Goal: Task Accomplishment & Management: Manage account settings

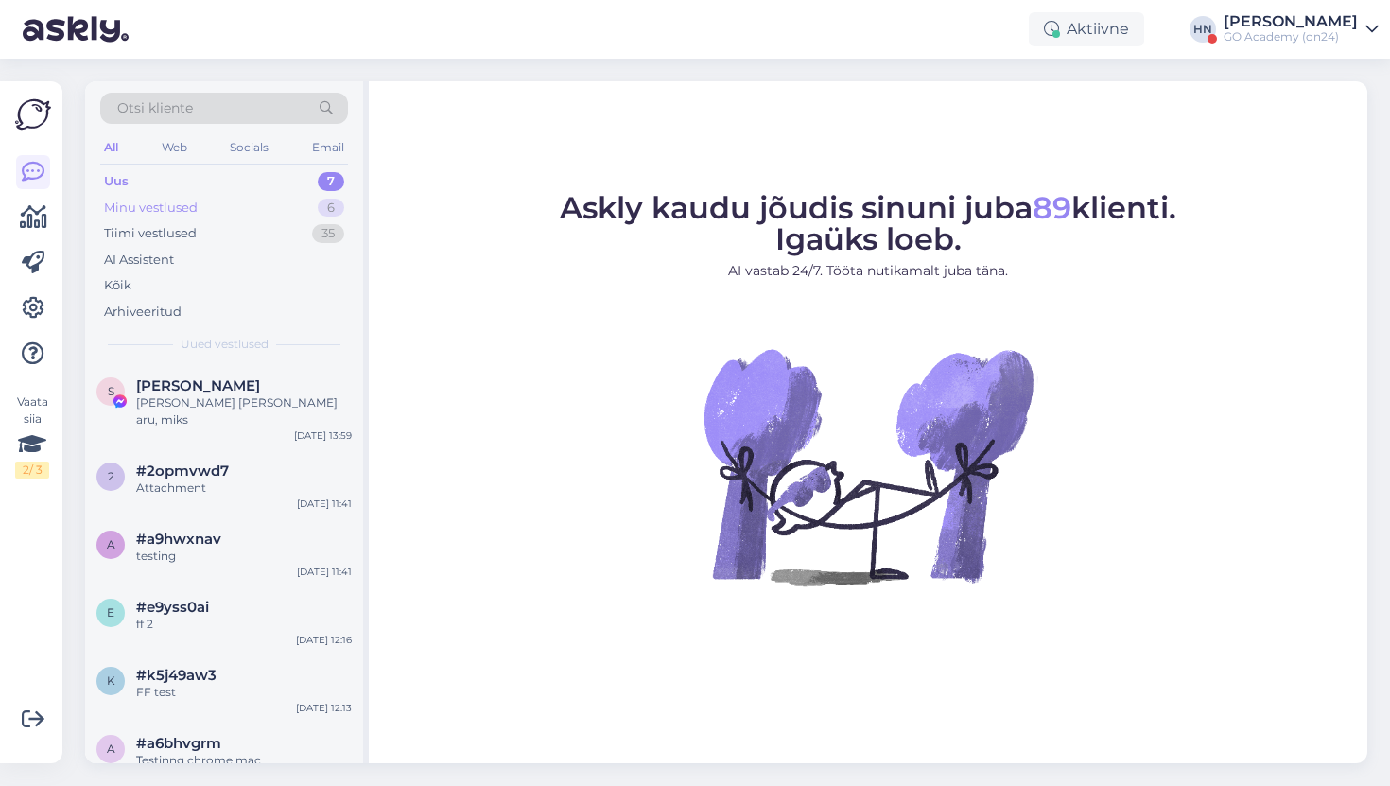
click at [249, 217] on div "Minu vestlused 6" at bounding box center [224, 208] width 248 height 26
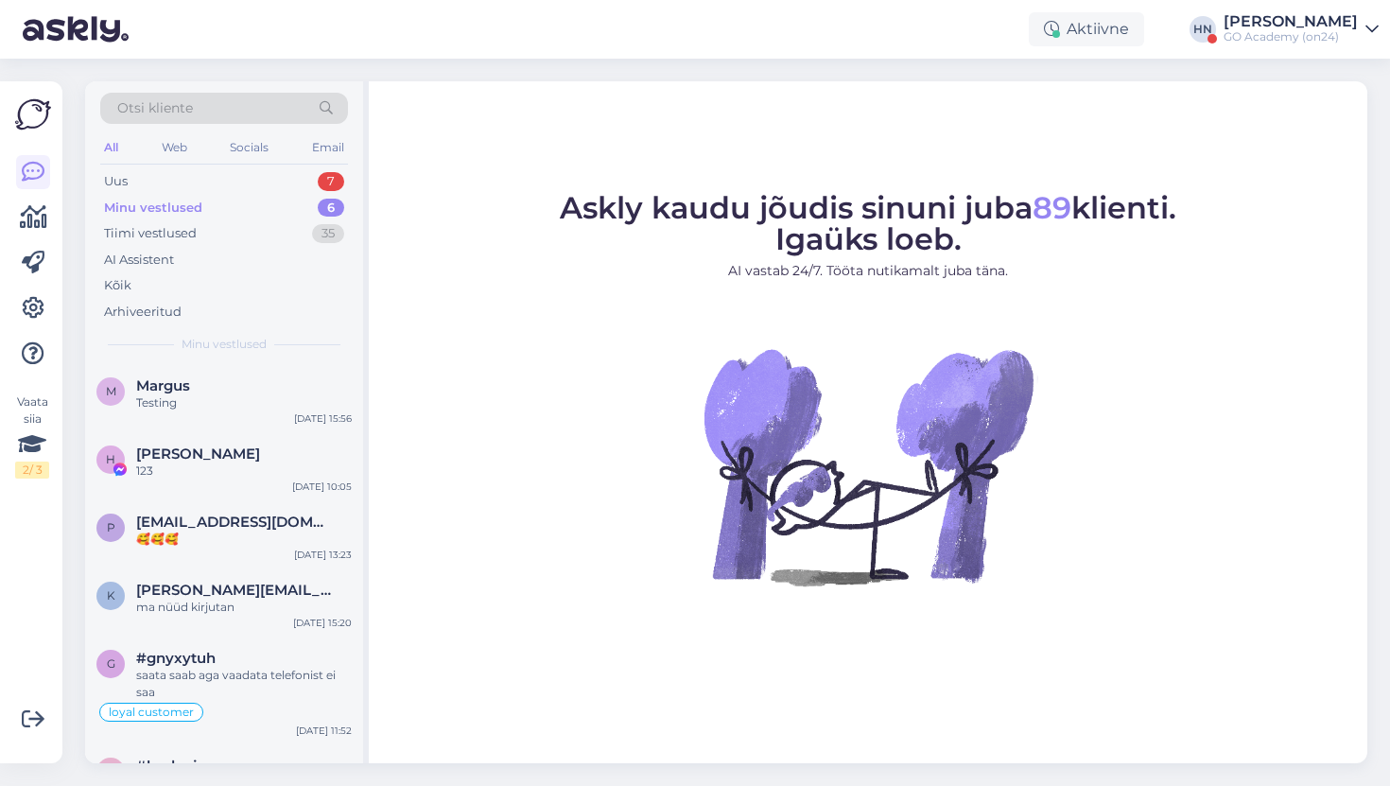
click at [33, 325] on div at bounding box center [33, 263] width 34 height 216
click at [35, 316] on icon at bounding box center [33, 308] width 23 height 23
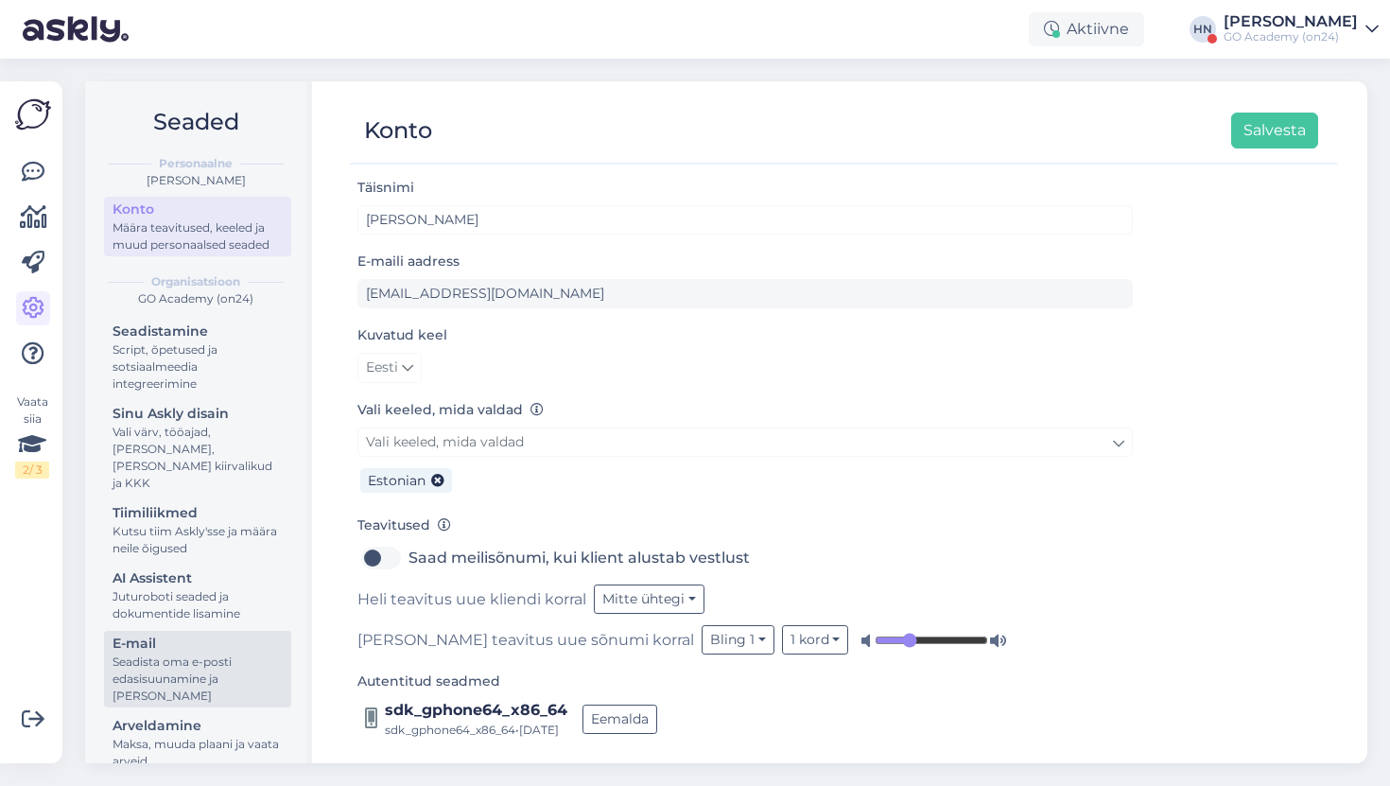
click at [238, 653] on div "Seadista oma e-posti edasisuunamine ja lisa domeenid" at bounding box center [198, 678] width 170 height 51
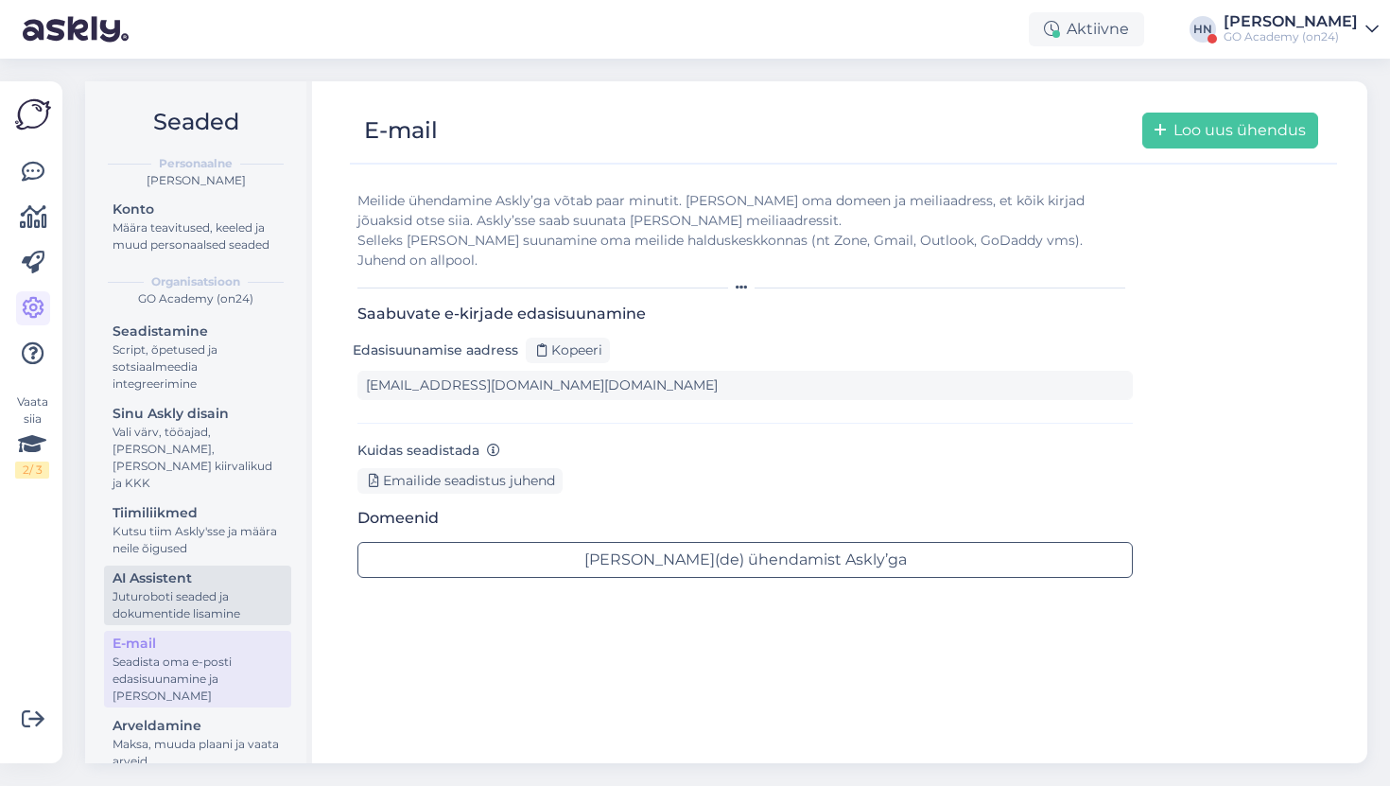
click at [229, 595] on div "Juturoboti seaded ja dokumentide lisamine" at bounding box center [198, 605] width 170 height 34
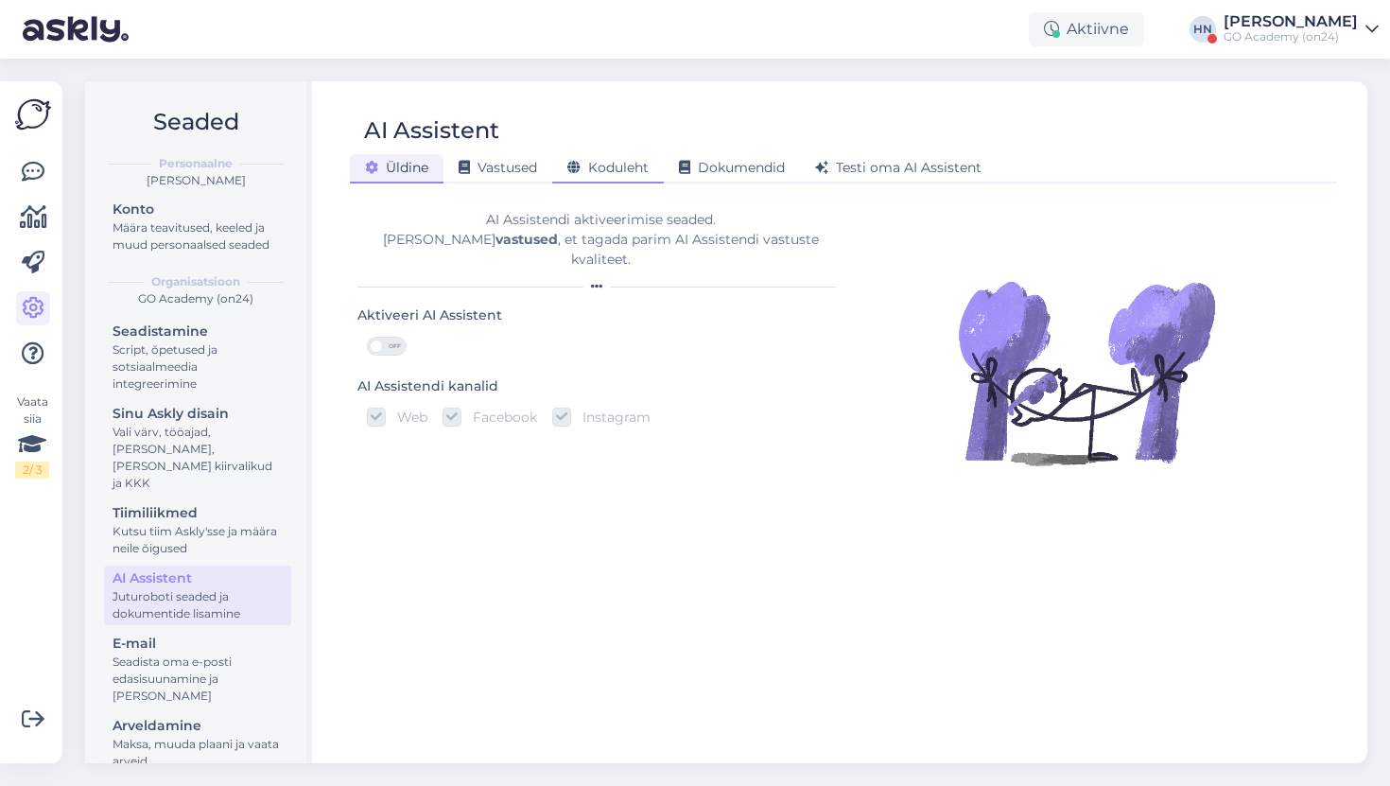
click at [623, 169] on span "Koduleht" at bounding box center [607, 167] width 81 height 17
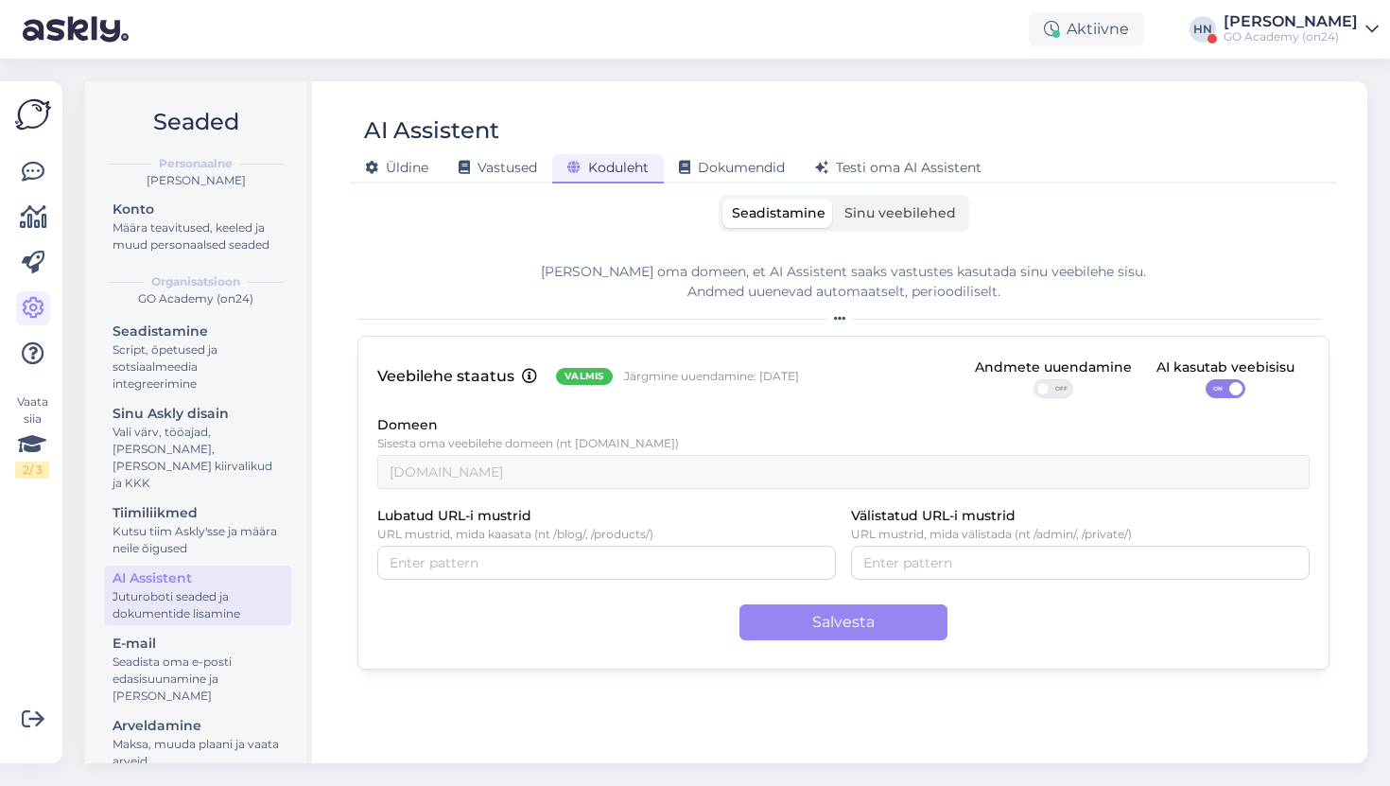
click at [893, 199] on label "Sinu veebilehed" at bounding box center [900, 213] width 130 height 29
click at [835, 199] on input "Sinu veebilehed" at bounding box center [835, 199] width 0 height 0
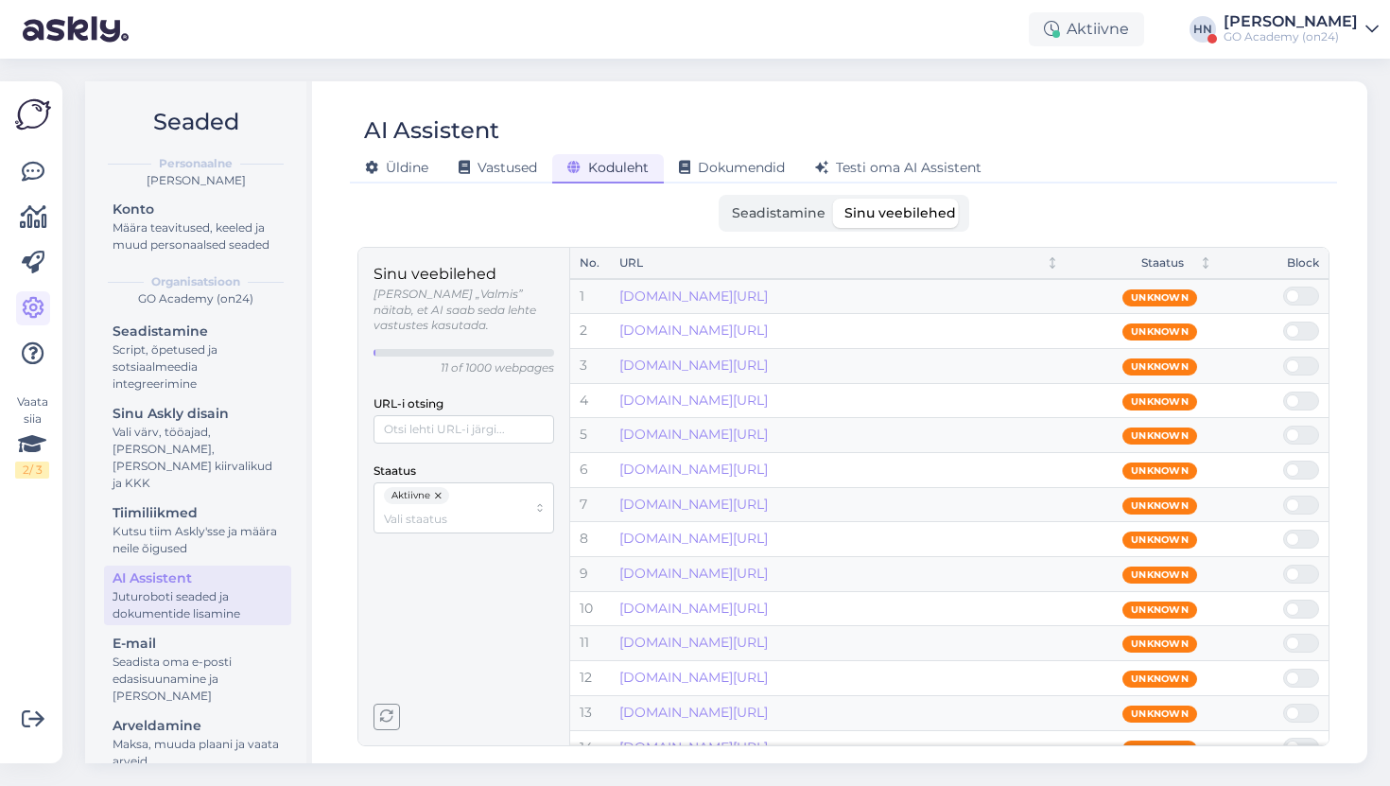
click at [437, 487] on button "button" at bounding box center [439, 495] width 19 height 17
click at [437, 487] on input "Staatus" at bounding box center [455, 496] width 143 height 18
click at [427, 507] on div "Aktiivne" at bounding box center [463, 519] width 171 height 25
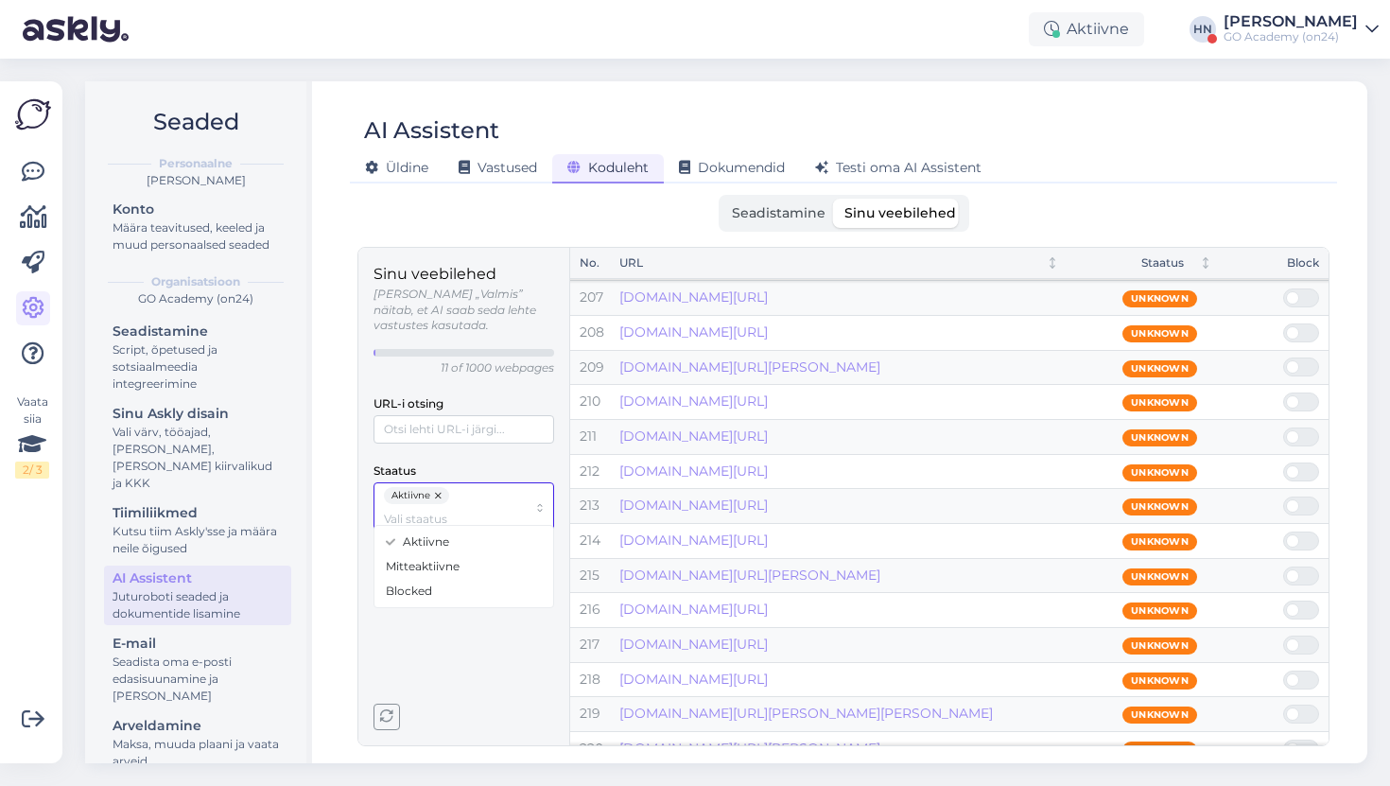
scroll to position [7364, 0]
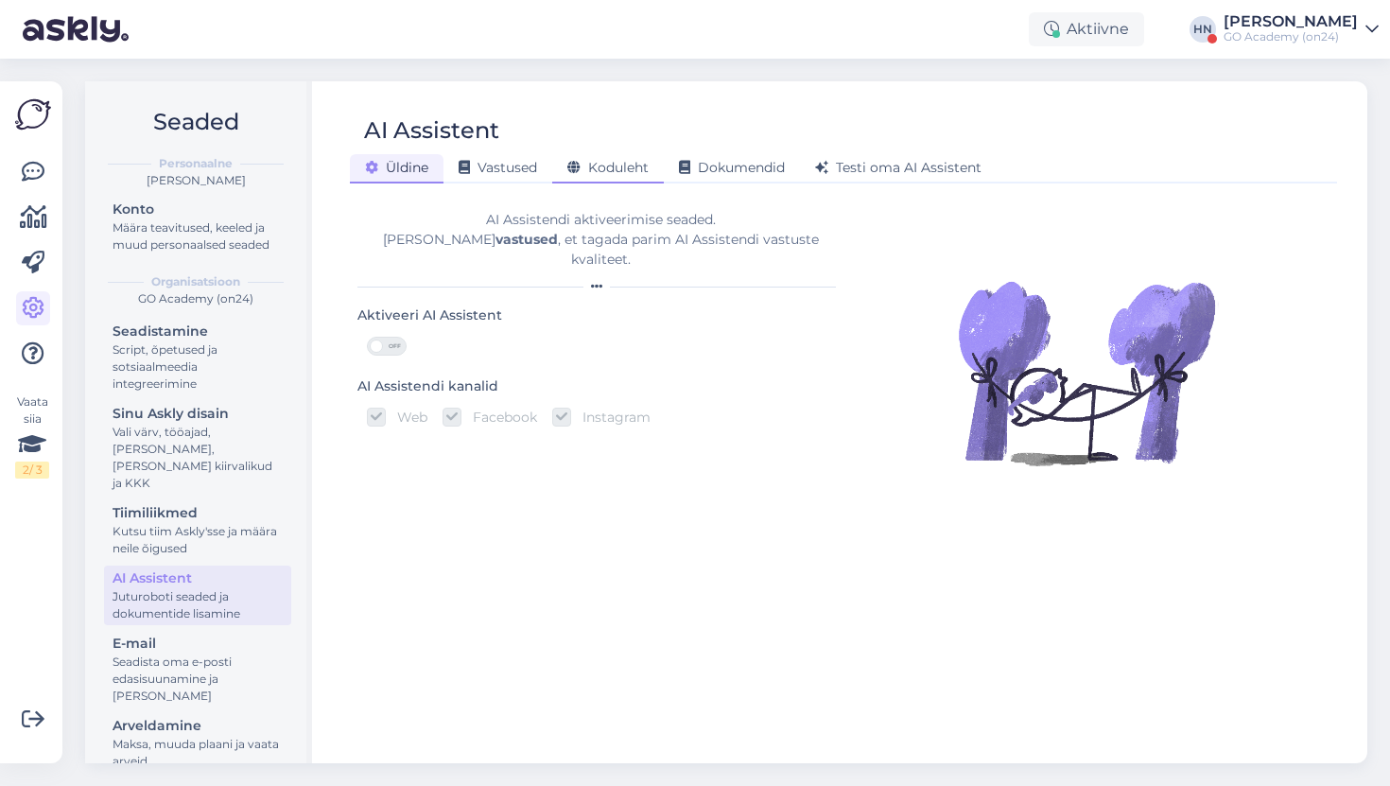
click at [626, 169] on span "Koduleht" at bounding box center [607, 167] width 81 height 17
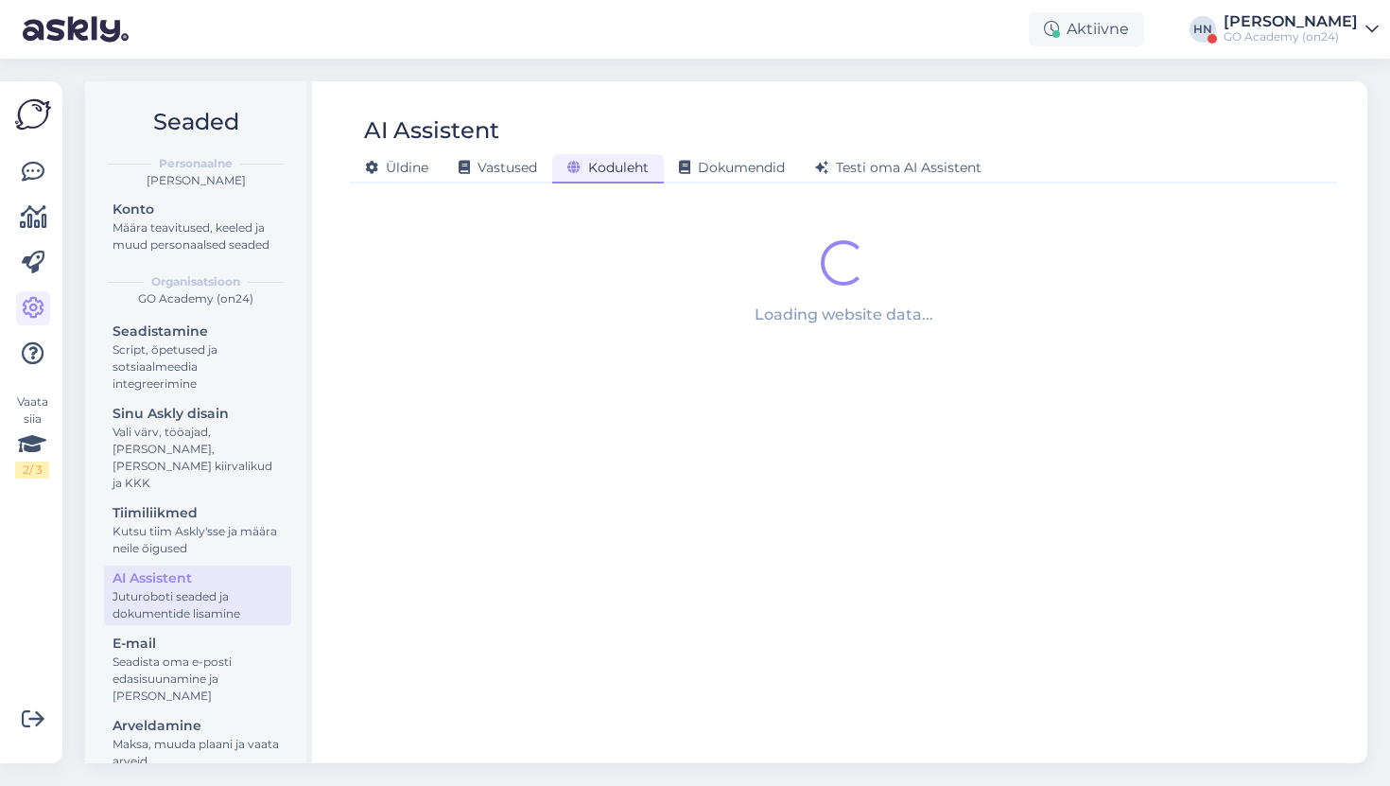
click at [626, 169] on span "Koduleht" at bounding box center [607, 167] width 81 height 17
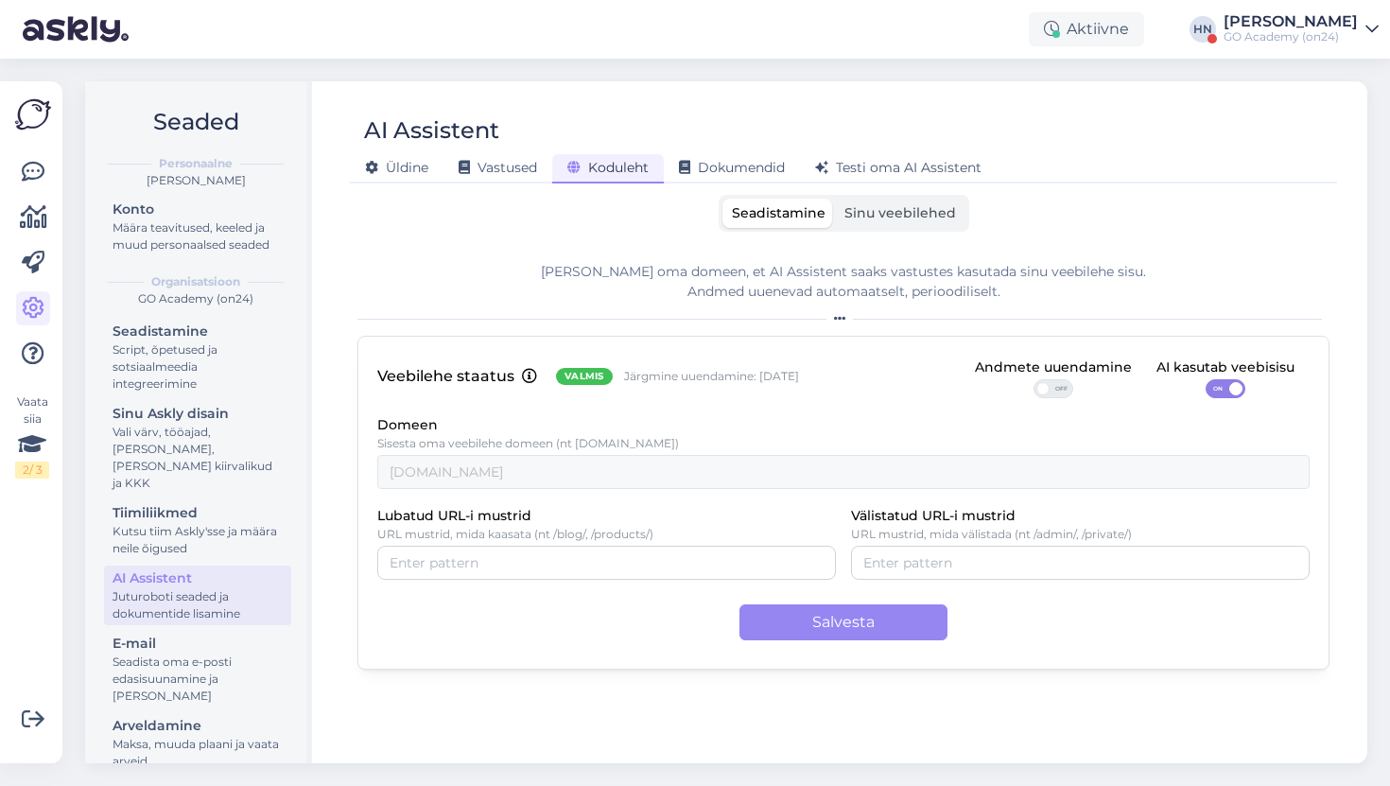
click at [882, 205] on span "Sinu veebilehed" at bounding box center [900, 212] width 112 height 17
click at [835, 199] on input "Sinu veebilehed" at bounding box center [835, 199] width 0 height 0
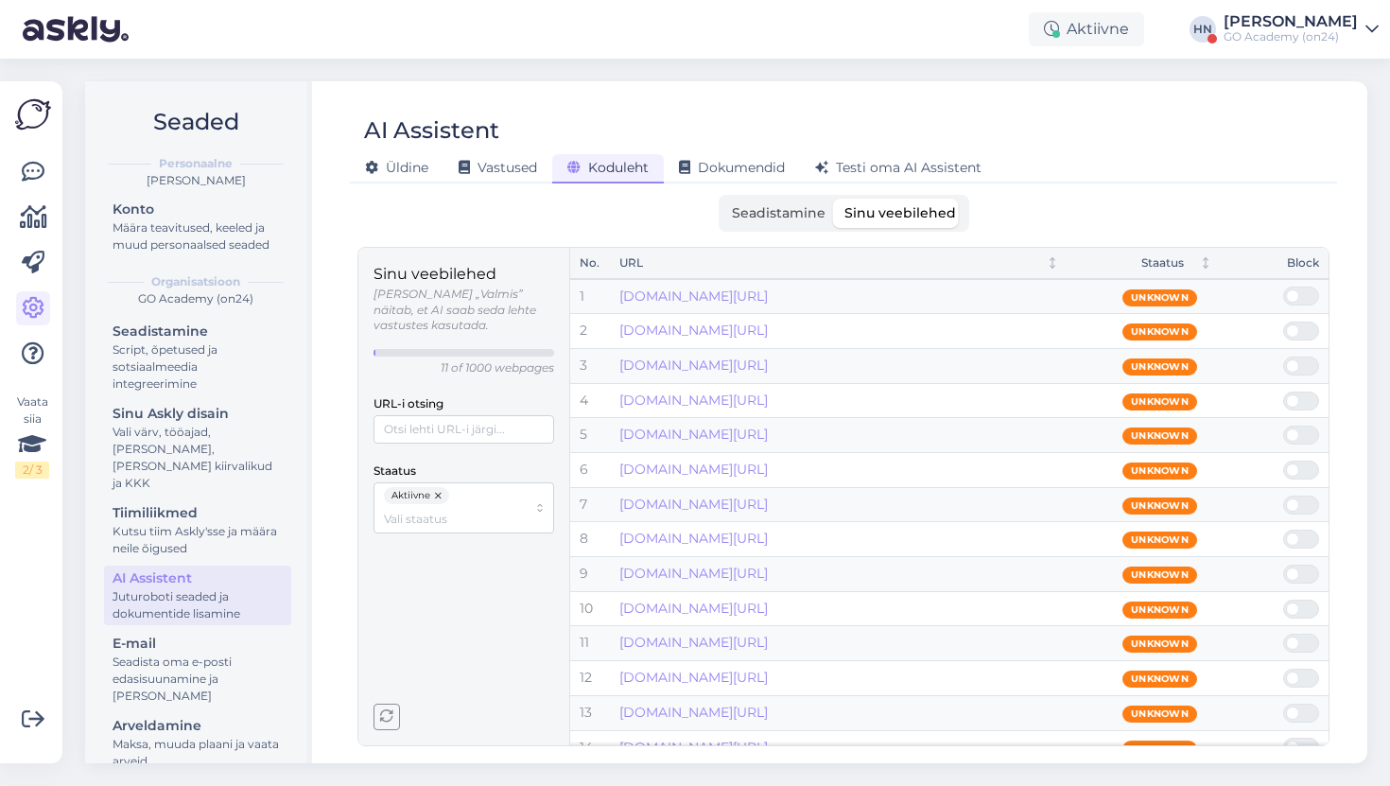
click at [439, 487] on button "button" at bounding box center [439, 495] width 19 height 17
click at [439, 487] on input "Staatus" at bounding box center [455, 496] width 143 height 18
click at [442, 536] on span "Mitteaktiivne" at bounding box center [423, 543] width 74 height 17
click at [400, 426] on input "URL-i otsing" at bounding box center [463, 429] width 181 height 28
click at [398, 740] on div "Sinu veebilehed Olek „Valmis” näitab, et AI saab seda lehte vastustes kasutada.…" at bounding box center [464, 496] width 212 height 497
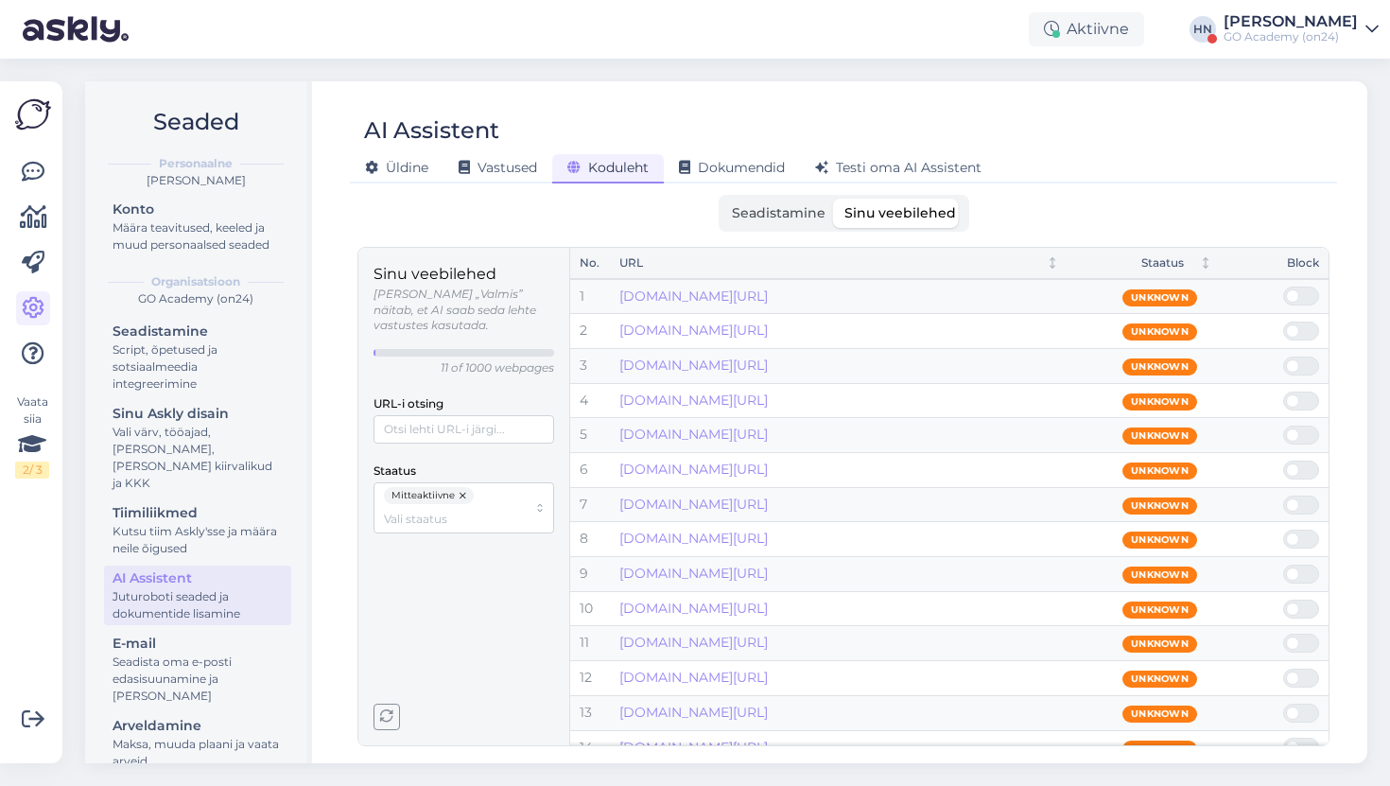
click at [388, 744] on div "Sinu veebilehed Olek „Valmis” näitab, et AI saab seda lehte vastustes kasutada.…" at bounding box center [464, 496] width 212 height 497
click at [388, 738] on div "Sinu veebilehed Olek „Valmis” näitab, et AI saab seda lehte vastustes kasutada.…" at bounding box center [464, 496] width 212 height 497
click at [389, 731] on div "Sinu veebilehed Olek „Valmis” näitab, et AI saab seda lehte vastustes kasutada.…" at bounding box center [464, 496] width 212 height 497
click at [389, 721] on icon "button" at bounding box center [386, 716] width 13 height 13
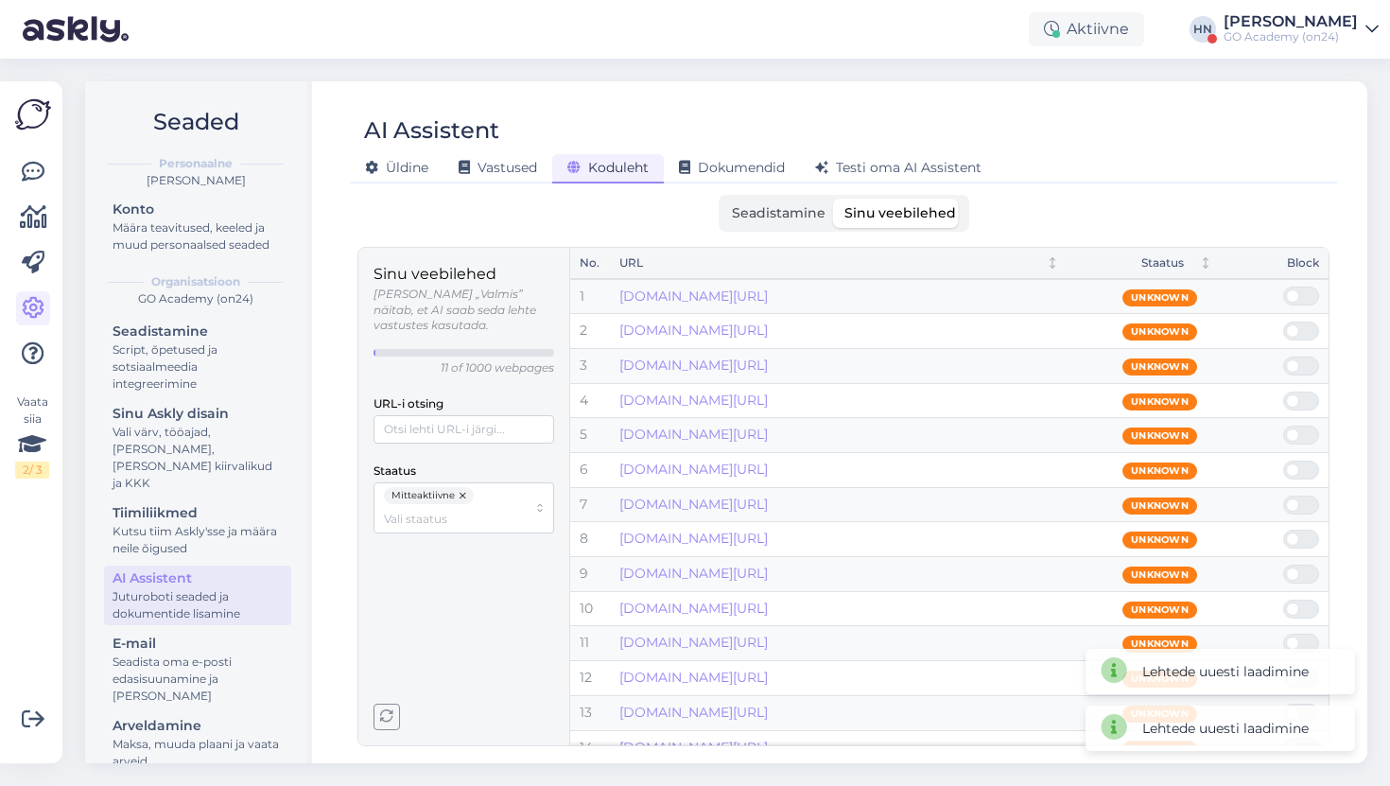
click at [456, 487] on button "button" at bounding box center [464, 495] width 19 height 17
click at [456, 487] on input "Staatus" at bounding box center [455, 496] width 143 height 18
click at [439, 561] on div "Blocked" at bounding box center [463, 568] width 171 height 25
click at [383, 706] on span "button" at bounding box center [386, 716] width 25 height 25
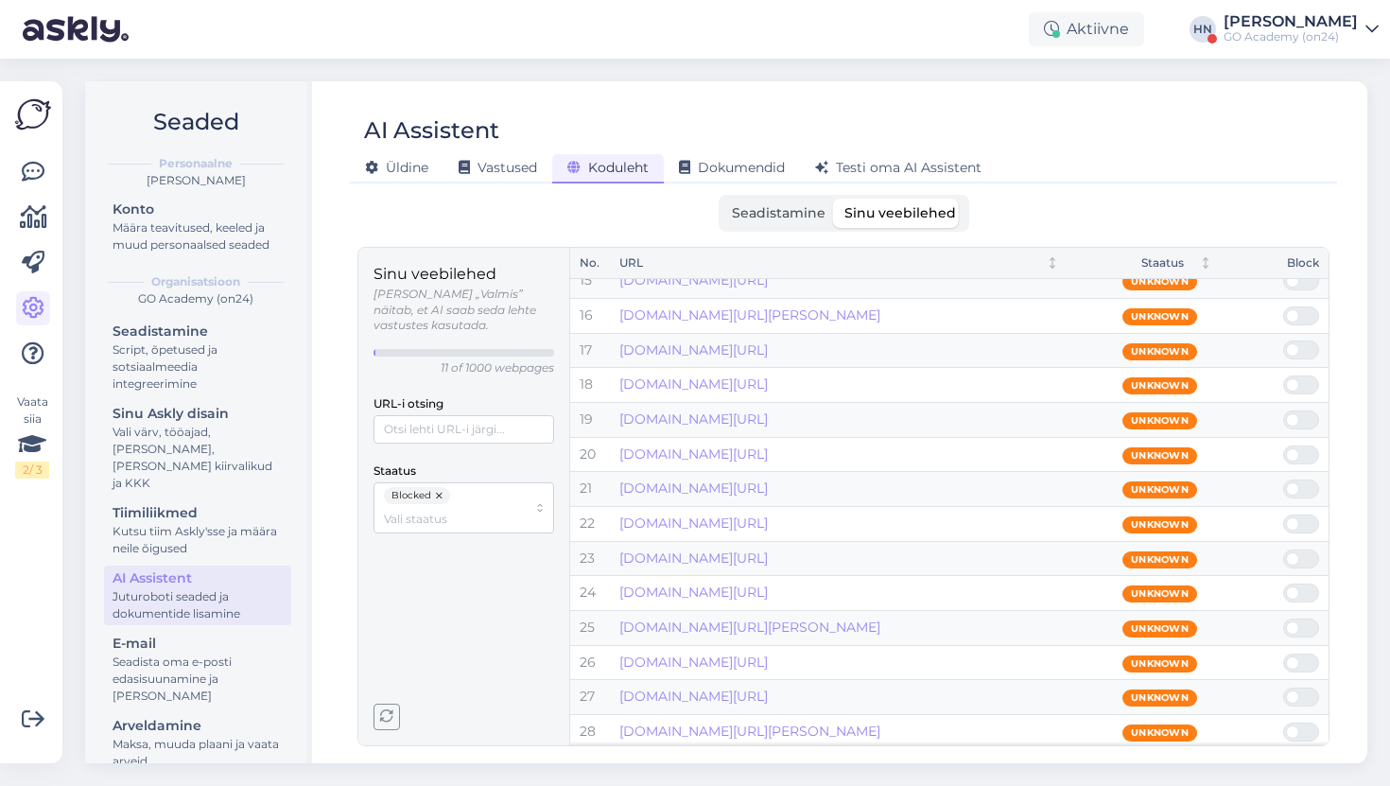
scroll to position [1269, 0]
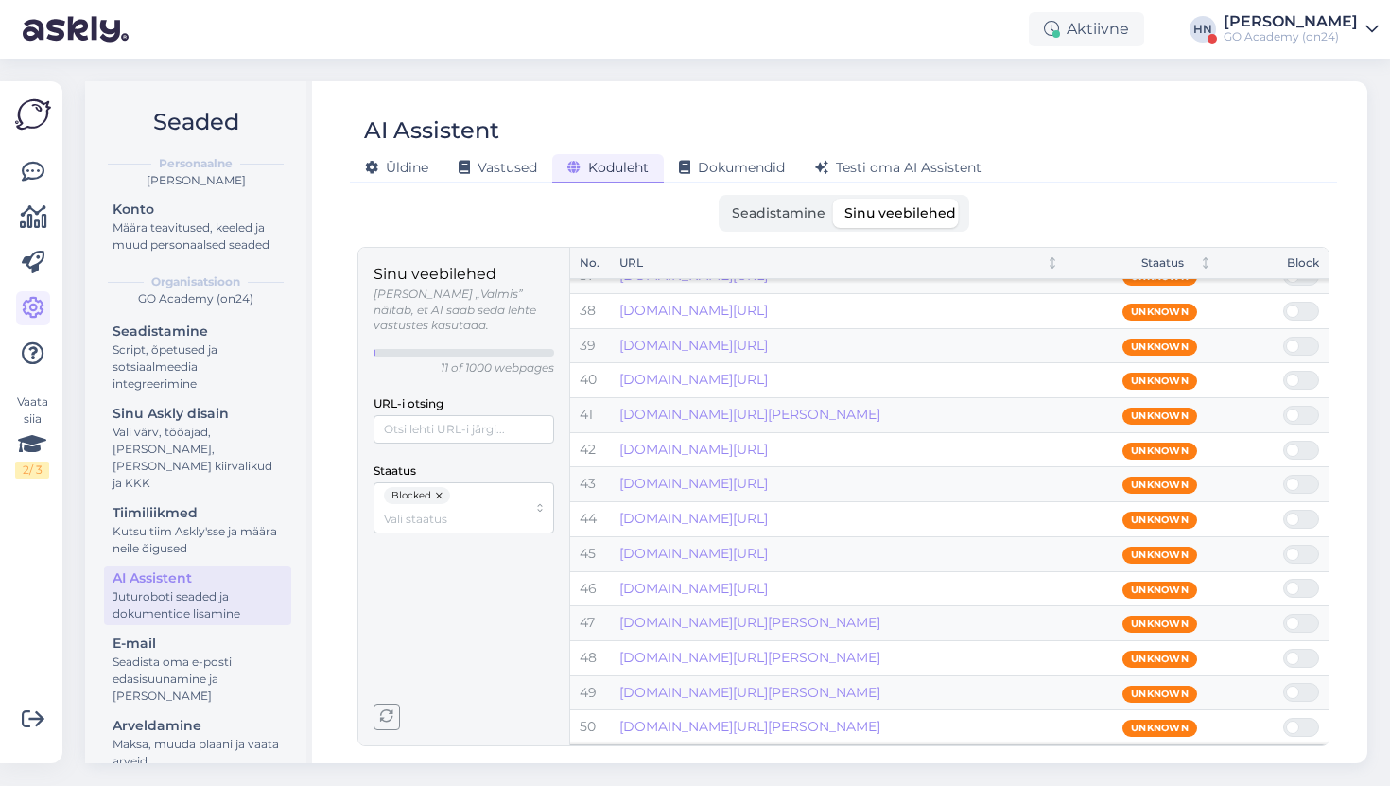
click at [433, 487] on button "button" at bounding box center [440, 495] width 19 height 17
click at [433, 487] on input "Staatus" at bounding box center [455, 496] width 143 height 18
click at [430, 564] on span "Blocked" at bounding box center [409, 568] width 46 height 17
click at [509, 429] on div "Sinu veebilehed Olek „Valmis” näitab, et AI saab seda lehte vastustes kasutada.…" at bounding box center [463, 398] width 181 height 270
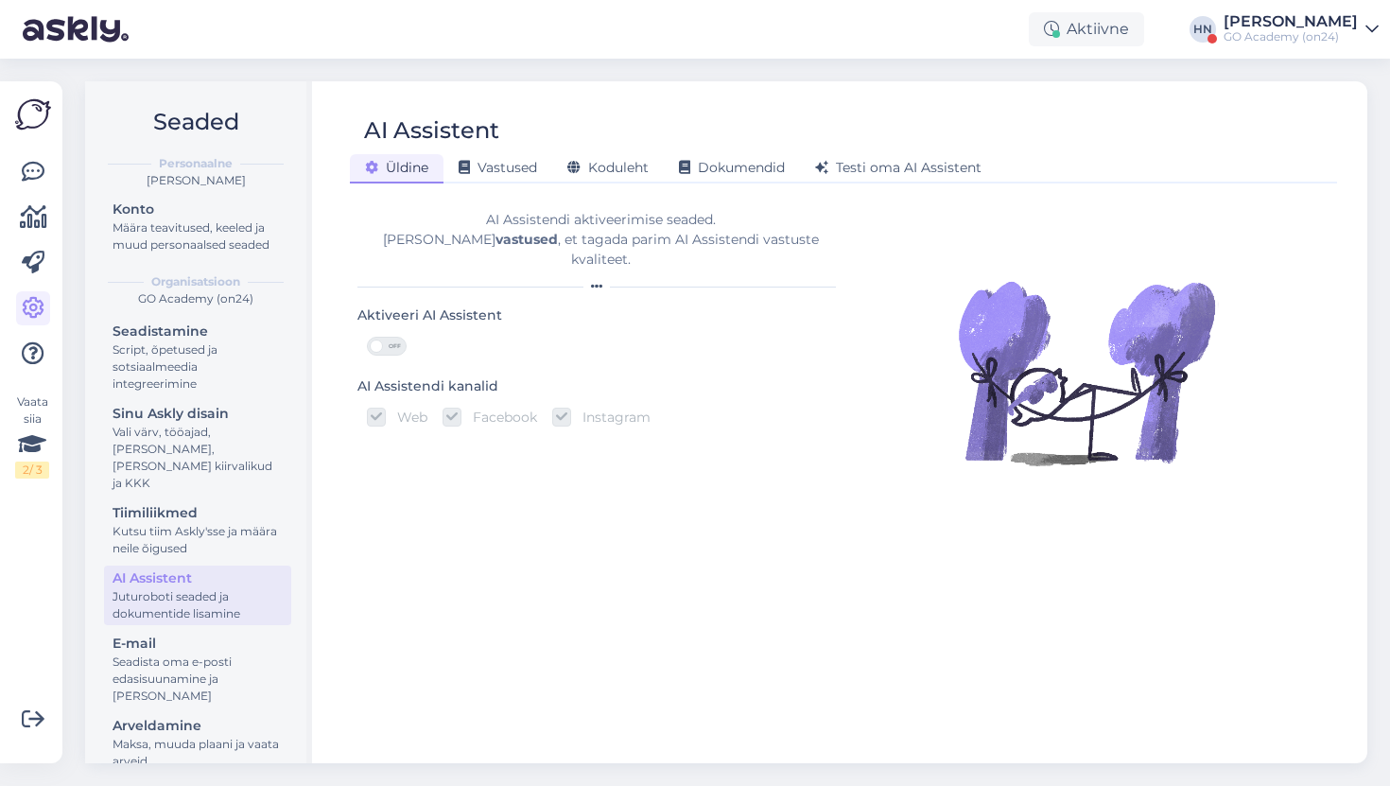
click at [644, 192] on div "AI Assistent Üldine Vastused Koduleht Dokumendid Testi oma AI Assistent AI Assi…" at bounding box center [844, 422] width 1048 height 682
click at [637, 181] on div "Koduleht" at bounding box center [608, 168] width 112 height 29
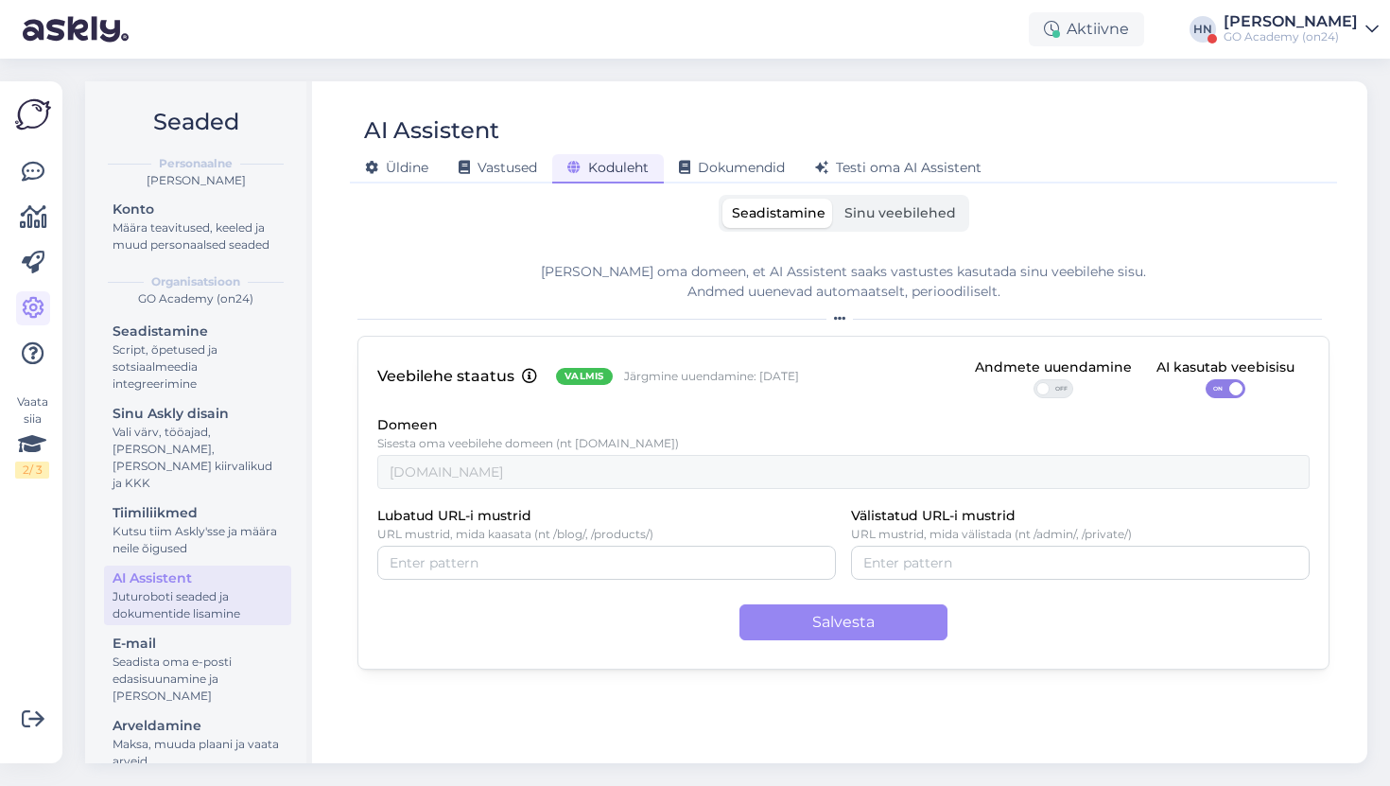
click at [855, 219] on span "Sinu veebilehed" at bounding box center [900, 212] width 112 height 17
click at [835, 199] on input "Sinu veebilehed" at bounding box center [835, 199] width 0 height 0
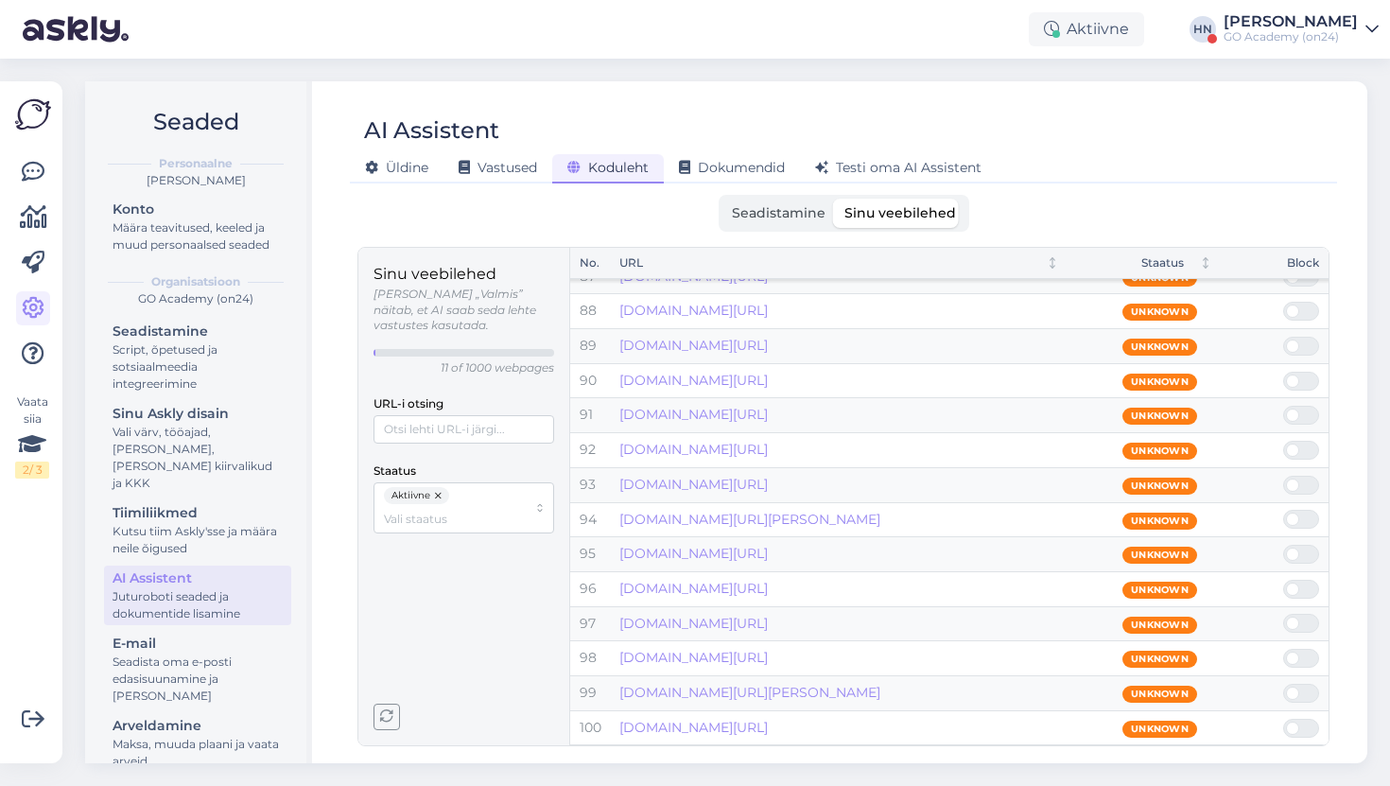
scroll to position [3293, 0]
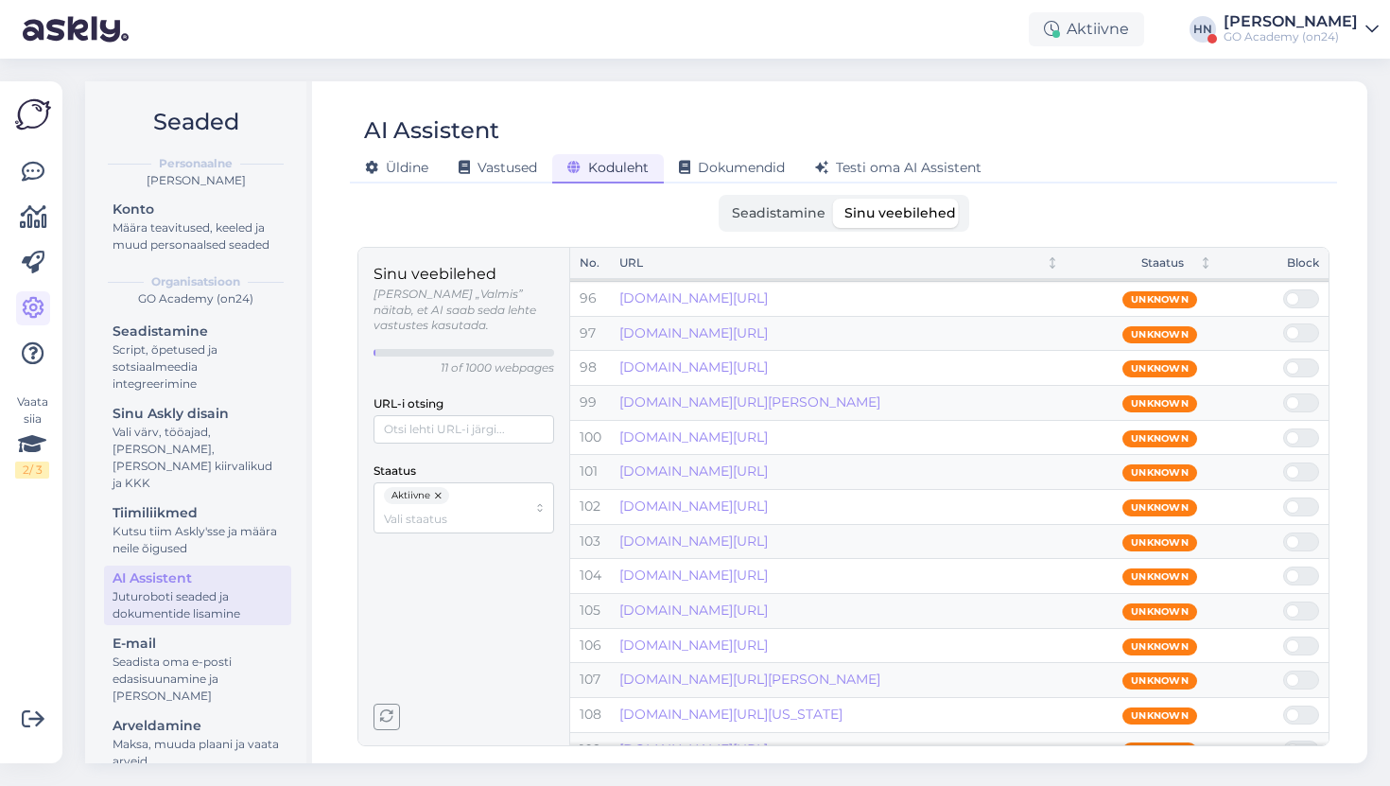
click at [442, 487] on button "button" at bounding box center [439, 495] width 19 height 17
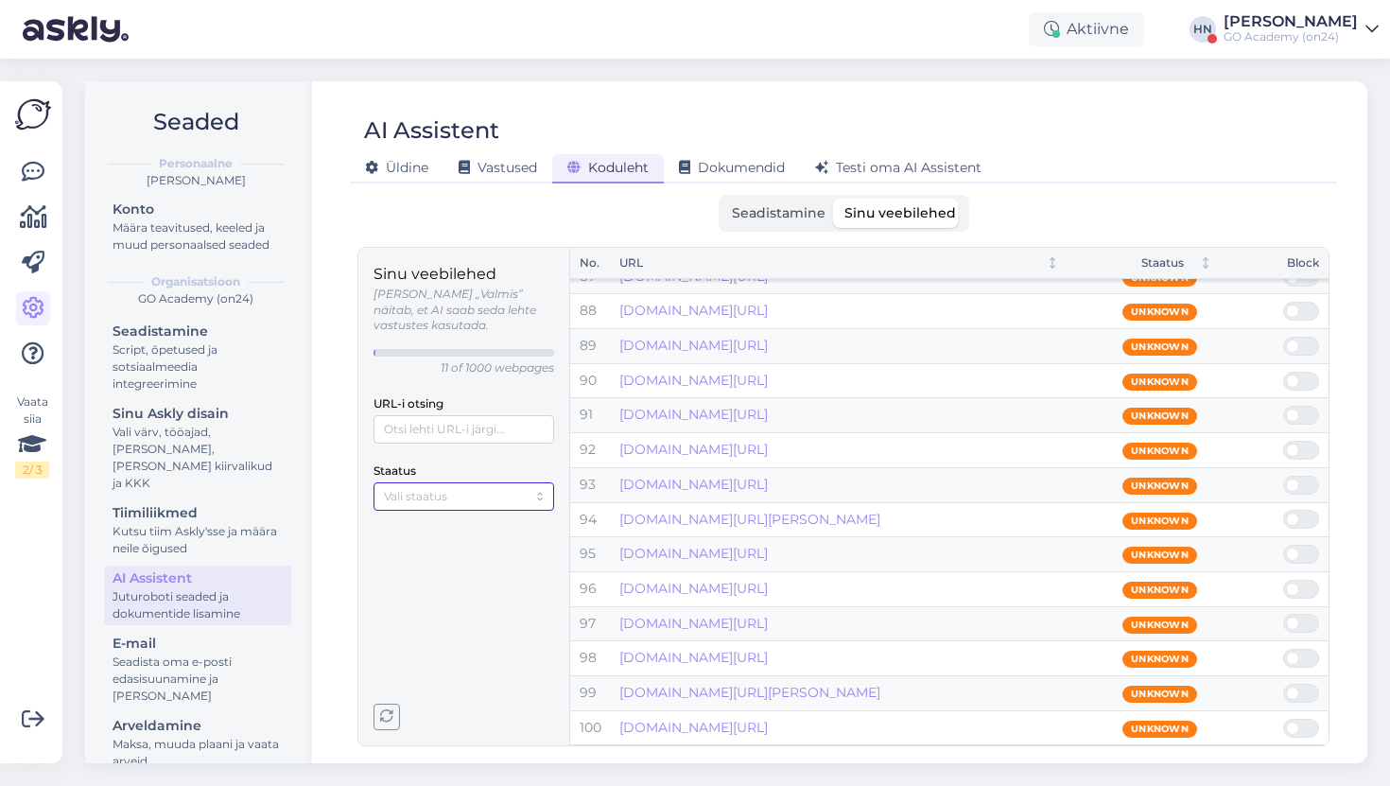
click at [442, 487] on input "Staatus" at bounding box center [455, 496] width 143 height 18
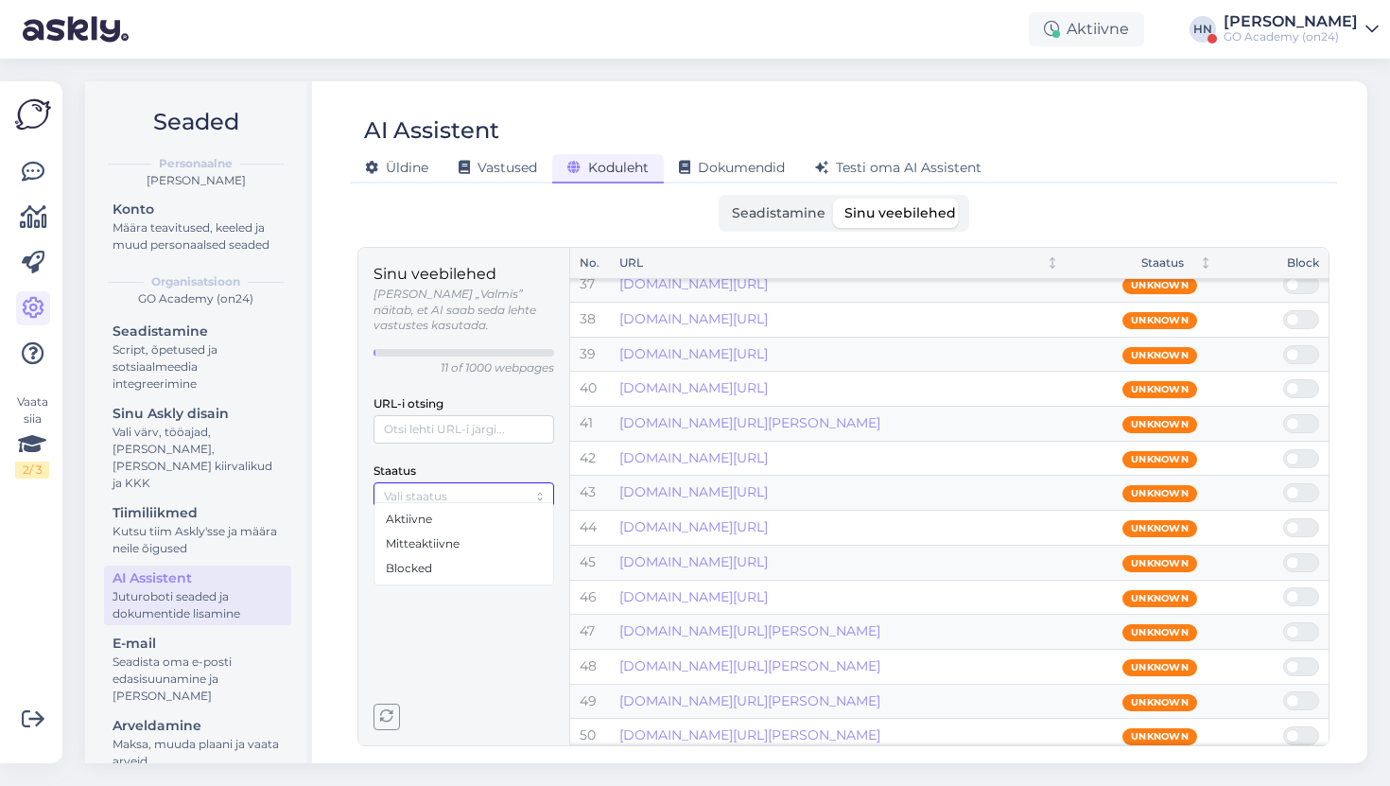
scroll to position [0, 0]
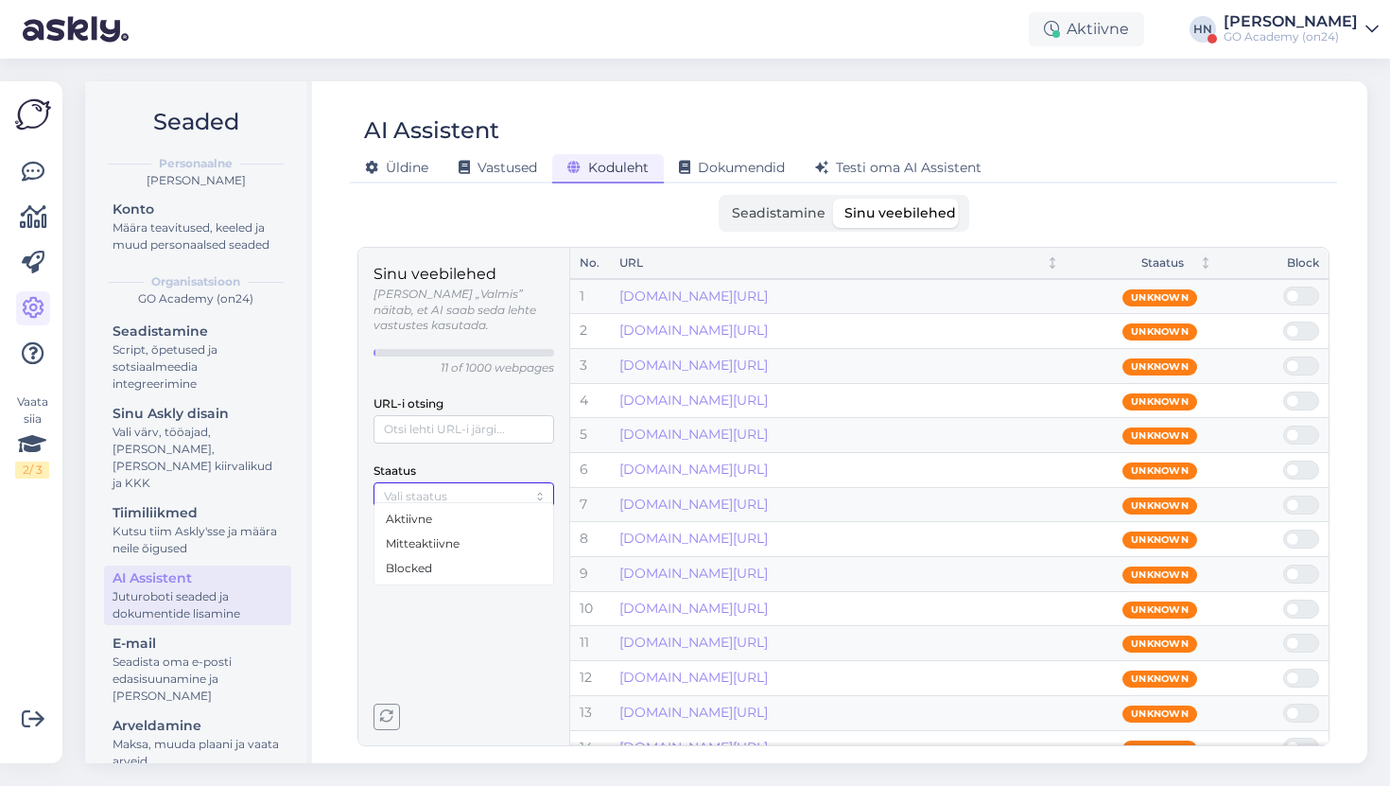
click at [446, 530] on div "Aktiivne" at bounding box center [463, 519] width 171 height 25
click at [438, 573] on span "Mitteaktiivne" at bounding box center [423, 566] width 74 height 17
click at [441, 487] on button "button" at bounding box center [439, 495] width 19 height 17
click at [459, 487] on button "button" at bounding box center [464, 495] width 19 height 17
click at [459, 487] on input "Staatus" at bounding box center [455, 496] width 143 height 18
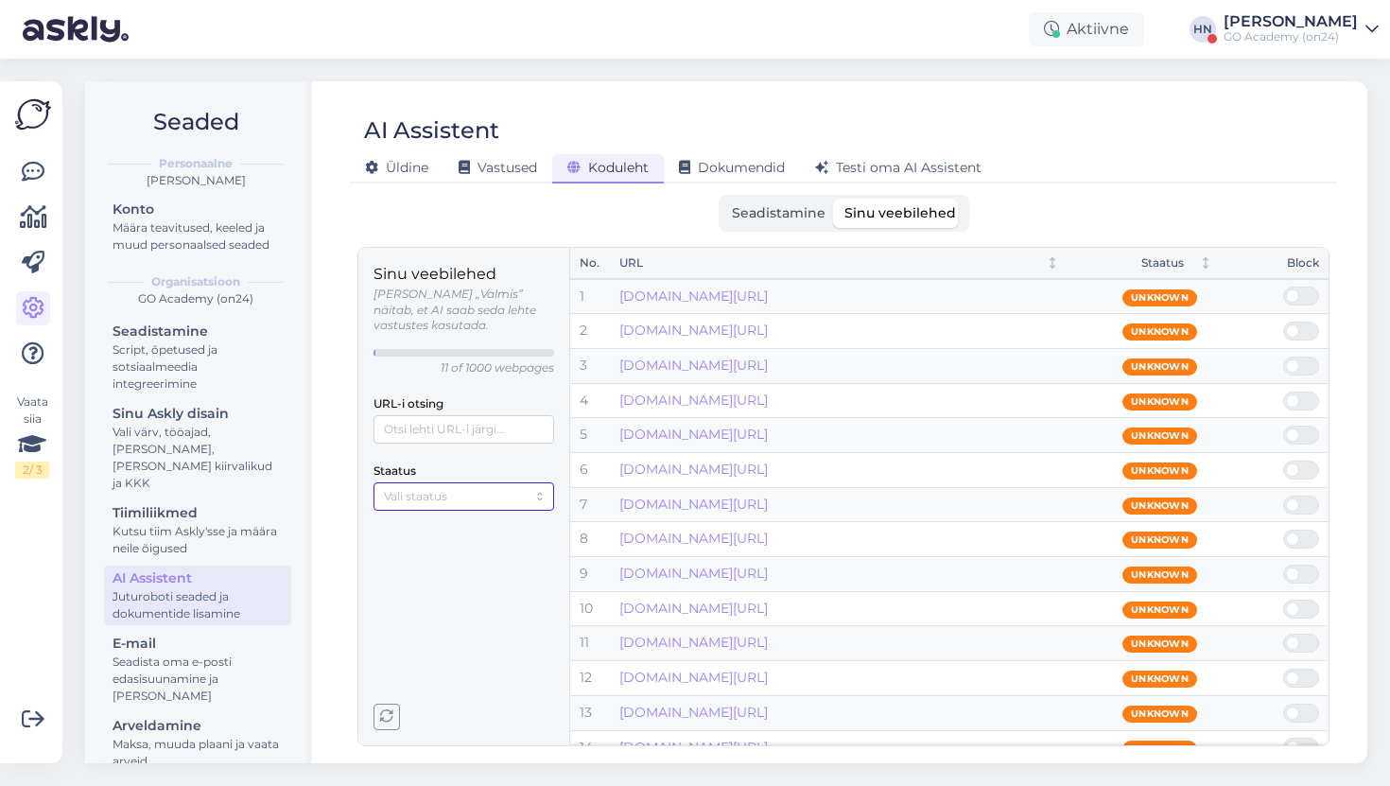
click at [459, 487] on input "Staatus" at bounding box center [455, 496] width 143 height 18
click at [441, 565] on div "Blocked" at bounding box center [463, 568] width 171 height 25
click at [437, 633] on div "Sinu veebilehed Olek „Valmis” näitab, et AI saab seda lehte vastustes kasutada.…" at bounding box center [463, 496] width 181 height 467
click at [439, 487] on button "button" at bounding box center [440, 495] width 19 height 17
click at [438, 487] on input "Staatus" at bounding box center [455, 496] width 143 height 18
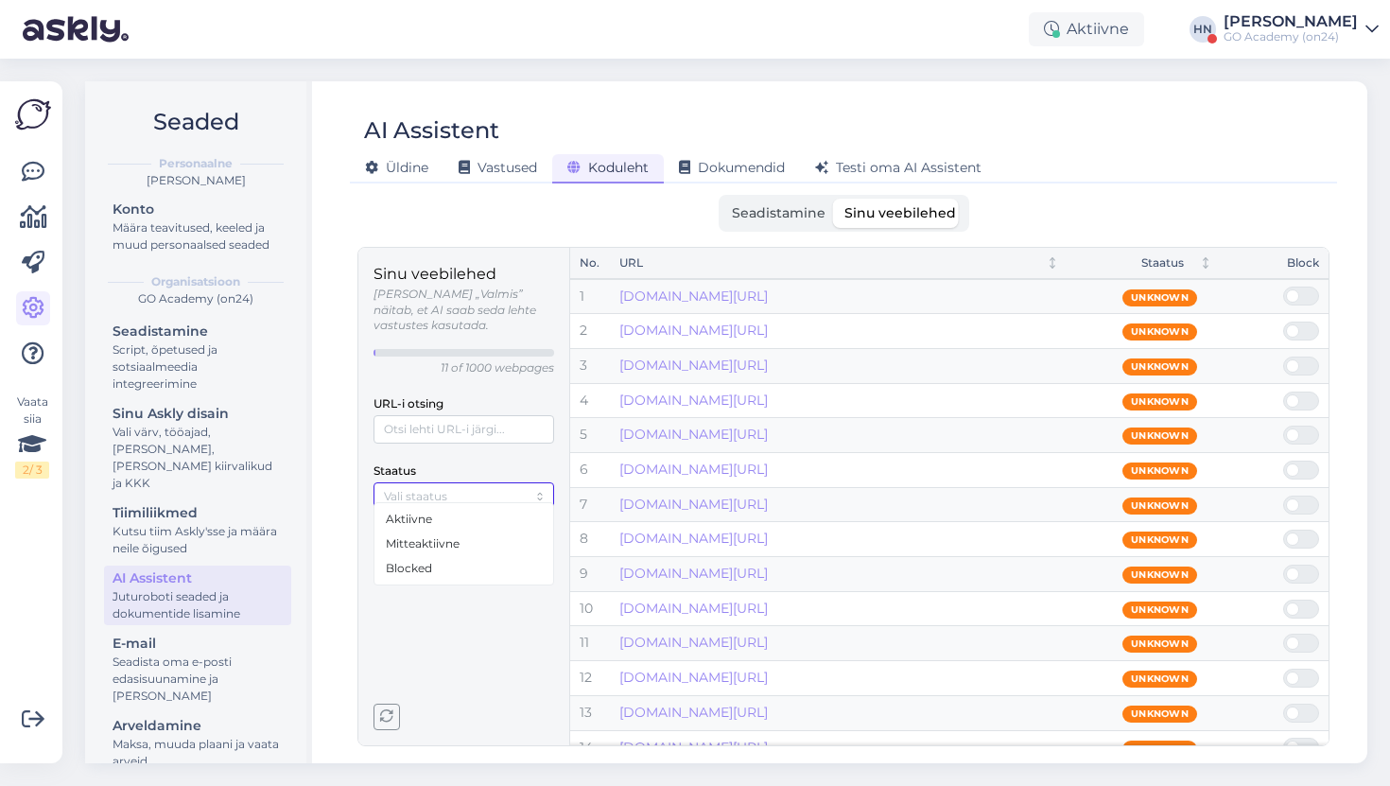
click at [426, 541] on span "Mitteaktiivne" at bounding box center [423, 543] width 74 height 17
click at [771, 218] on span "Seadistamine" at bounding box center [779, 212] width 94 height 17
click at [722, 199] on input "Seadistamine" at bounding box center [722, 199] width 0 height 0
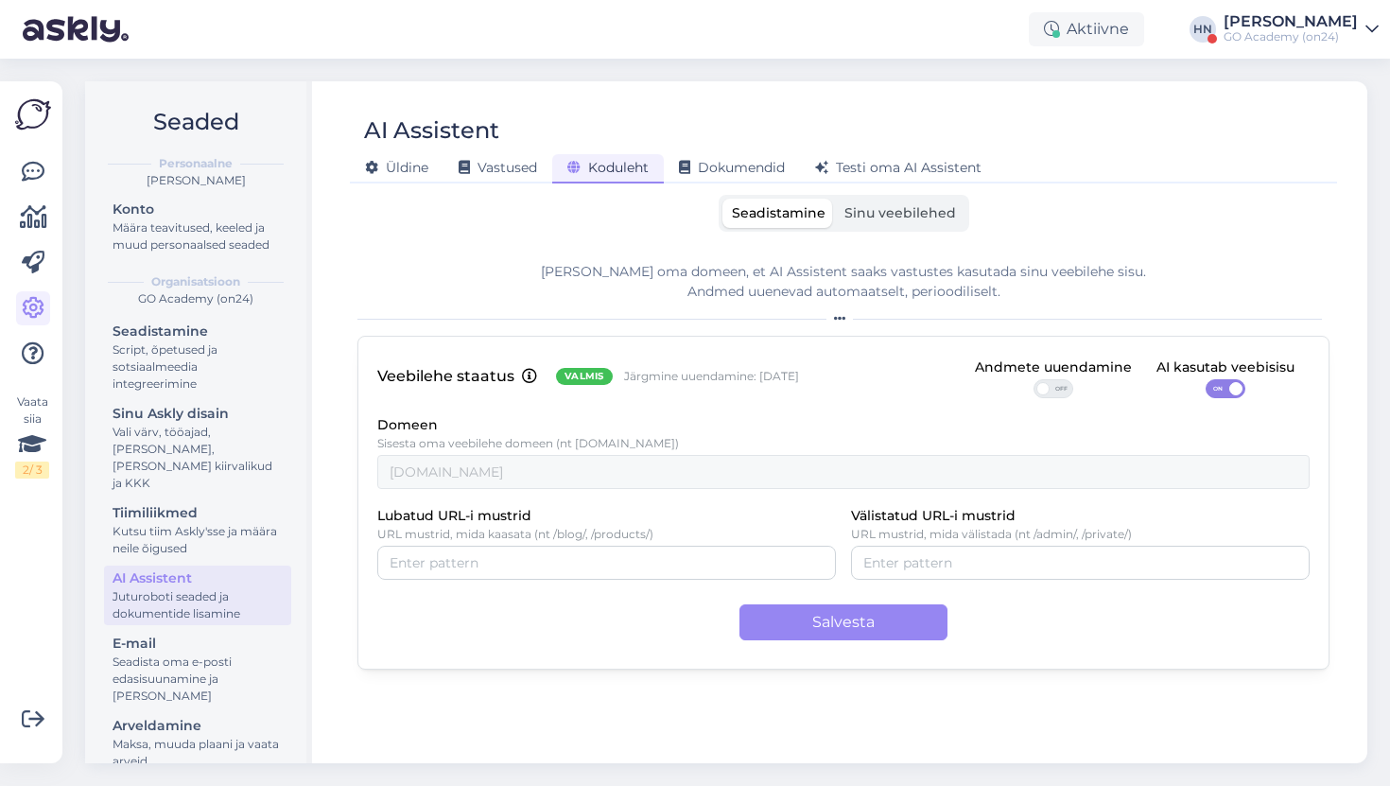
click at [860, 212] on span "Sinu veebilehed" at bounding box center [900, 212] width 112 height 17
click at [835, 199] on input "Sinu veebilehed" at bounding box center [835, 199] width 0 height 0
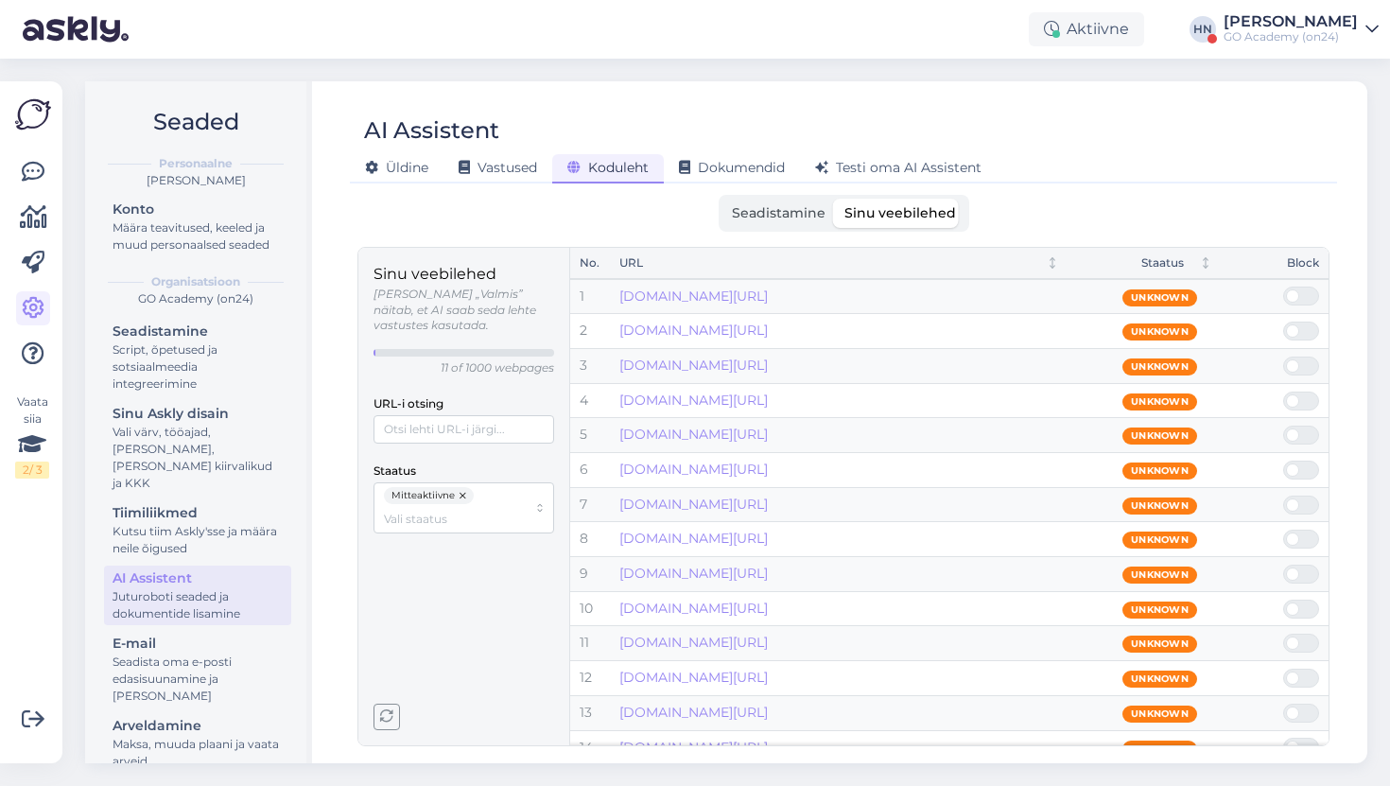
click at [787, 228] on div "Seadistamine Sinu veebilehed" at bounding box center [844, 213] width 251 height 37
click at [787, 217] on span "Seadistamine" at bounding box center [779, 212] width 94 height 17
click at [722, 199] on input "Seadistamine" at bounding box center [722, 199] width 0 height 0
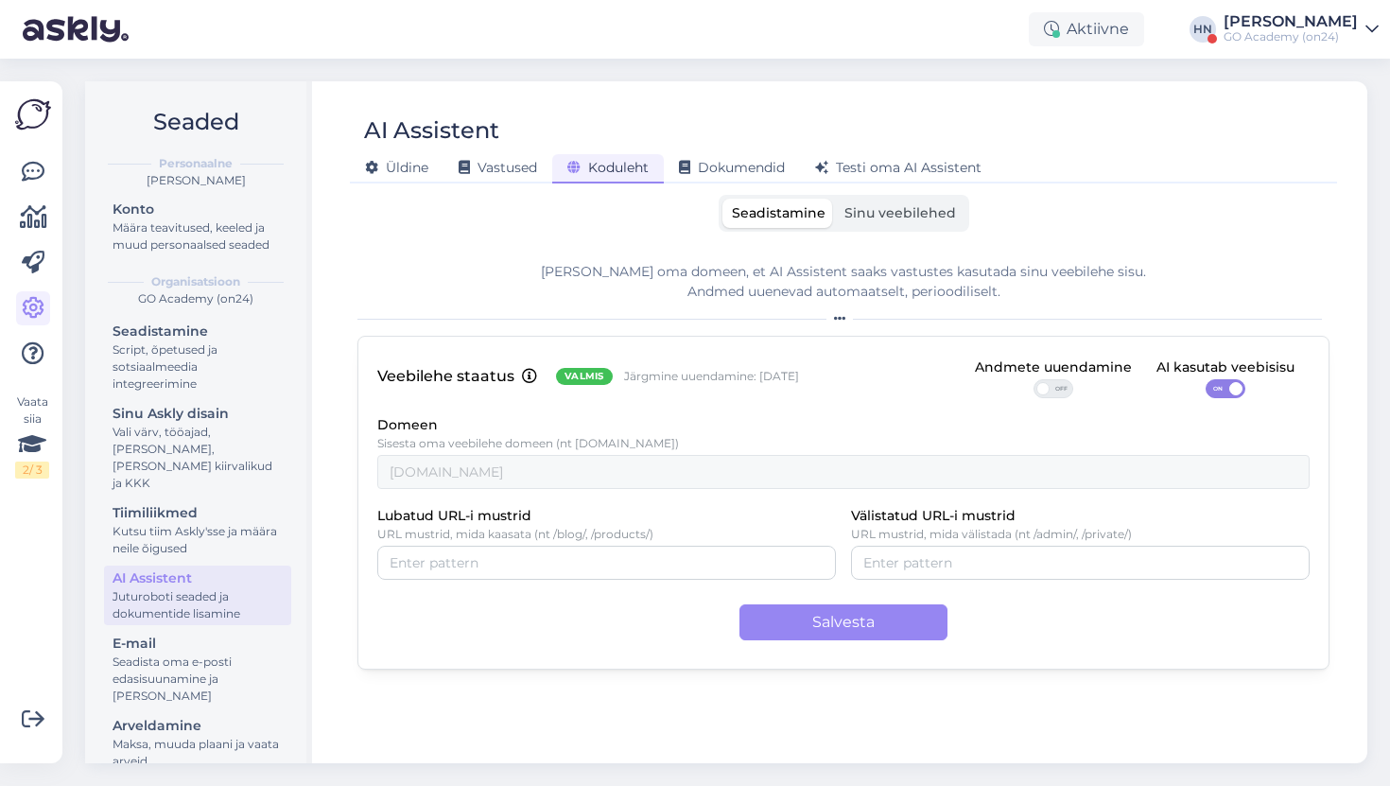
click at [914, 214] on span "Sinu veebilehed" at bounding box center [900, 212] width 112 height 17
click at [835, 199] on input "Sinu veebilehed" at bounding box center [835, 199] width 0 height 0
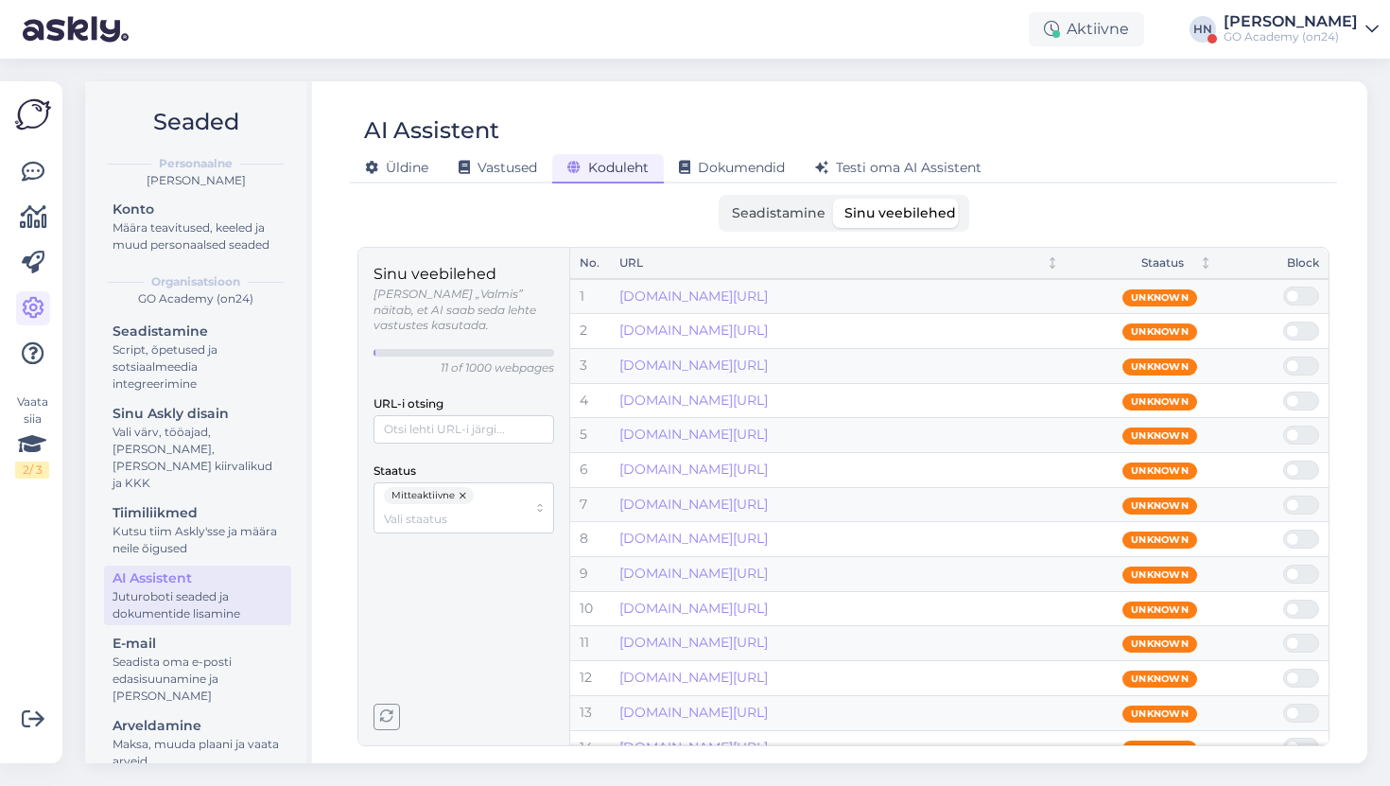
click at [825, 217] on span "Seadistamine" at bounding box center [779, 212] width 94 height 17
click at [722, 199] on input "Seadistamine" at bounding box center [722, 199] width 0 height 0
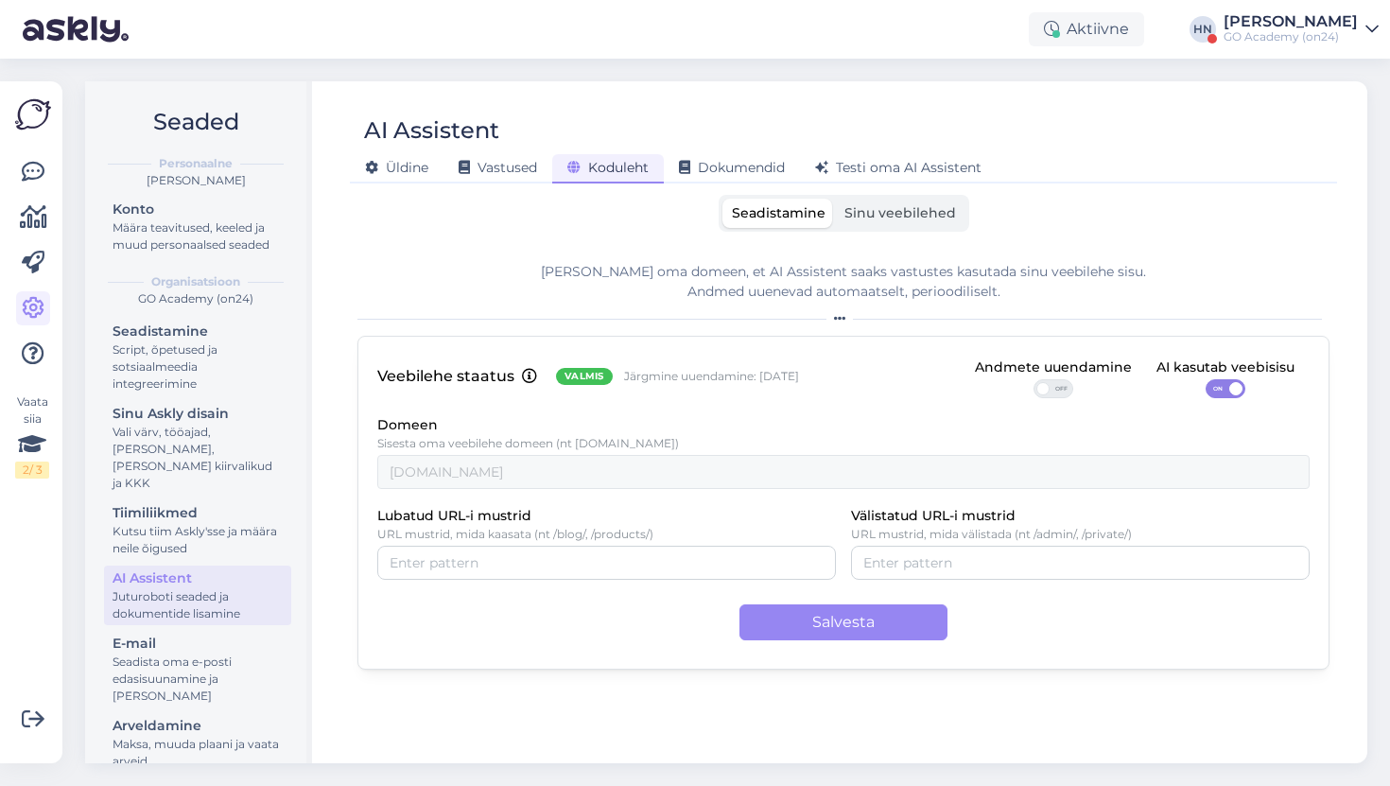
click at [1316, 21] on div "[PERSON_NAME]" at bounding box center [1290, 21] width 134 height 15
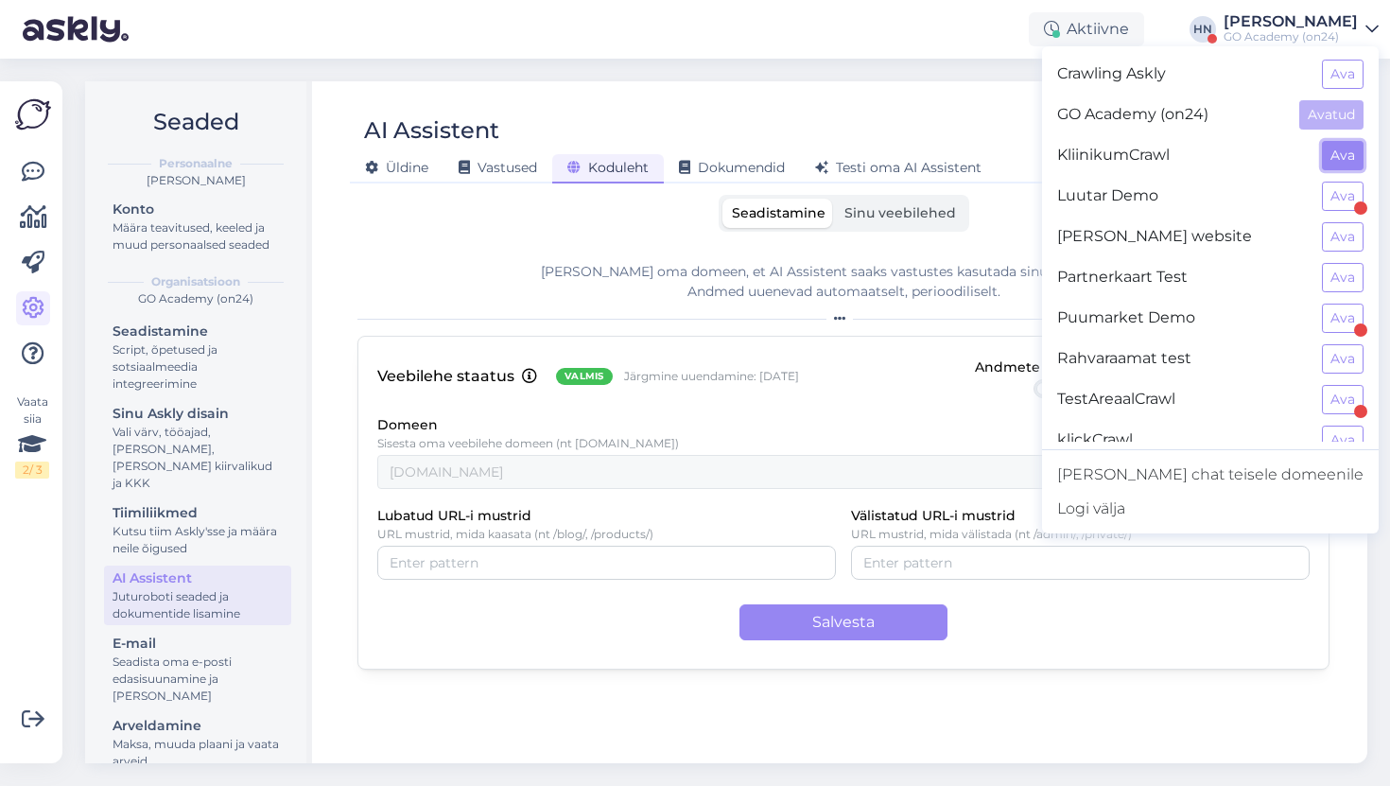
click at [1360, 148] on button "Ava" at bounding box center [1343, 155] width 42 height 29
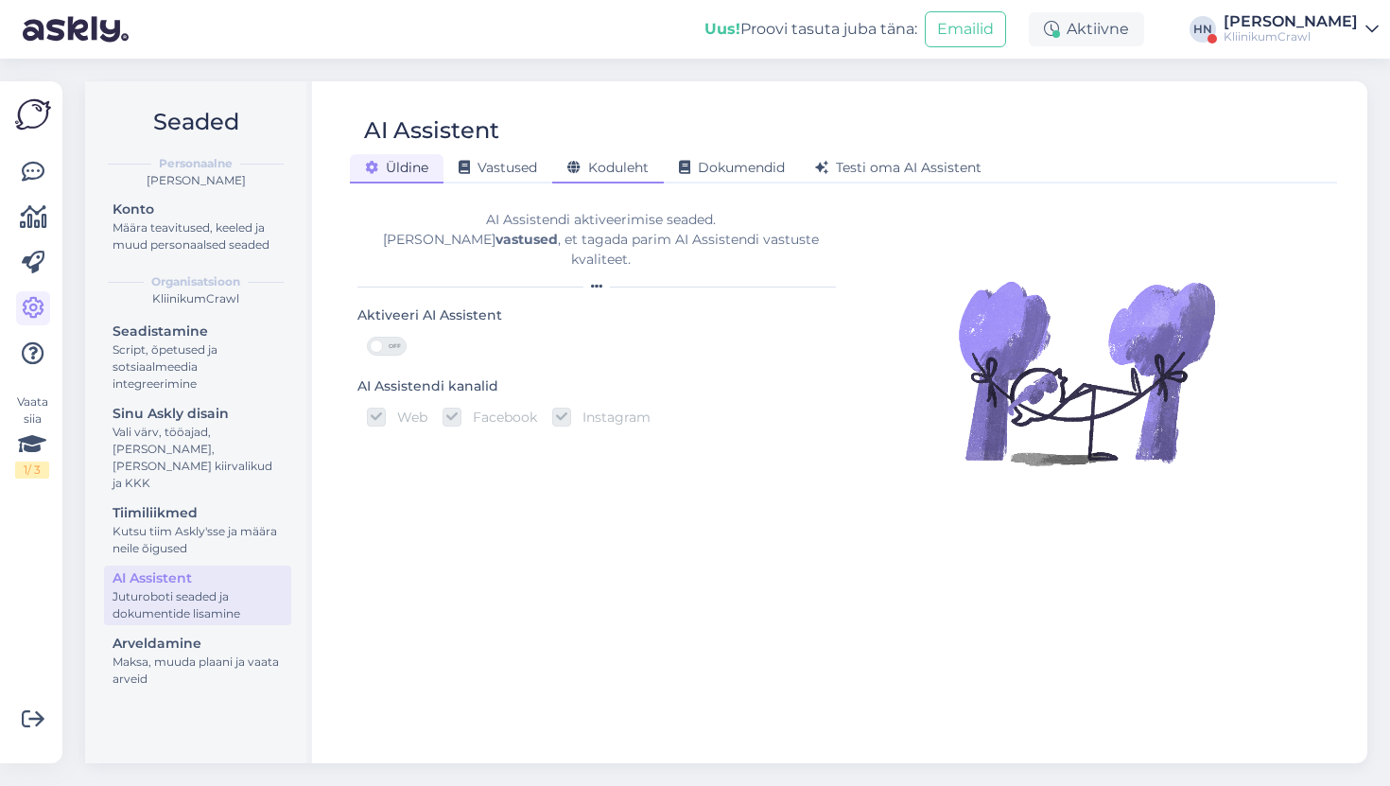
click at [611, 165] on span "Koduleht" at bounding box center [607, 167] width 81 height 17
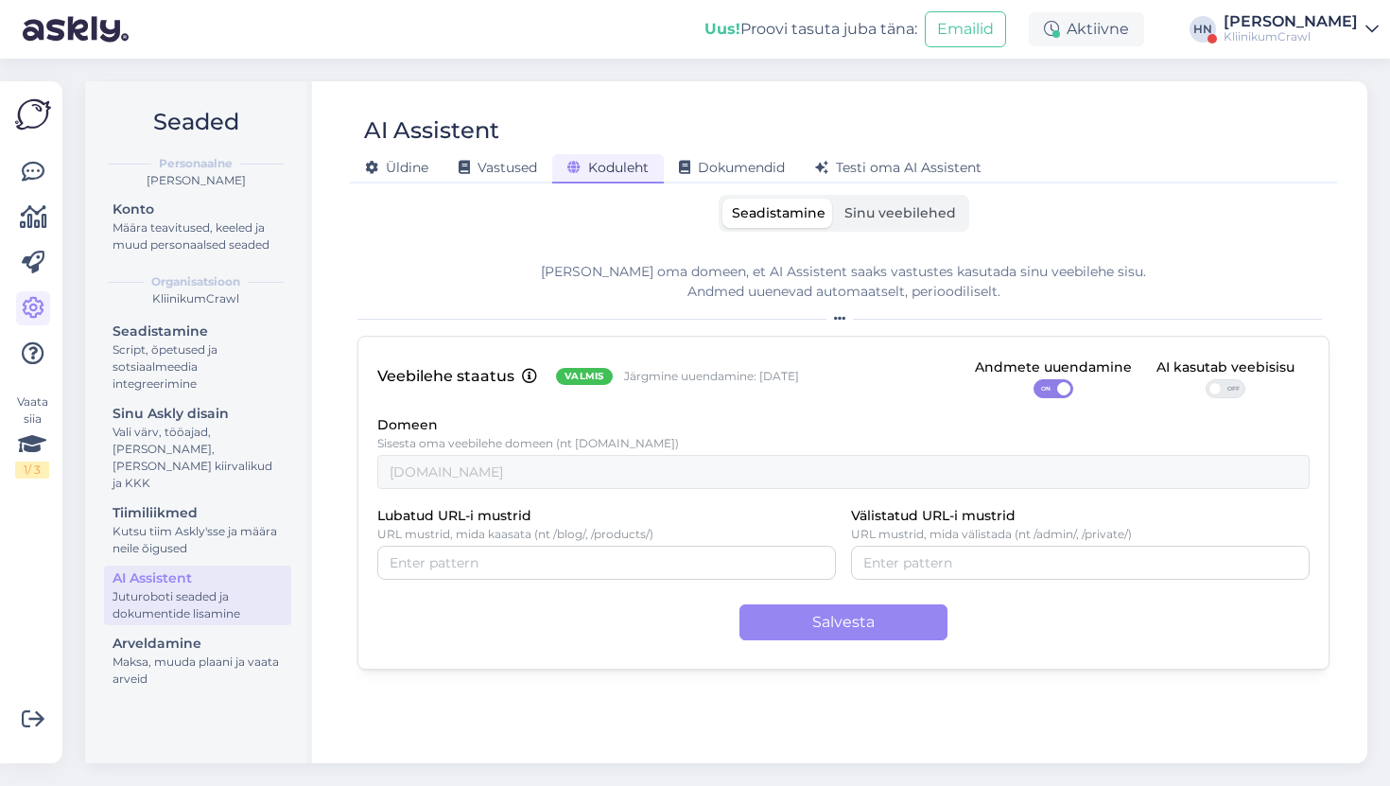
click at [861, 193] on div "AI Assistent Üldine Vastused Koduleht Dokumendid Testi oma AI Assistent Seadist…" at bounding box center [844, 422] width 1048 height 682
click at [858, 209] on span "Sinu veebilehed" at bounding box center [900, 212] width 112 height 17
click at [835, 199] on input "Sinu veebilehed" at bounding box center [835, 199] width 0 height 0
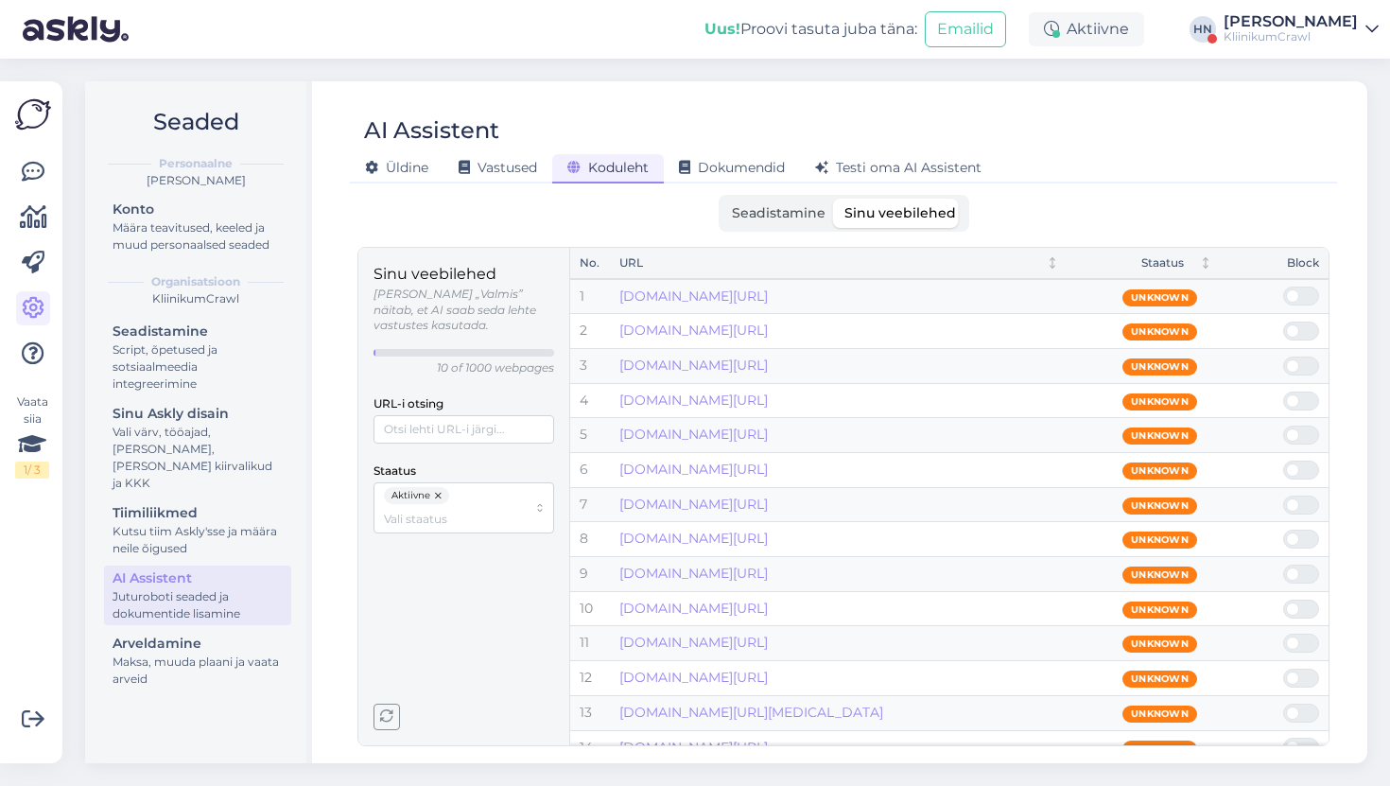
click at [1260, 45] on div "Uus! Proovi tasuta juba täna: Emailid Aktiivne HN Hans Niinemäe KliinikumCrawl" at bounding box center [695, 29] width 1390 height 59
click at [770, 216] on span "Seadistamine" at bounding box center [779, 212] width 94 height 17
click at [722, 199] on input "Seadistamine" at bounding box center [722, 199] width 0 height 0
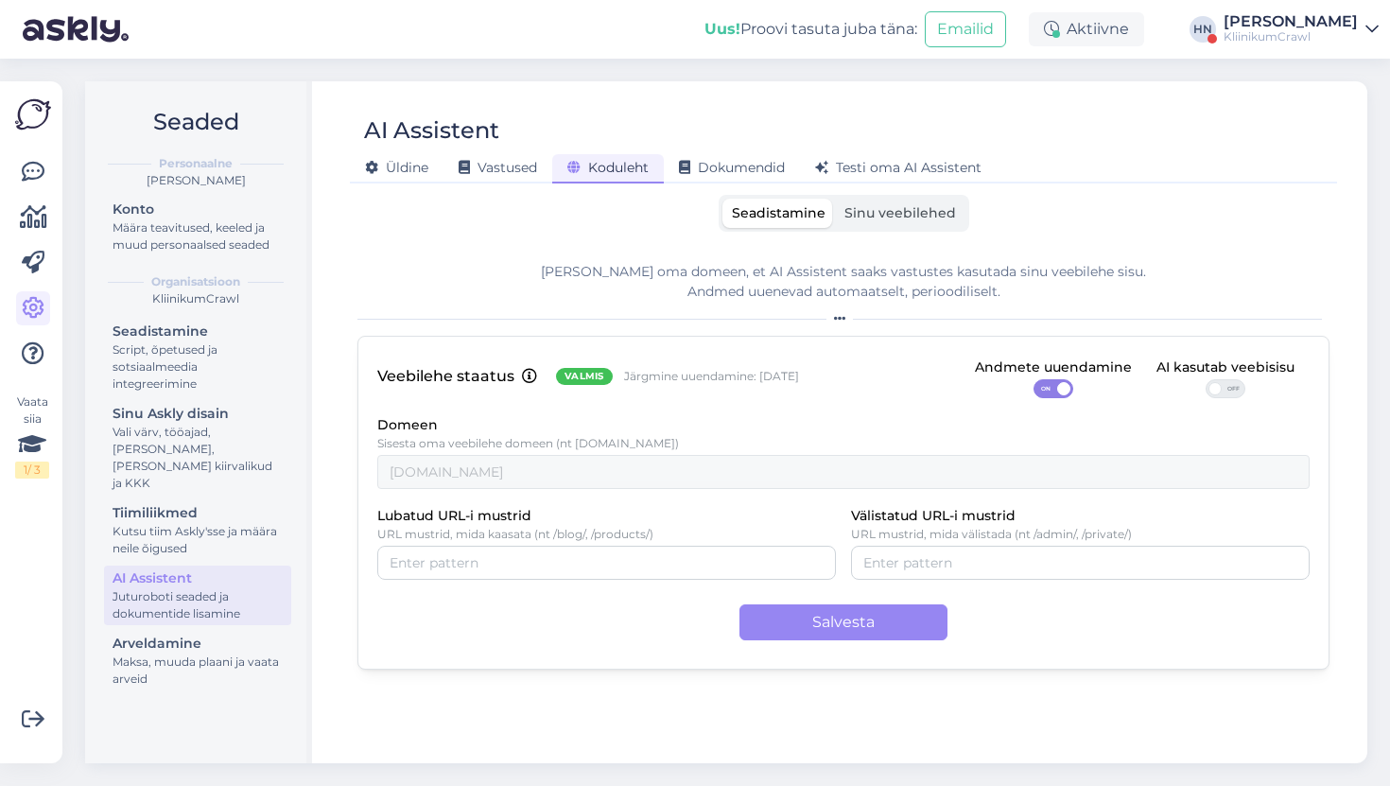
click at [894, 233] on div "Seadistamine Sinu veebilehed Lisa oma domeen, et AI Assistent saaks vastustes k…" at bounding box center [843, 470] width 972 height 551
click at [898, 217] on span "Sinu veebilehed" at bounding box center [900, 212] width 112 height 17
click at [835, 199] on input "Sinu veebilehed" at bounding box center [835, 199] width 0 height 0
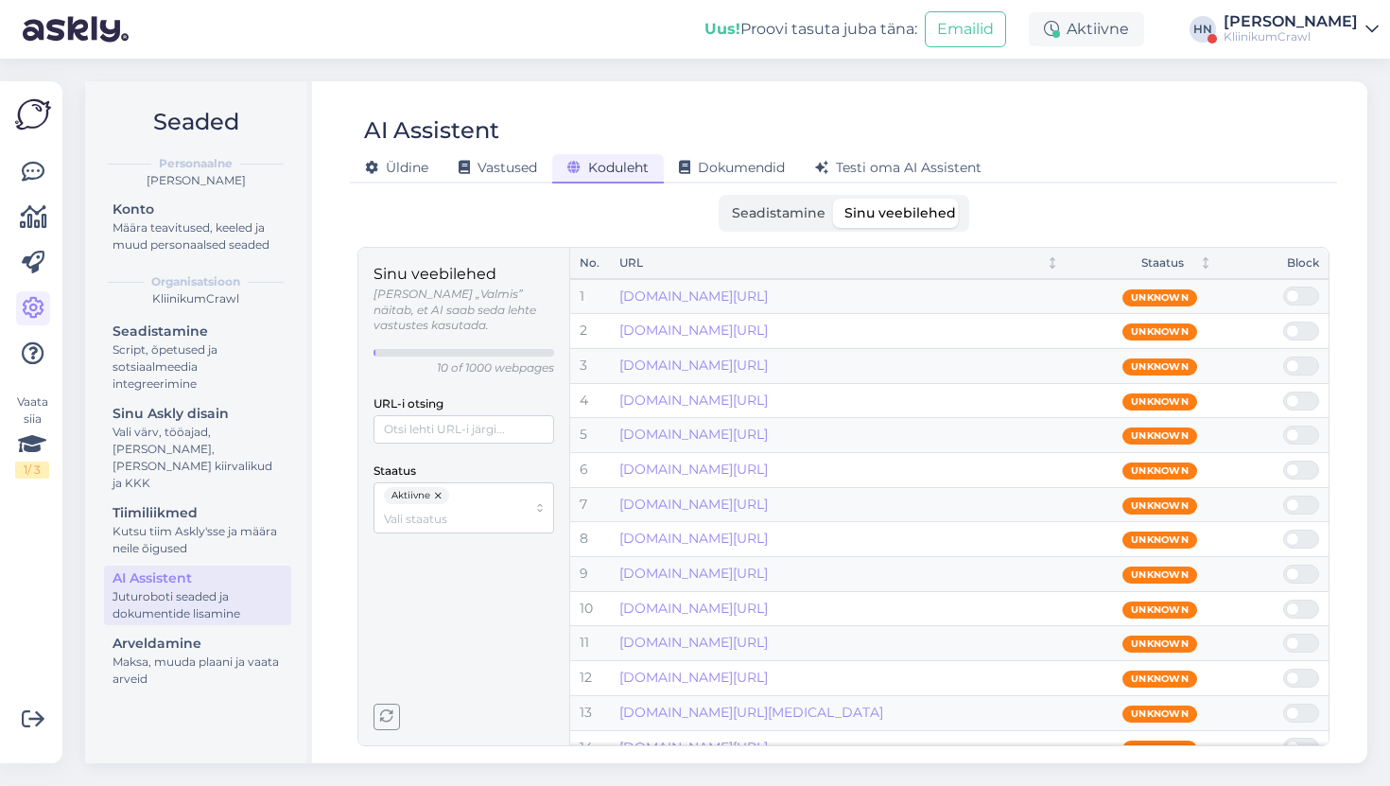
click at [1255, 29] on div "KliinikumCrawl" at bounding box center [1290, 36] width 134 height 15
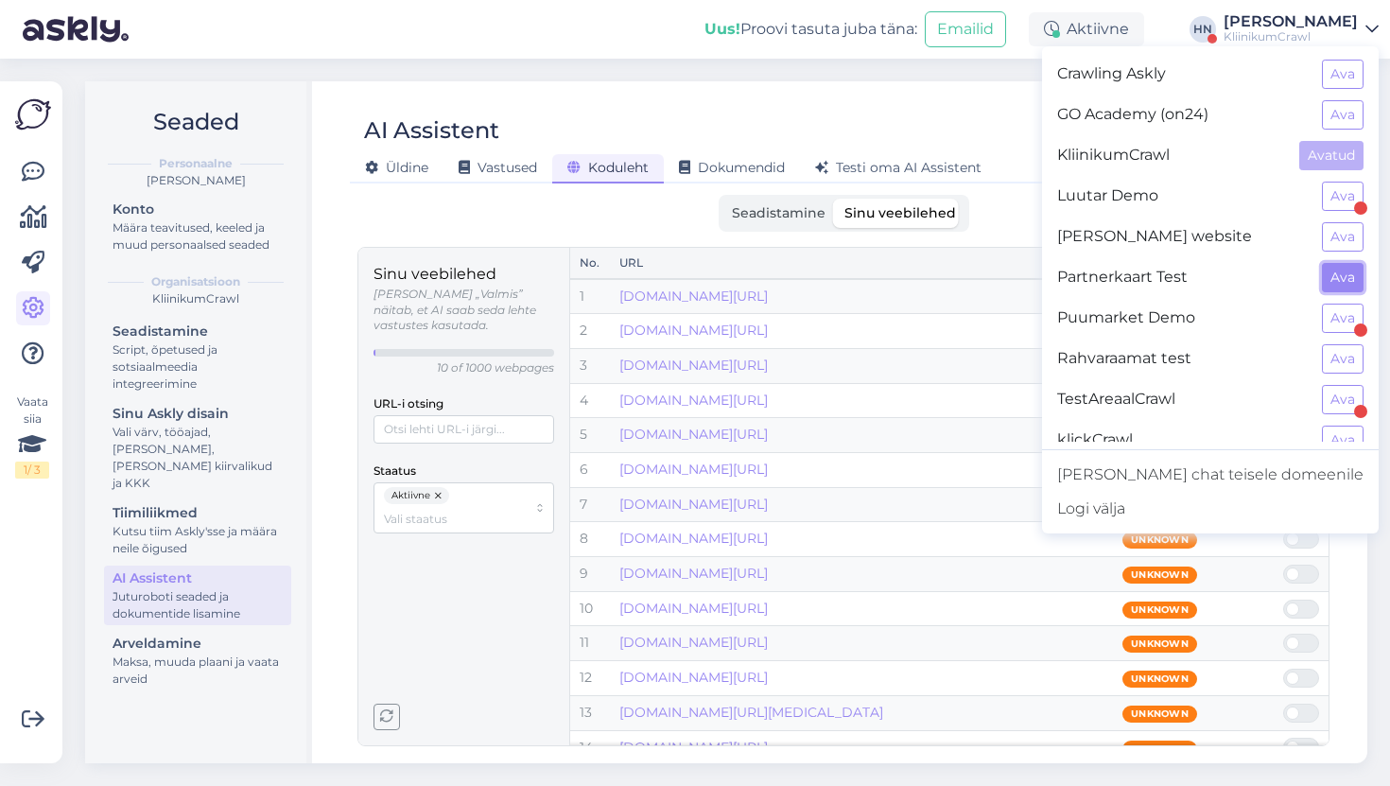
click at [1338, 276] on button "Ava" at bounding box center [1343, 277] width 42 height 29
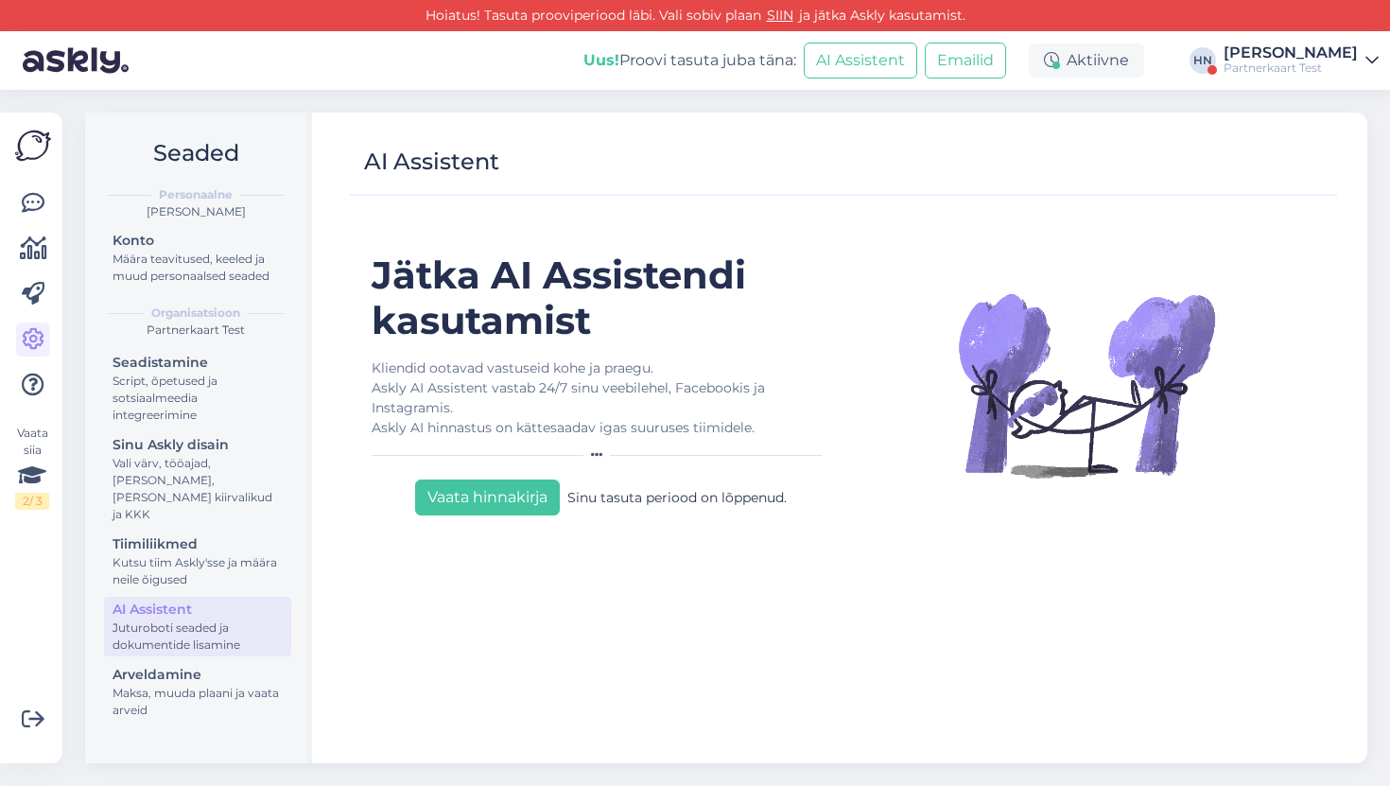
click at [1256, 74] on div "Partnerkaart Test" at bounding box center [1290, 68] width 134 height 15
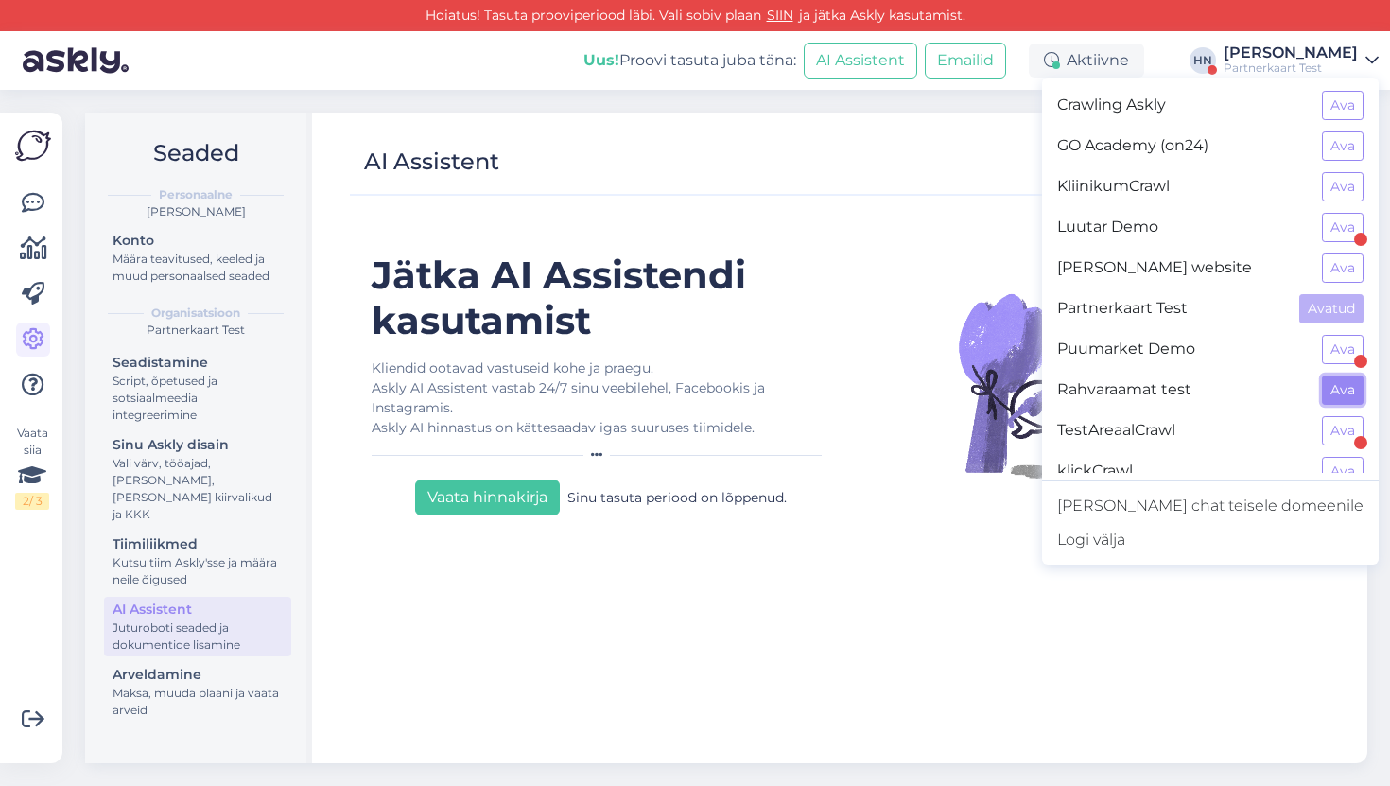
click at [1341, 387] on button "Ava" at bounding box center [1343, 389] width 42 height 29
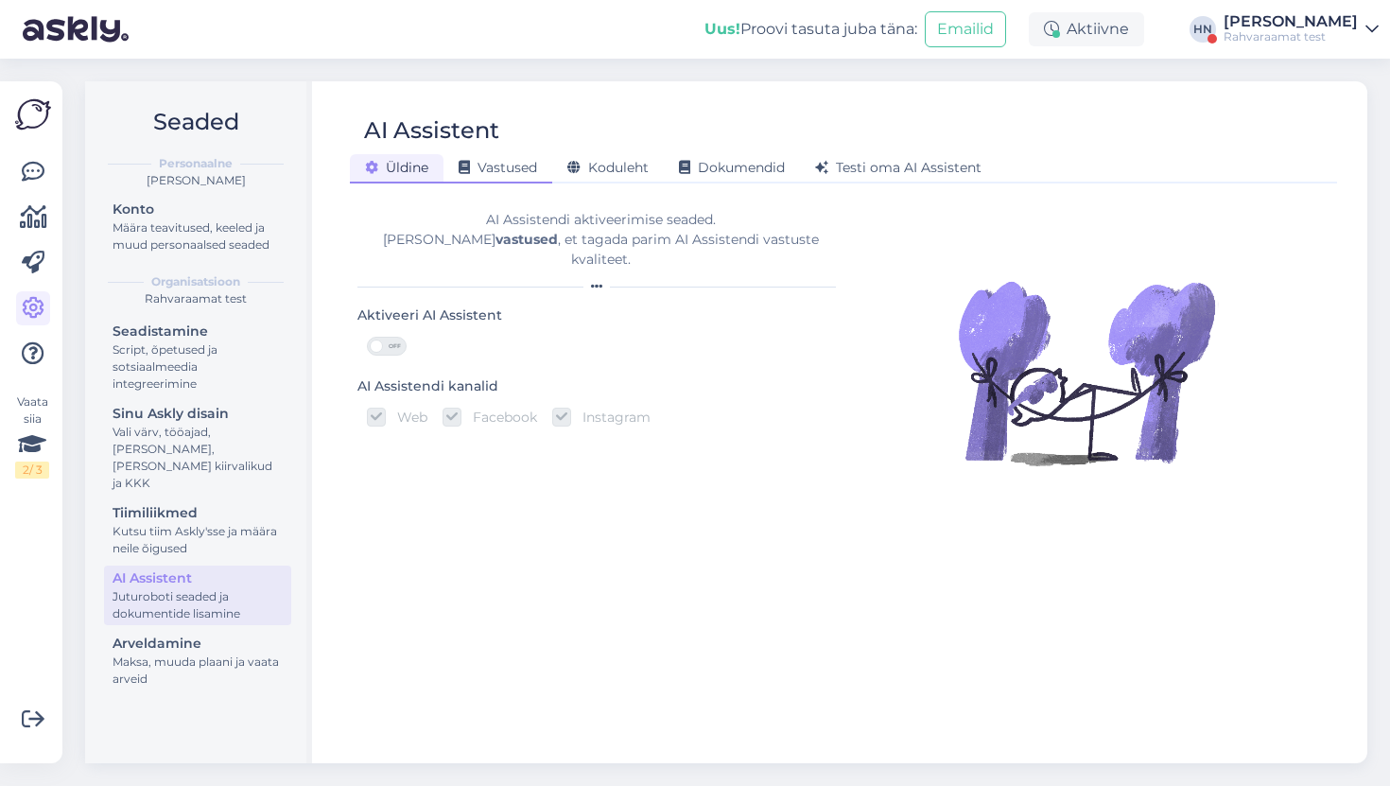
click at [533, 169] on span "Vastused" at bounding box center [498, 167] width 78 height 17
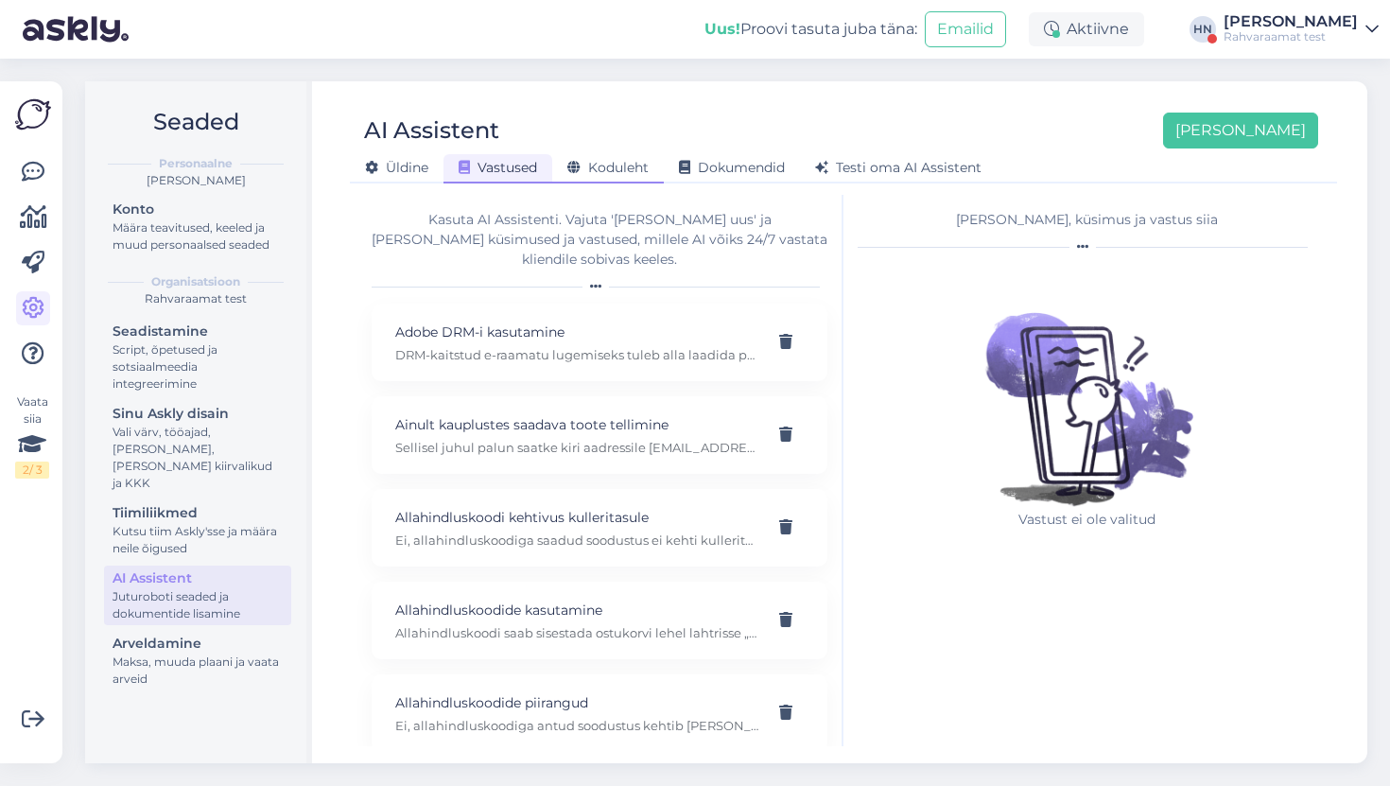
click at [585, 169] on span "Koduleht" at bounding box center [607, 167] width 81 height 17
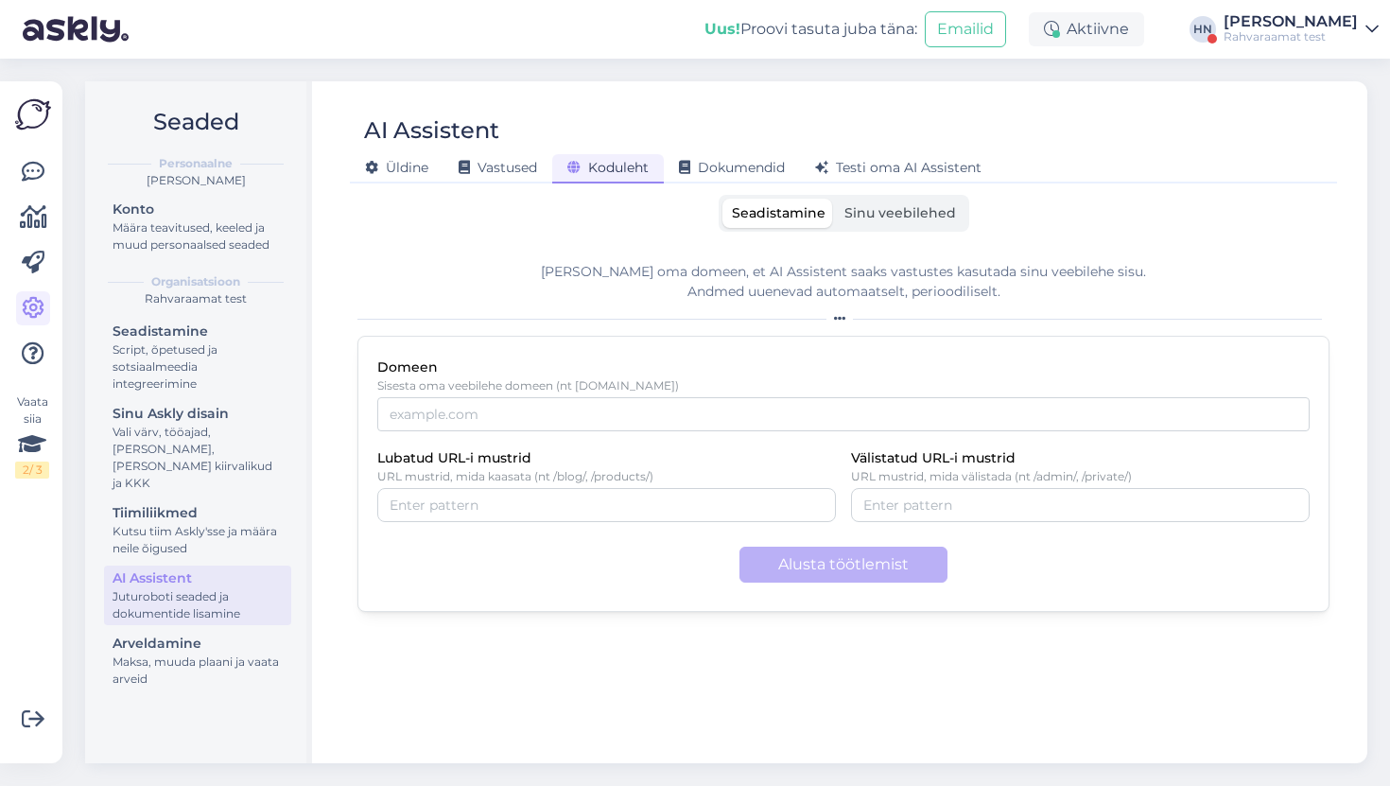
click at [1284, 17] on div "[PERSON_NAME]" at bounding box center [1290, 21] width 134 height 15
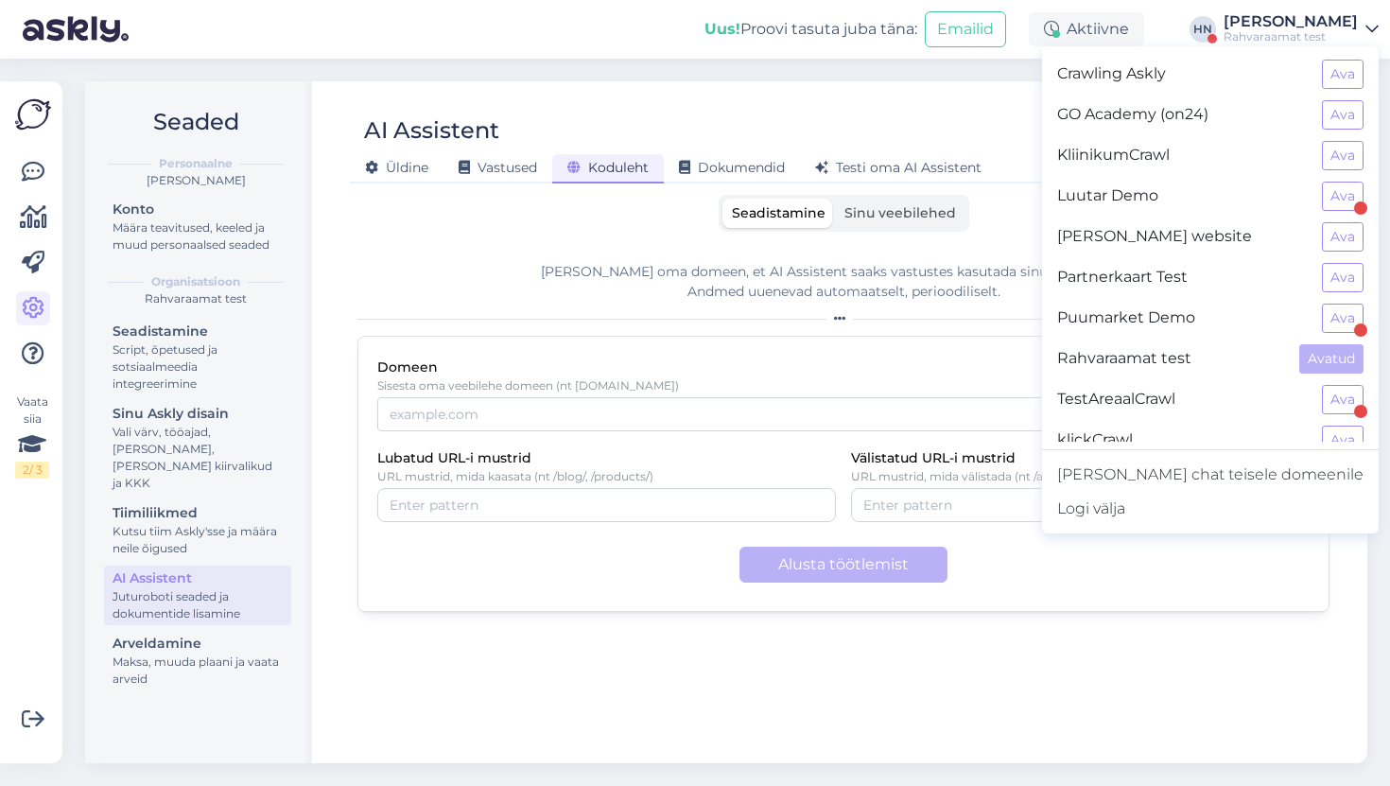
click at [1321, 75] on div "Crawling Askly Ava" at bounding box center [1210, 74] width 337 height 41
click at [1359, 66] on button "Ava" at bounding box center [1343, 74] width 42 height 29
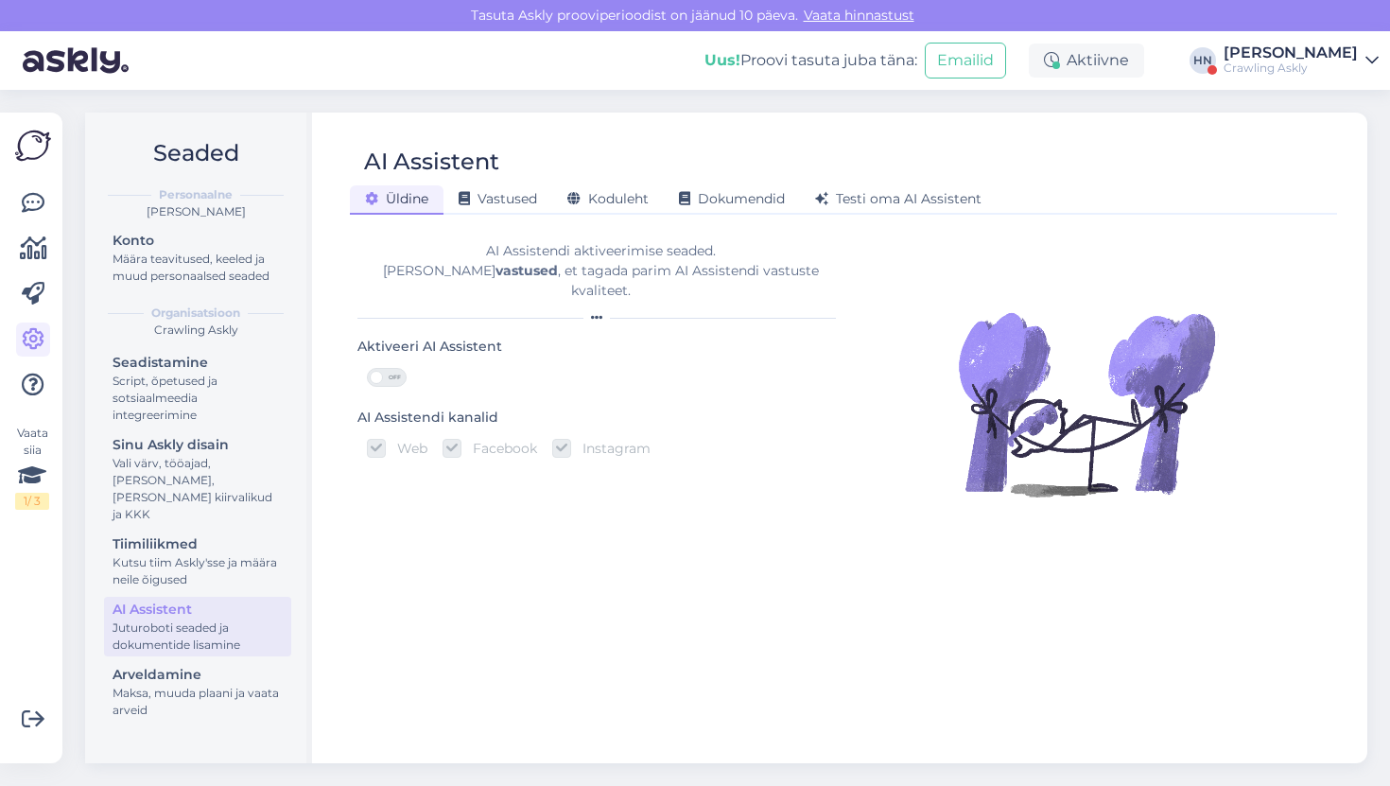
click at [1269, 59] on div "[PERSON_NAME]" at bounding box center [1290, 52] width 134 height 15
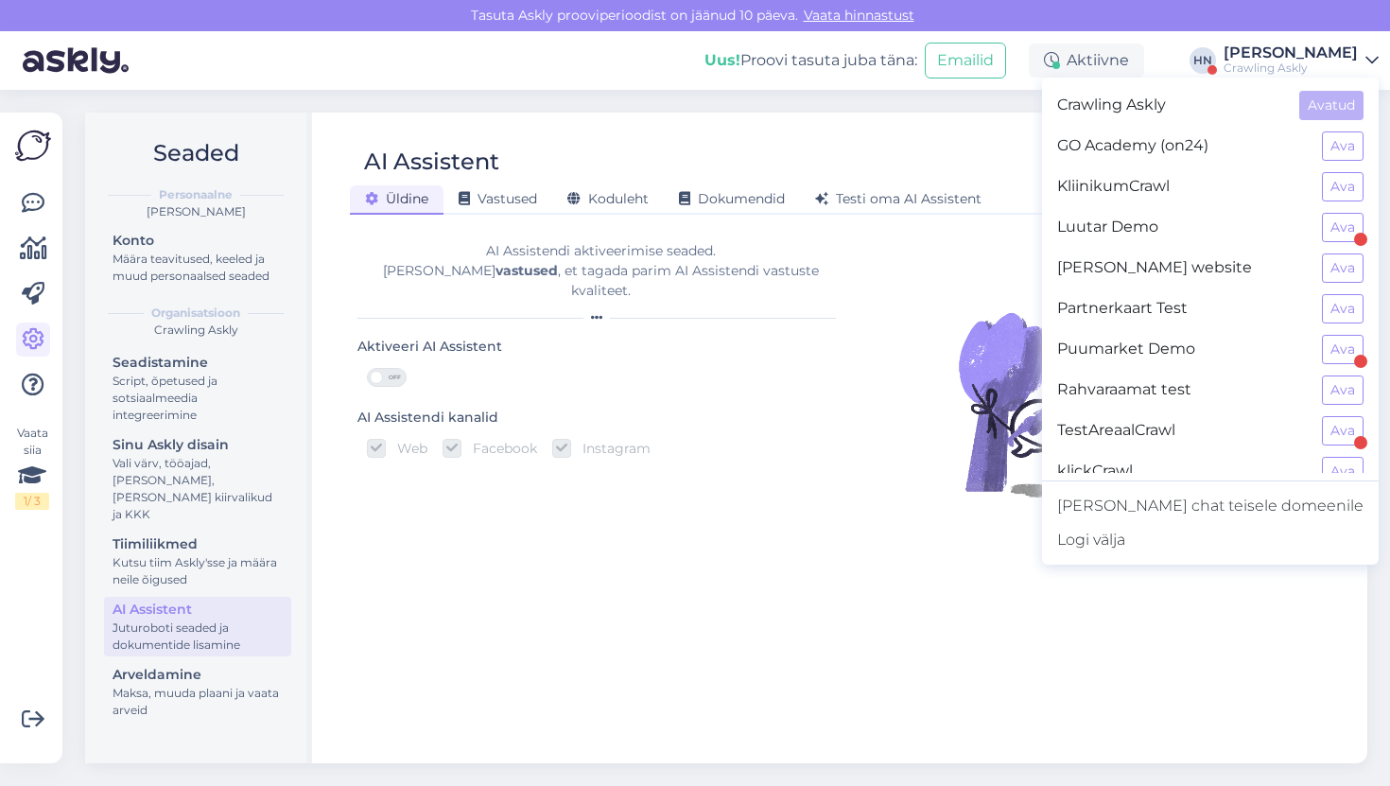
scroll to position [19, 0]
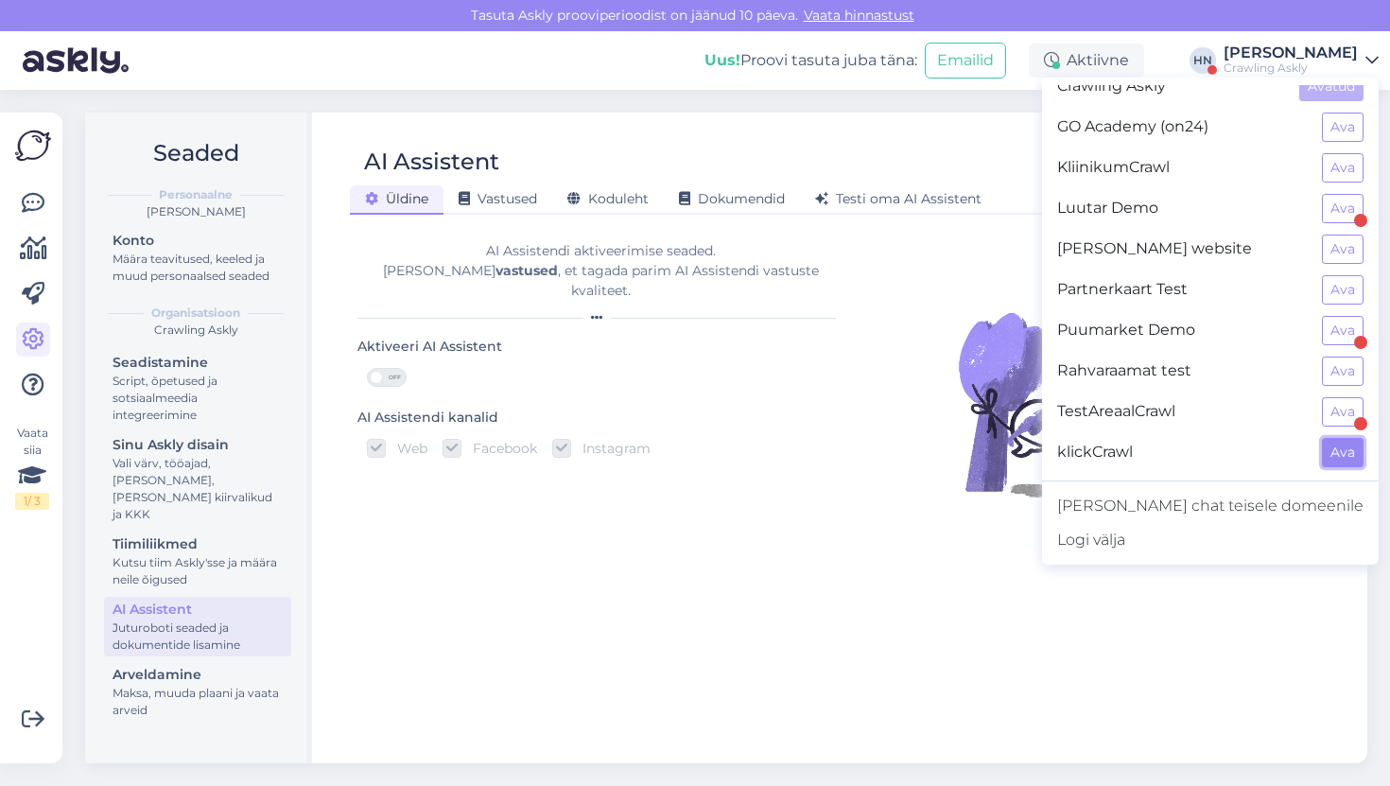
click at [1335, 459] on button "Ava" at bounding box center [1343, 452] width 42 height 29
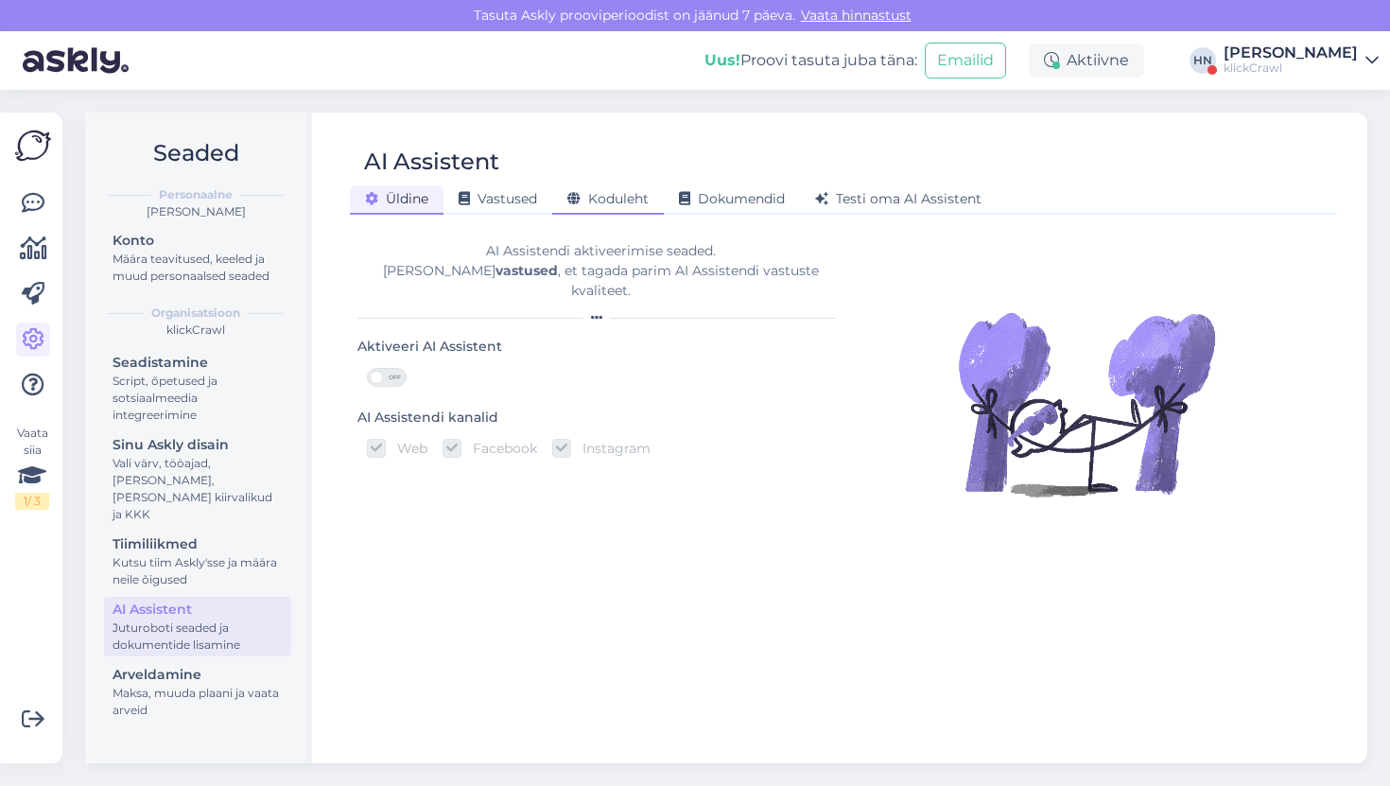
click at [606, 189] on div "Koduleht" at bounding box center [608, 199] width 112 height 29
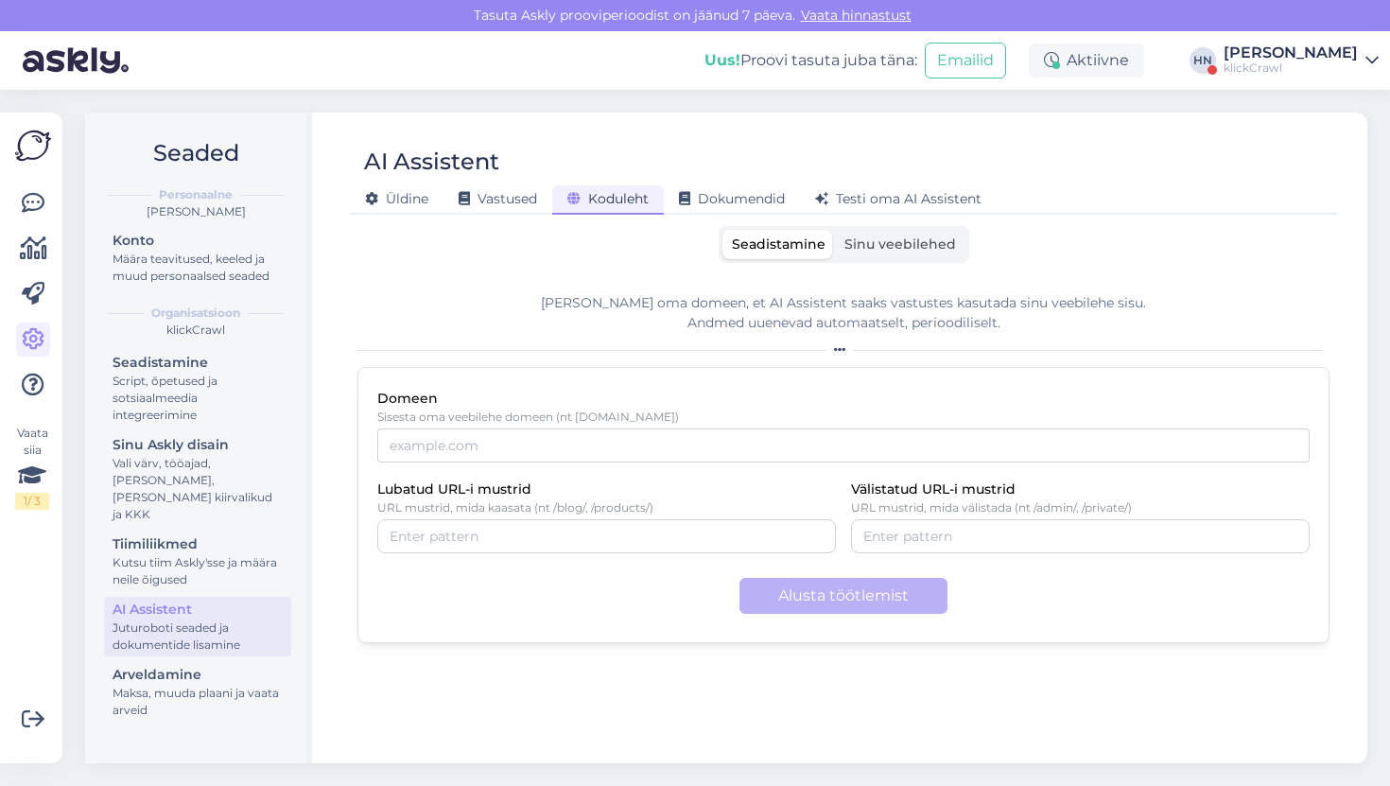
click at [866, 246] on span "Sinu veebilehed" at bounding box center [900, 243] width 112 height 17
click at [835, 230] on input "Sinu veebilehed" at bounding box center [835, 230] width 0 height 0
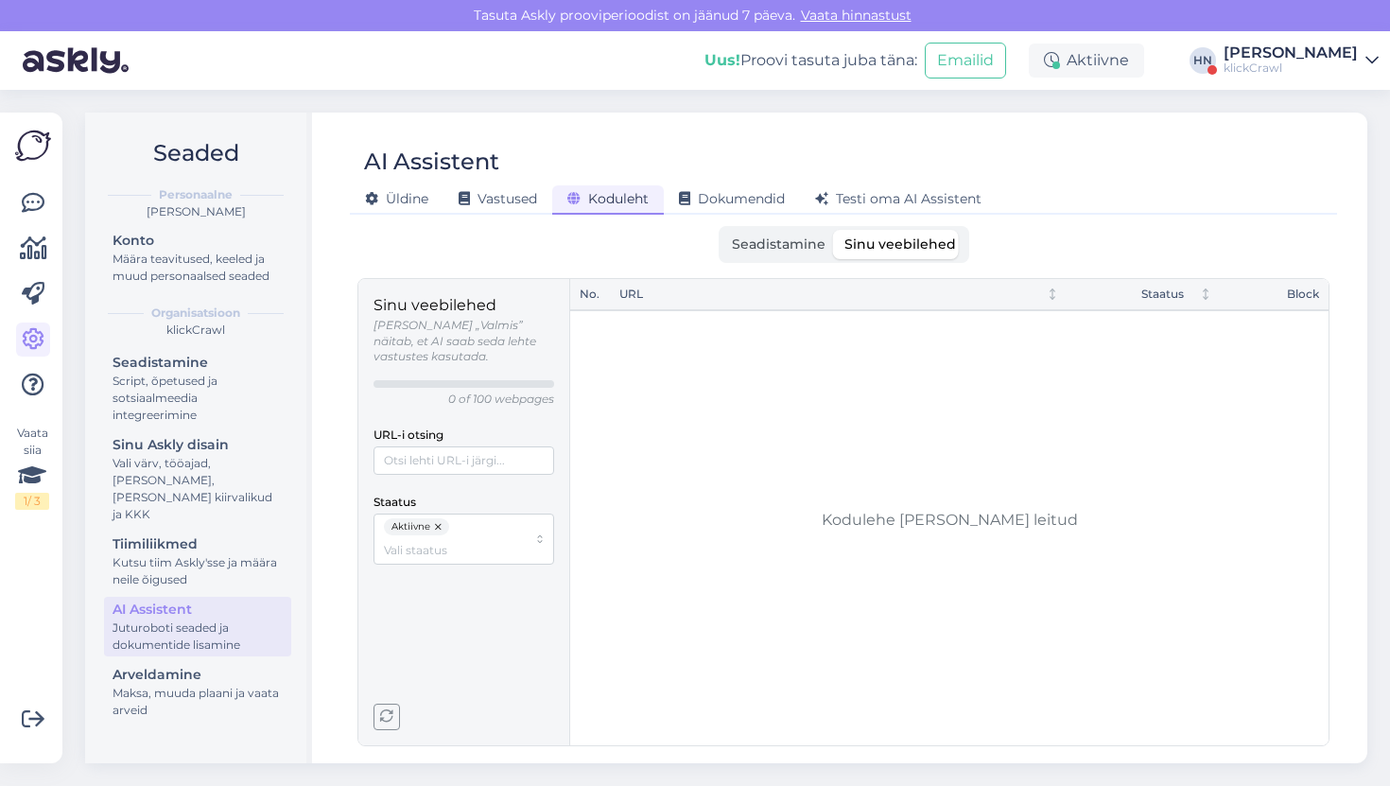
click at [826, 242] on label "Seadistamine" at bounding box center [778, 244] width 113 height 29
click at [722, 230] on input "Seadistamine" at bounding box center [722, 230] width 0 height 0
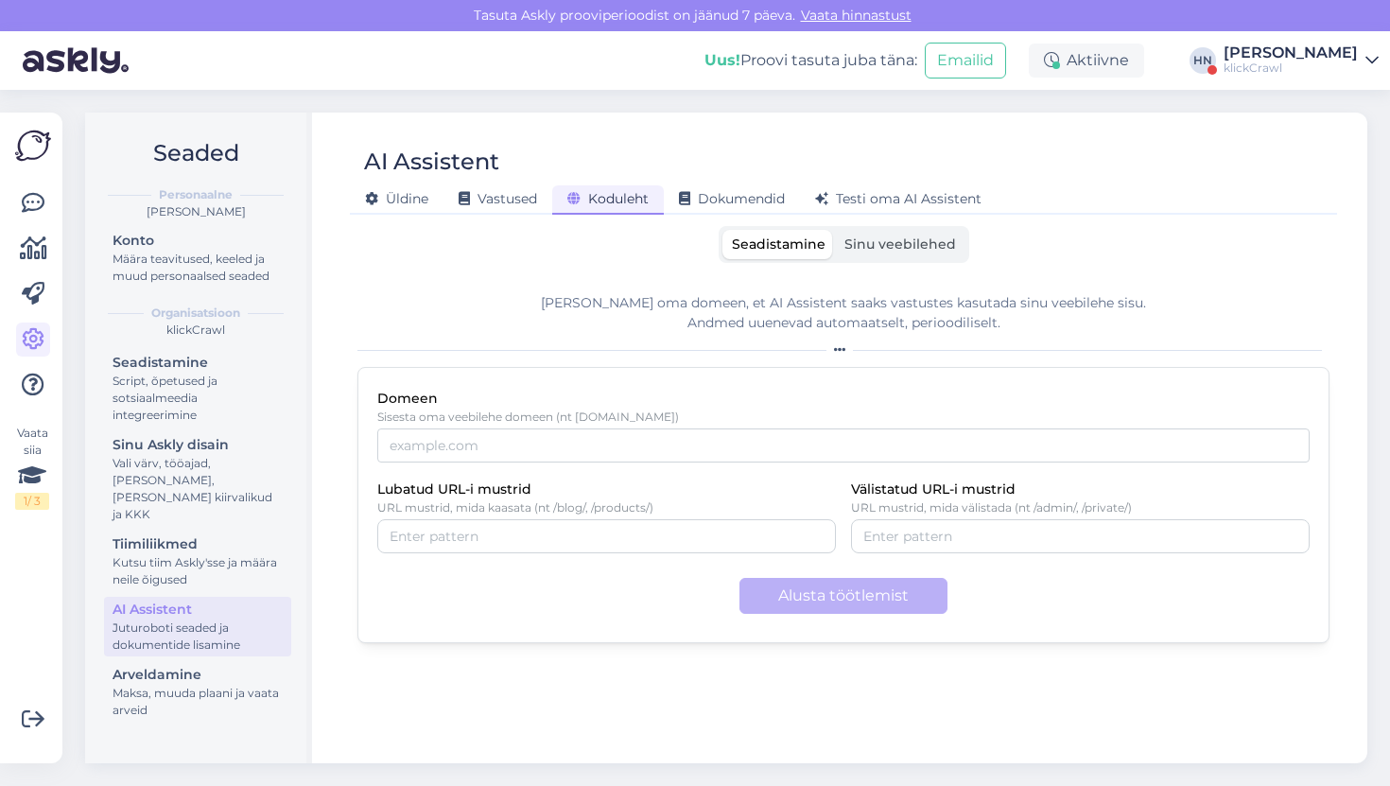
click at [916, 238] on span "Sinu veebilehed" at bounding box center [900, 243] width 112 height 17
click at [835, 230] on input "Sinu veebilehed" at bounding box center [835, 230] width 0 height 0
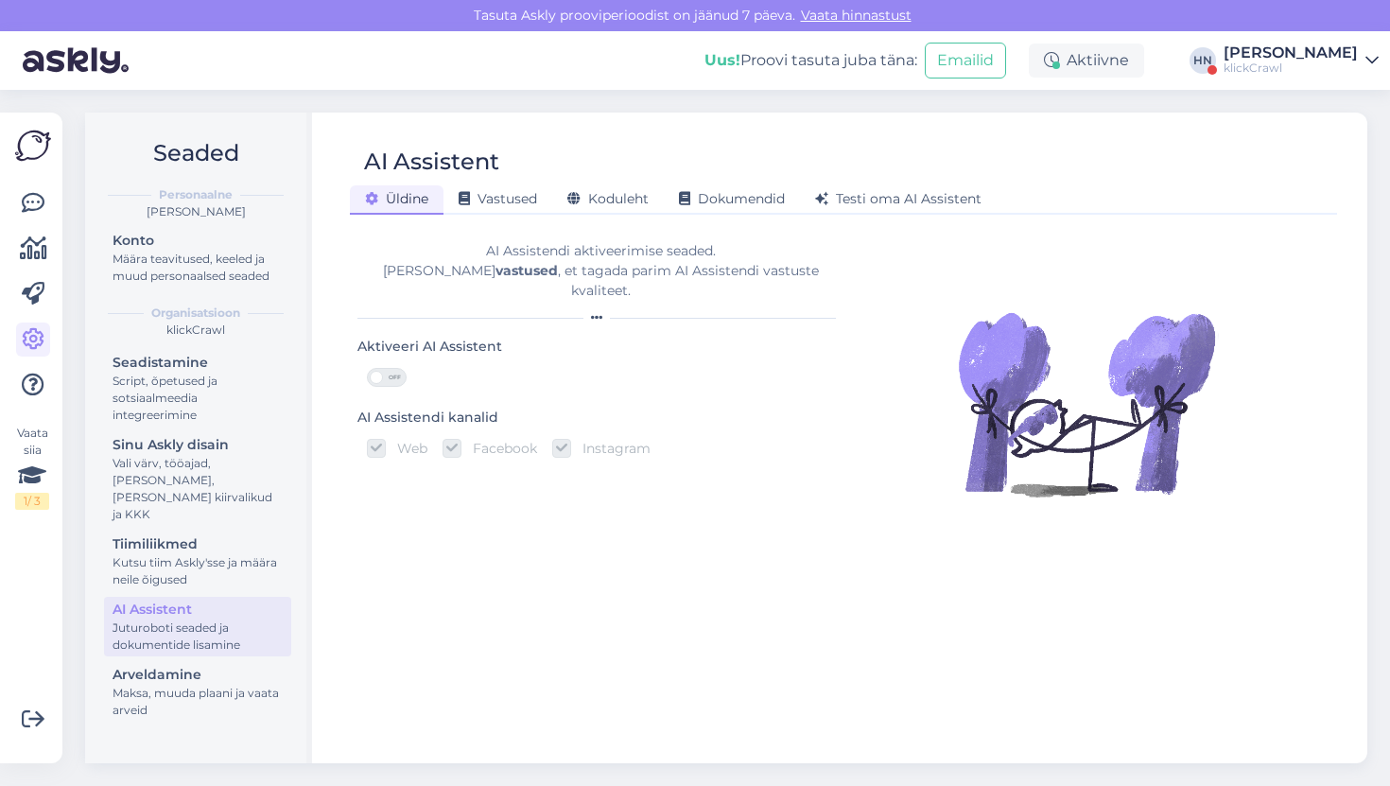
click at [1320, 91] on div "Seaded Personaalne [PERSON_NAME] Konto Määra teavitused, keeled ja muud persona…" at bounding box center [732, 438] width 1316 height 696
click at [1320, 73] on div "klickCrawl" at bounding box center [1290, 68] width 134 height 15
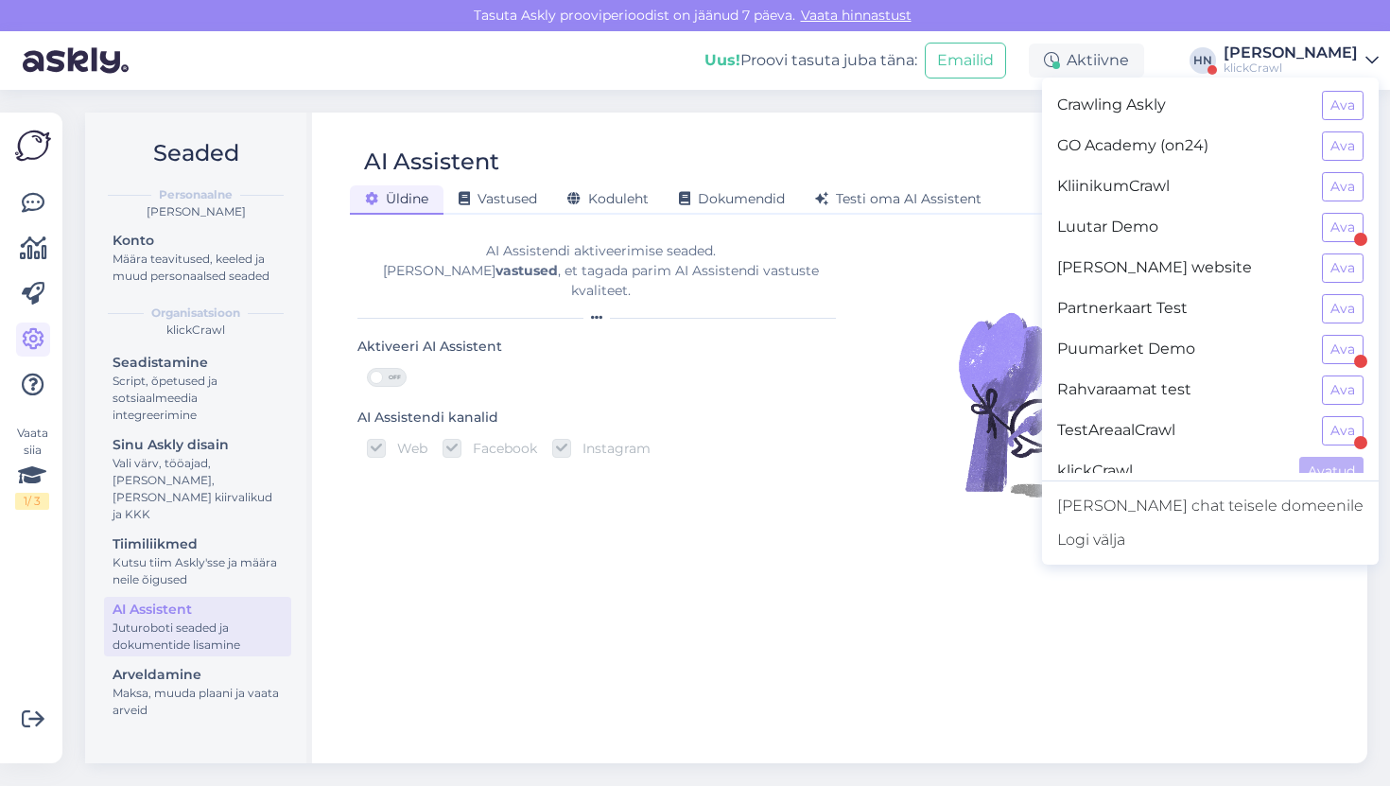
click at [1007, 233] on div at bounding box center [1086, 486] width 486 height 520
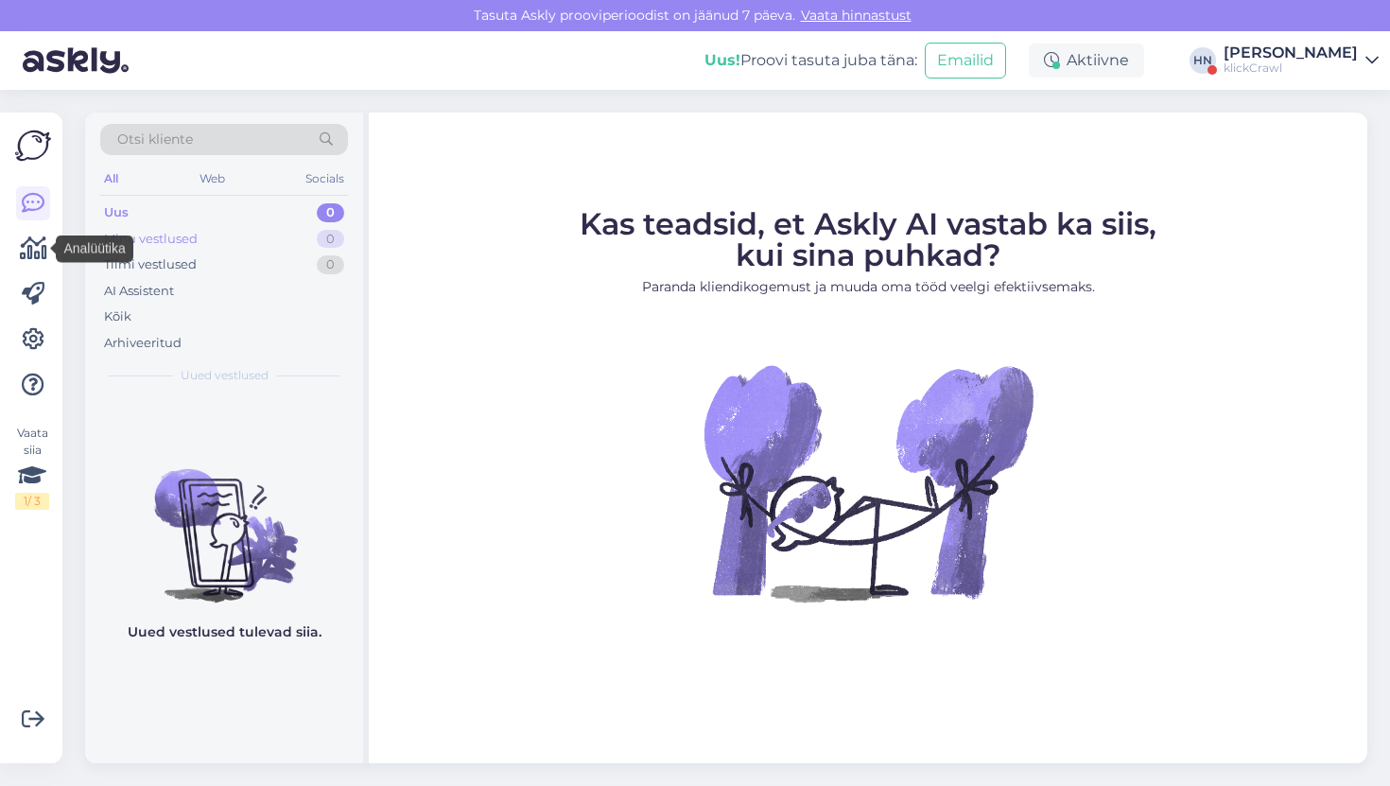
click at [175, 248] on div "Minu vestlused 0" at bounding box center [224, 239] width 248 height 26
click at [46, 260] on icon at bounding box center [33, 248] width 27 height 23
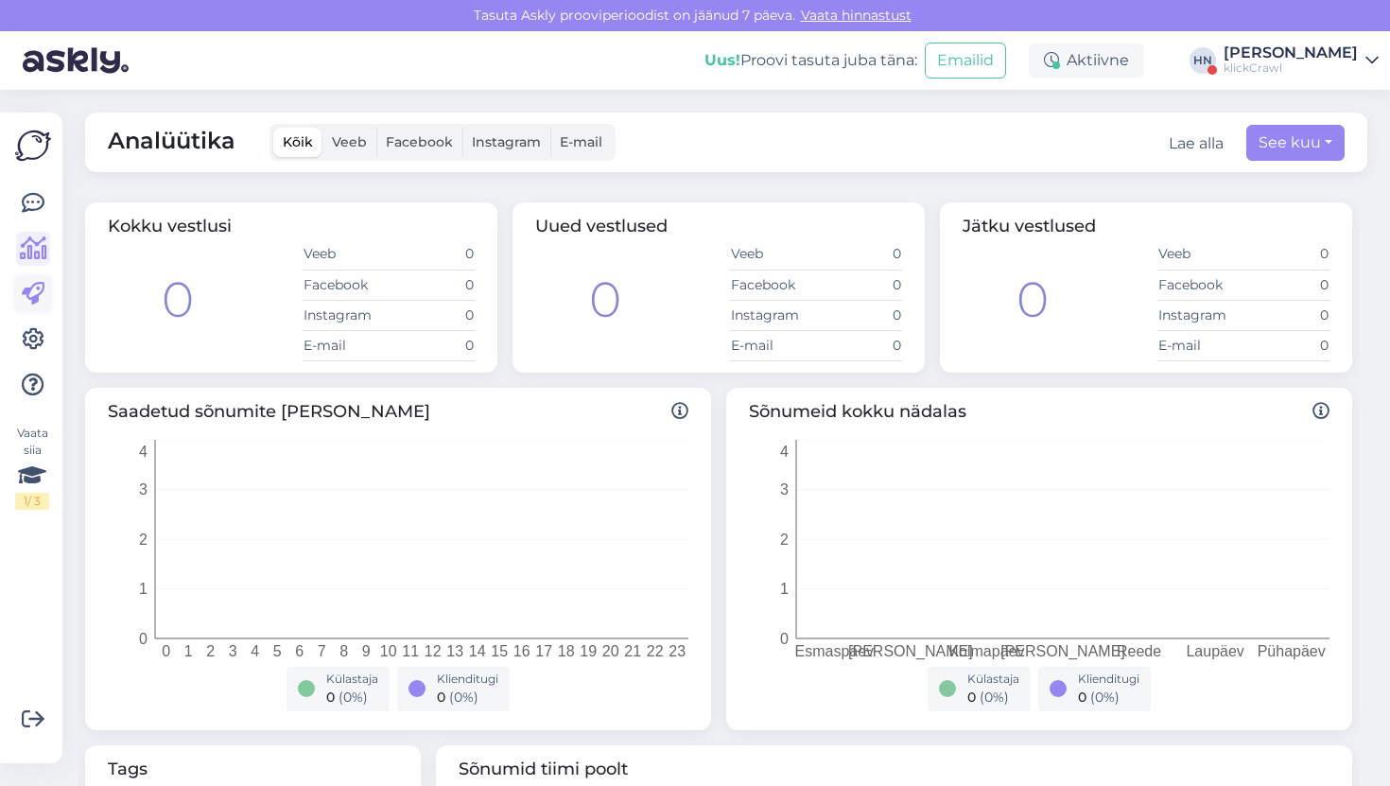
click at [41, 293] on icon at bounding box center [33, 294] width 23 height 23
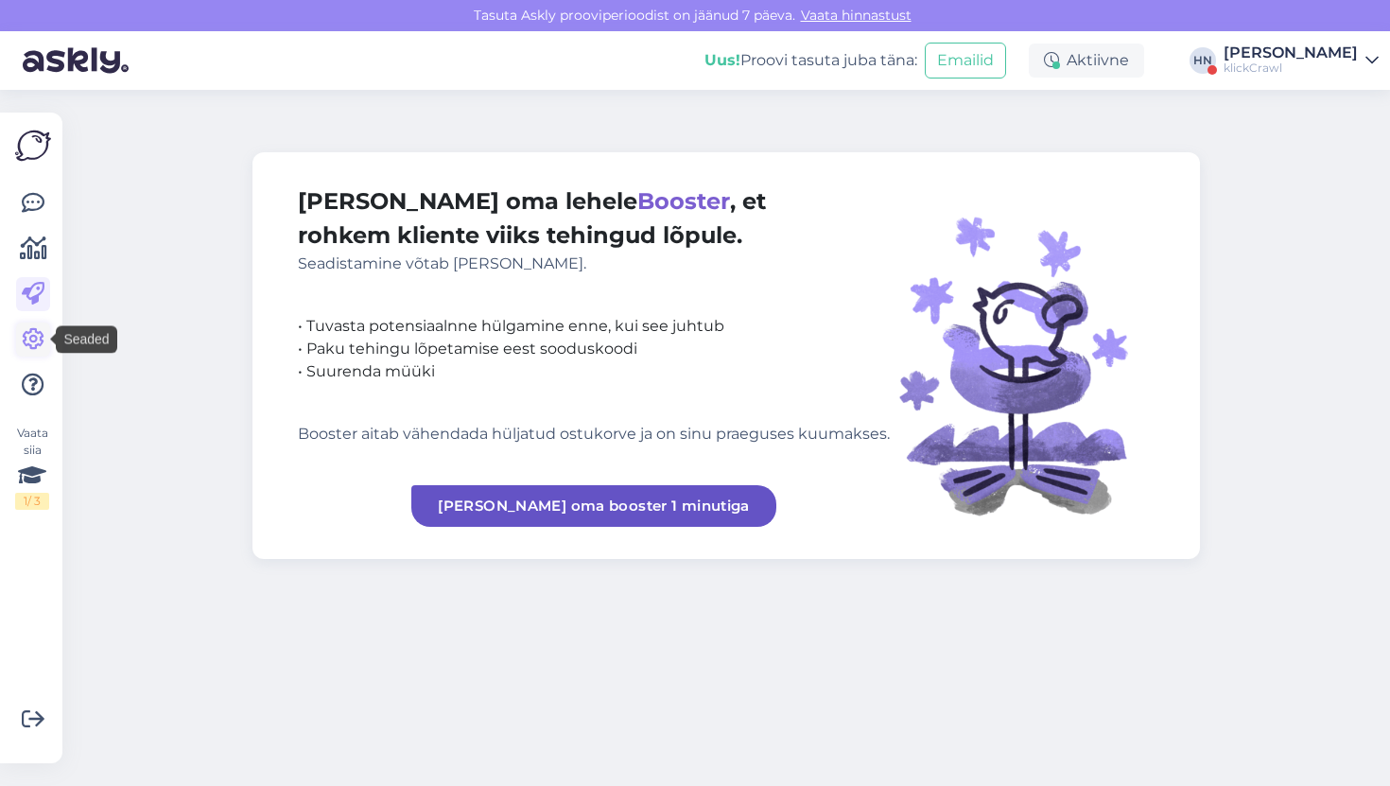
click at [39, 341] on icon at bounding box center [33, 339] width 23 height 23
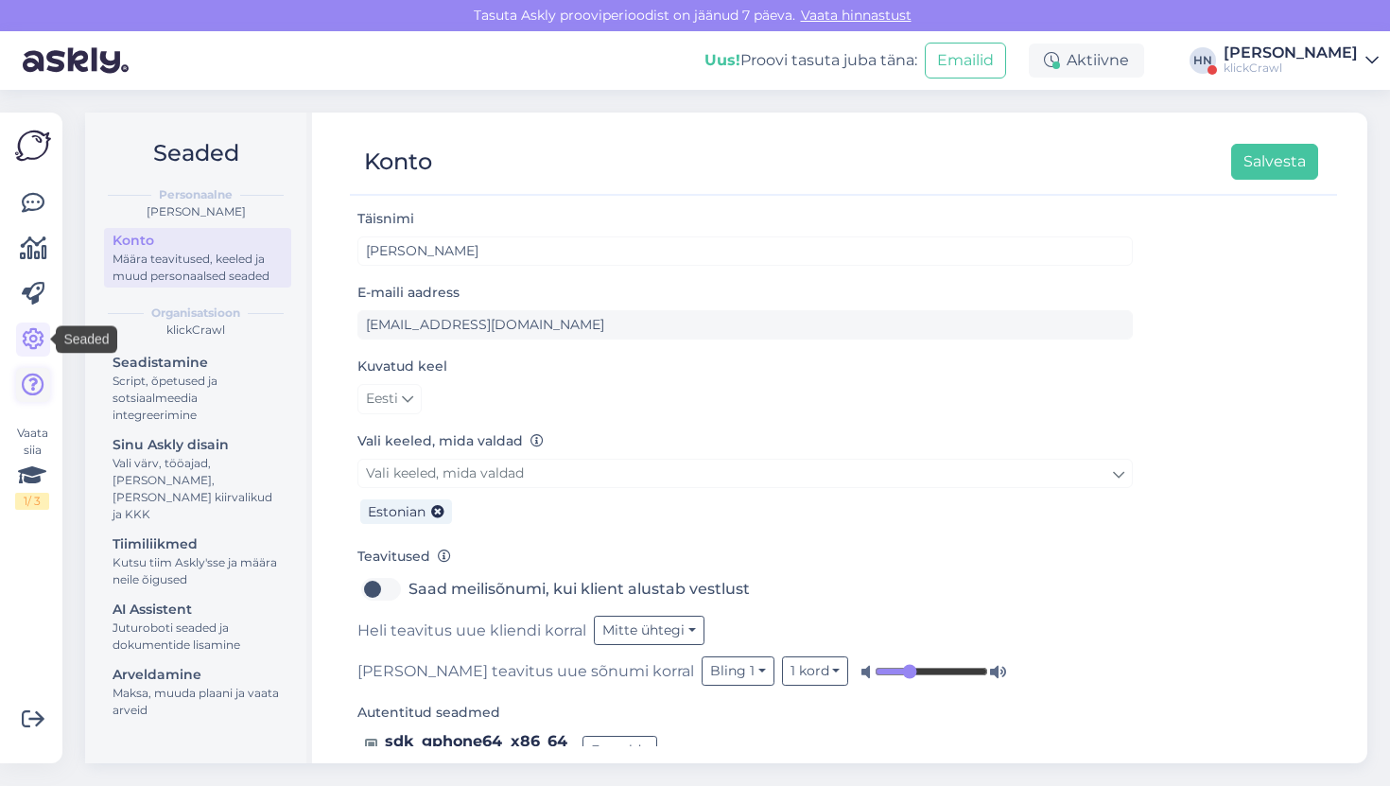
click at [37, 375] on icon at bounding box center [33, 384] width 23 height 23
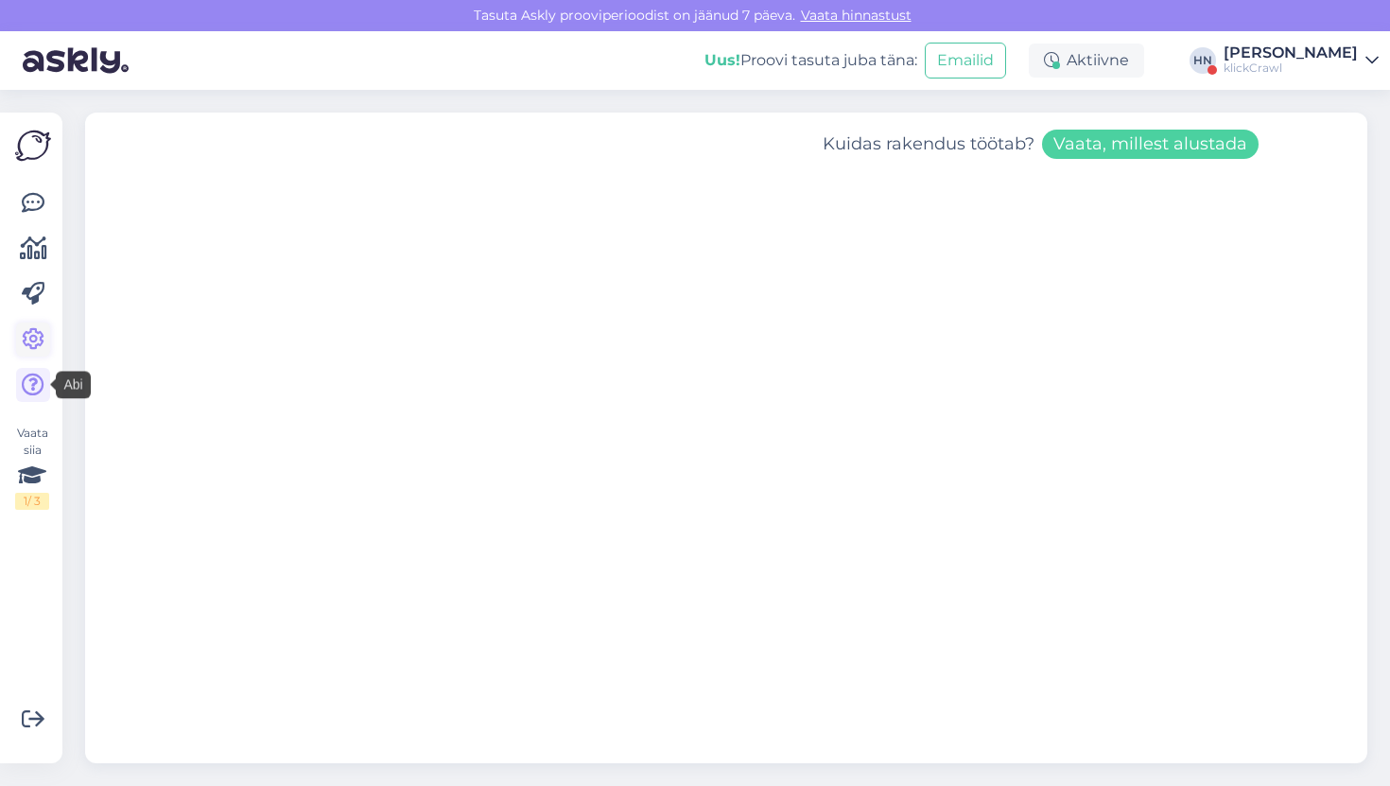
click at [22, 343] on icon at bounding box center [33, 339] width 23 height 23
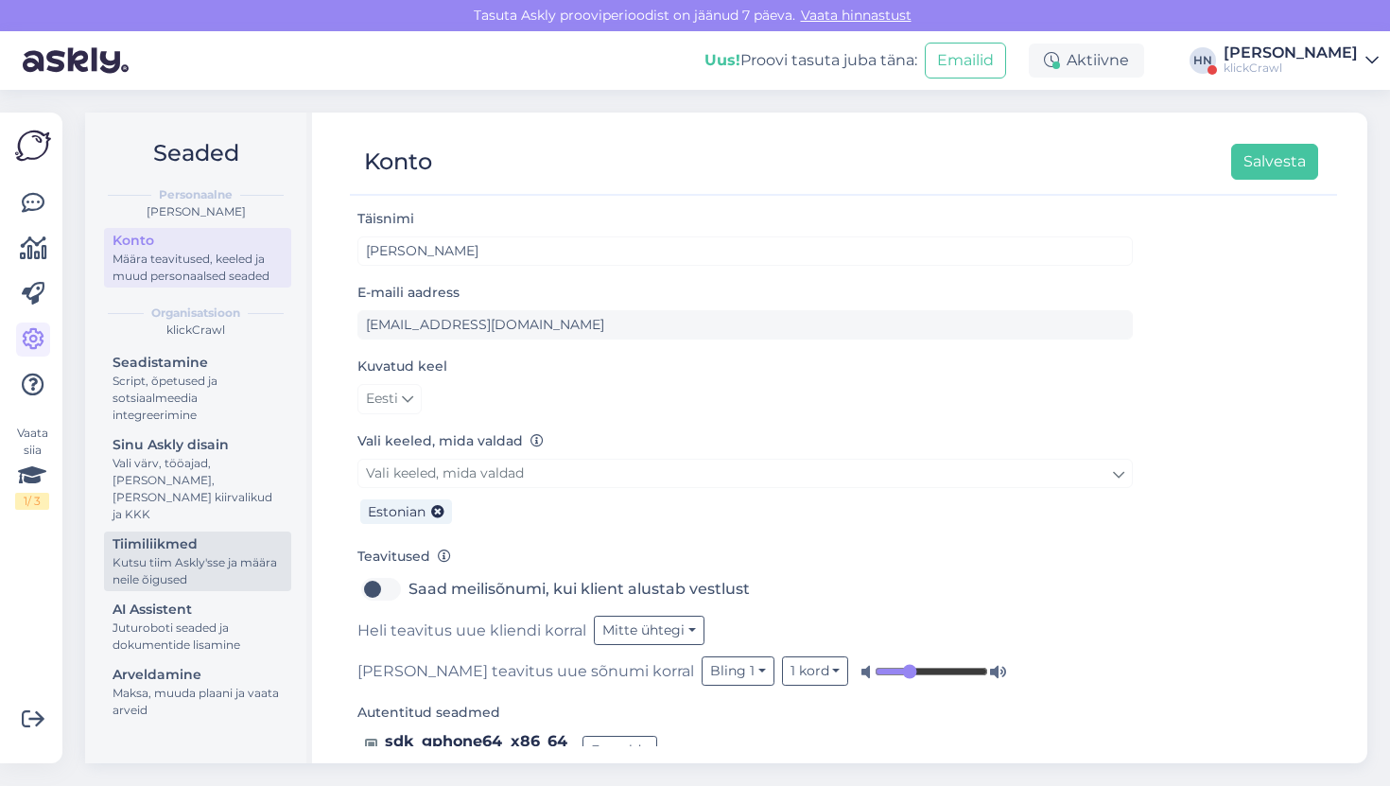
click at [242, 555] on div "Kutsu tiim Askly'sse ja määra neile õigused" at bounding box center [198, 571] width 170 height 34
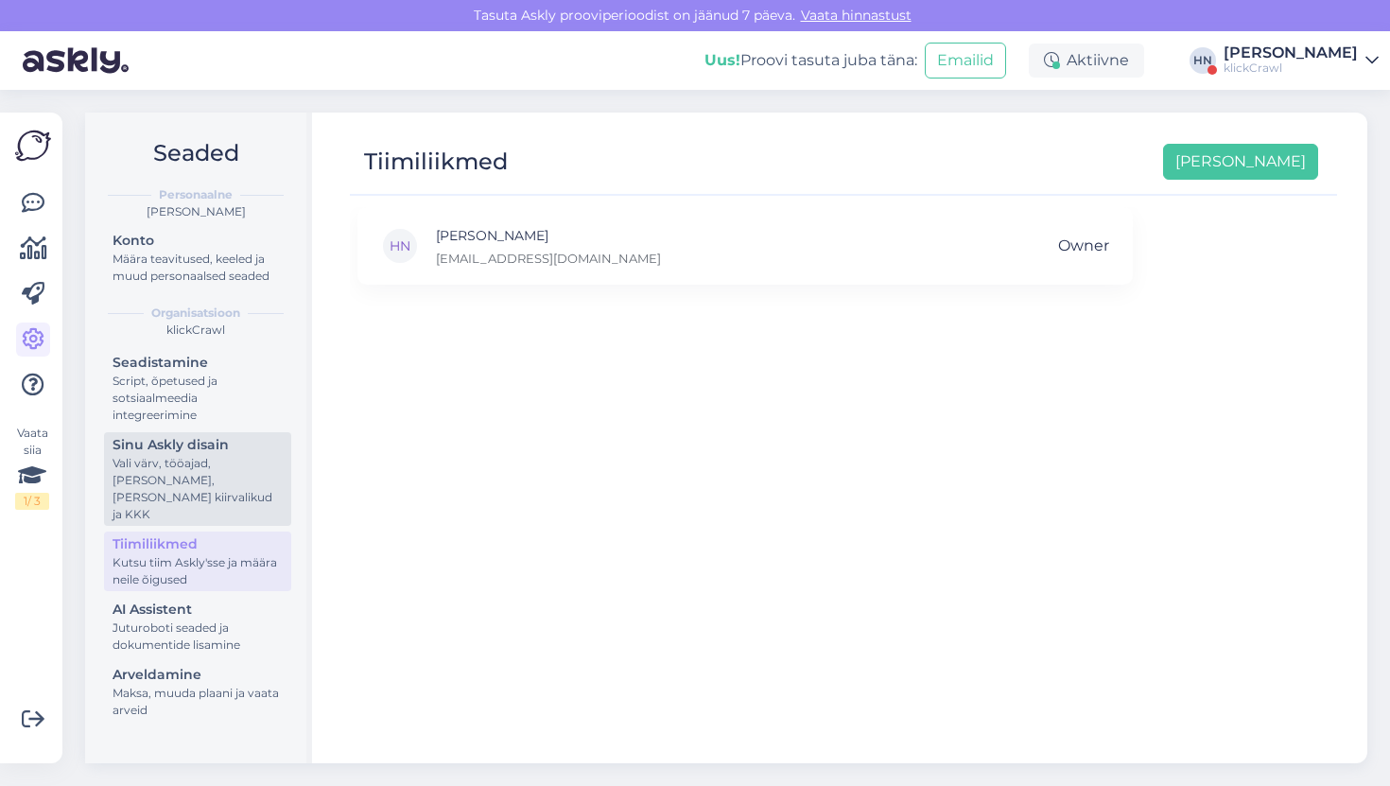
click at [224, 455] on div "Vali värv, tööajad, [PERSON_NAME], [PERSON_NAME] kiirvalikud ja KKK" at bounding box center [198, 489] width 170 height 68
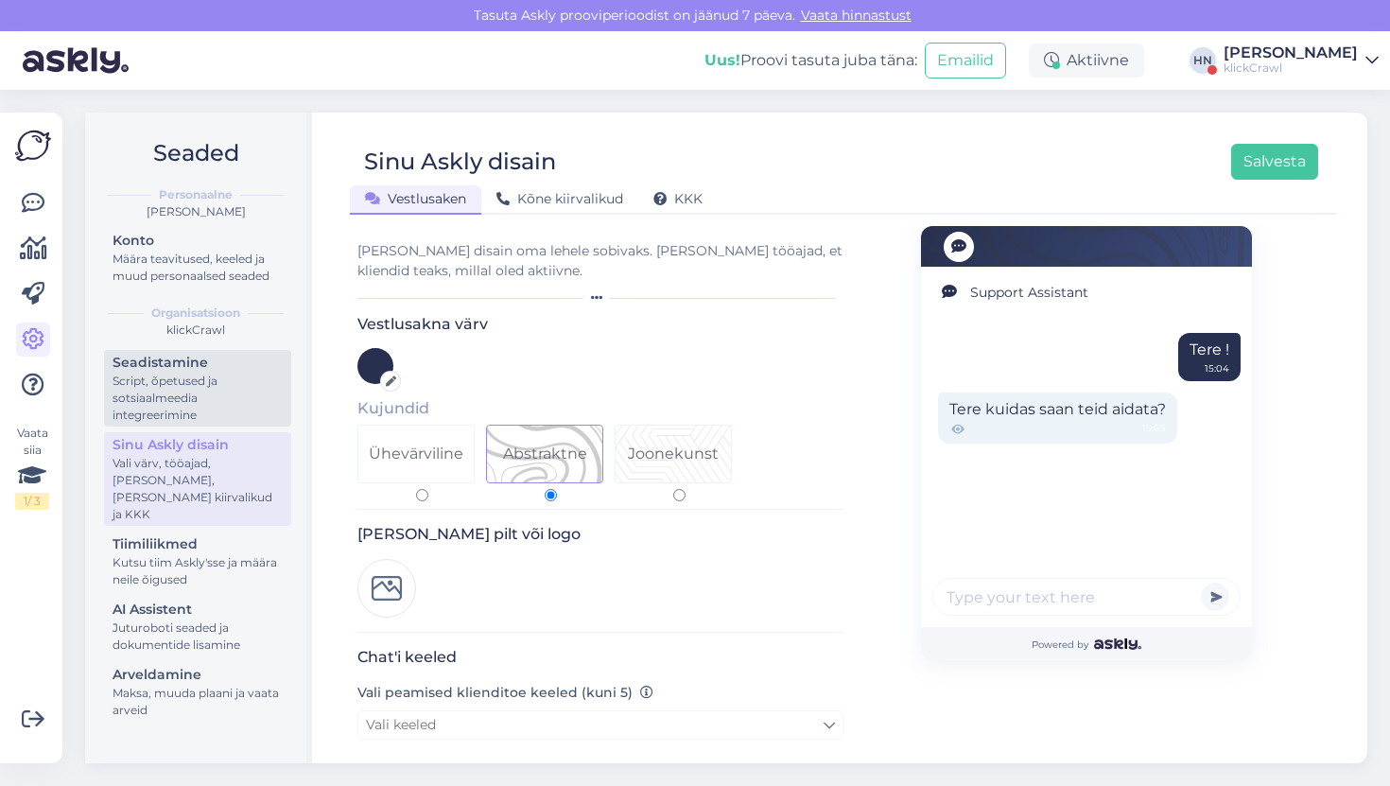
click at [197, 365] on div "Seadistamine" at bounding box center [198, 363] width 170 height 20
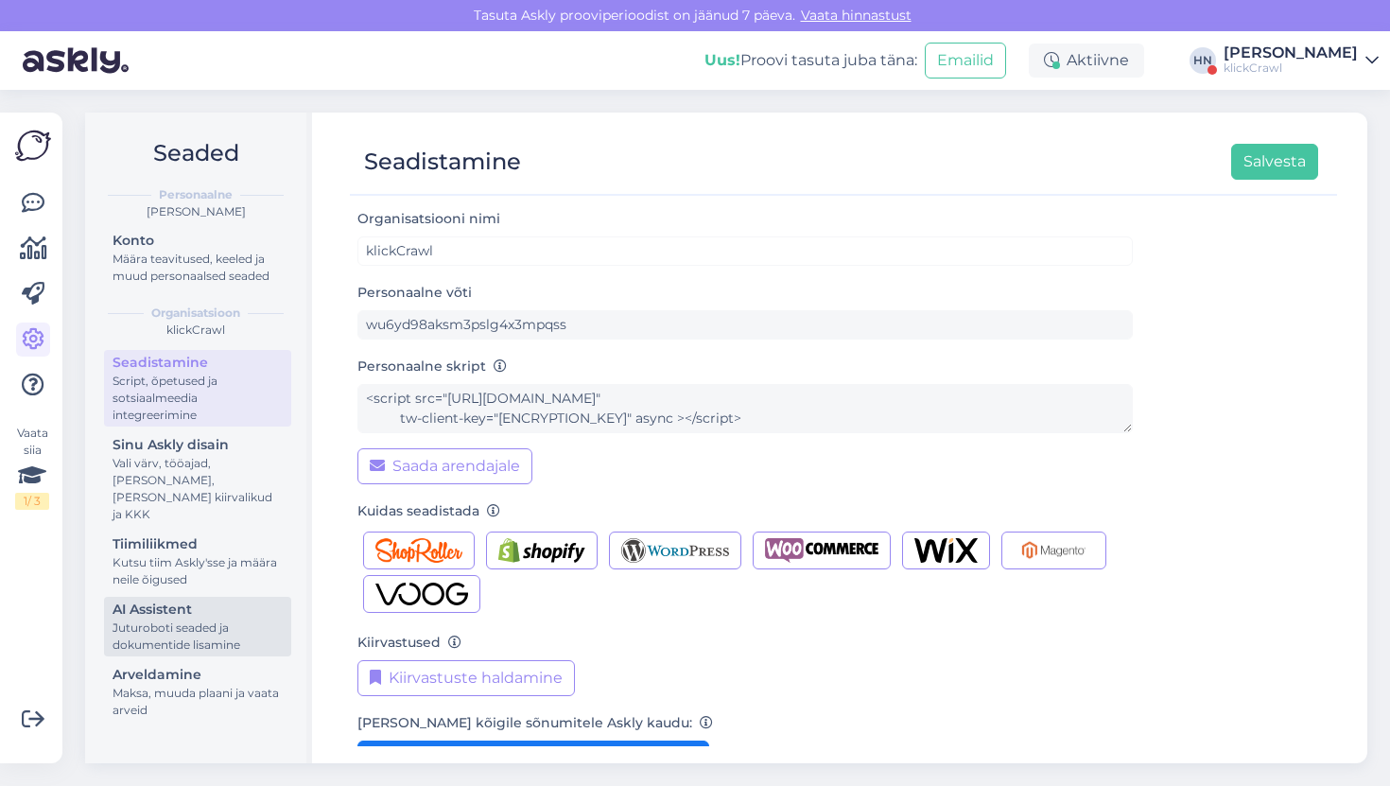
click at [182, 636] on link "AI Assistent [PERSON_NAME] seaded ja dokumentide lisamine" at bounding box center [197, 627] width 187 height 60
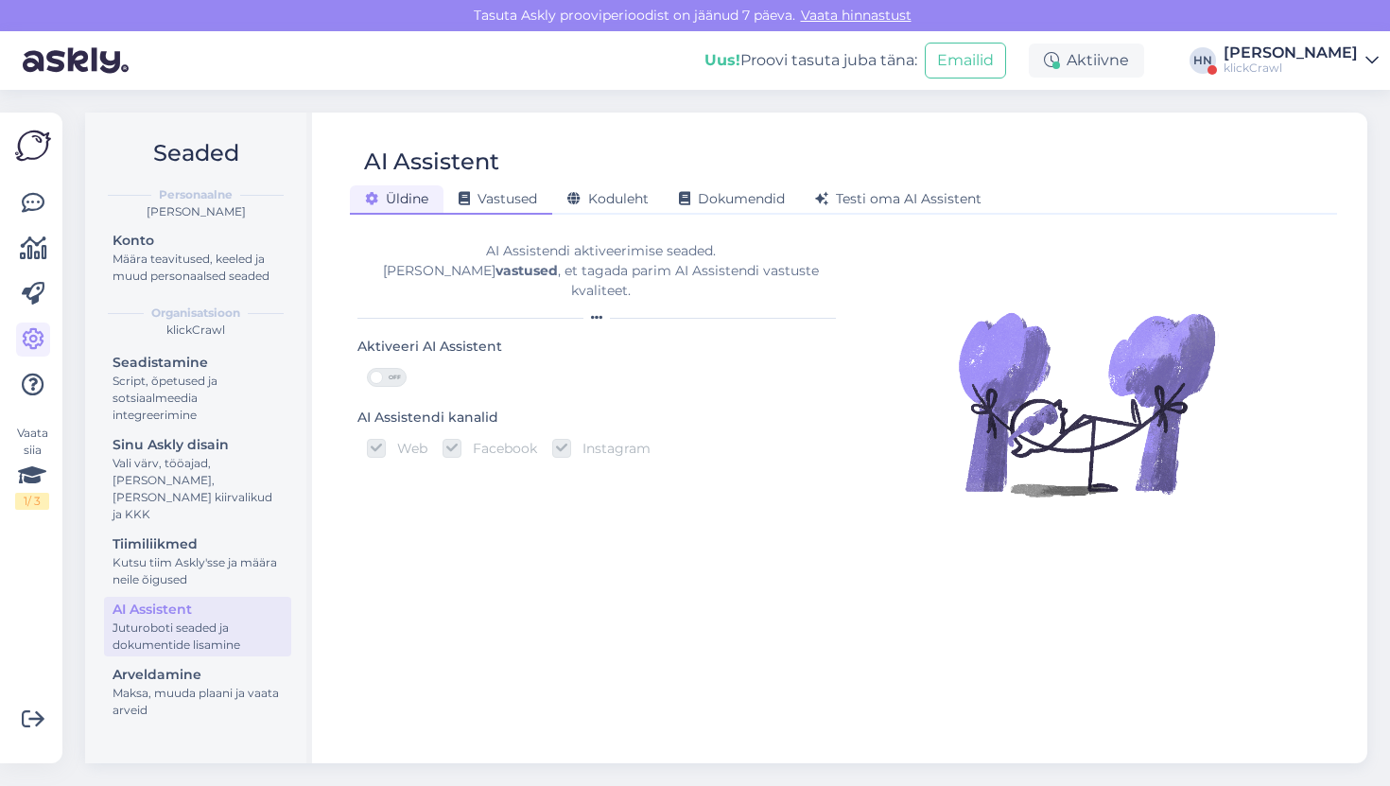
click at [487, 204] on span "Vastused" at bounding box center [498, 198] width 78 height 17
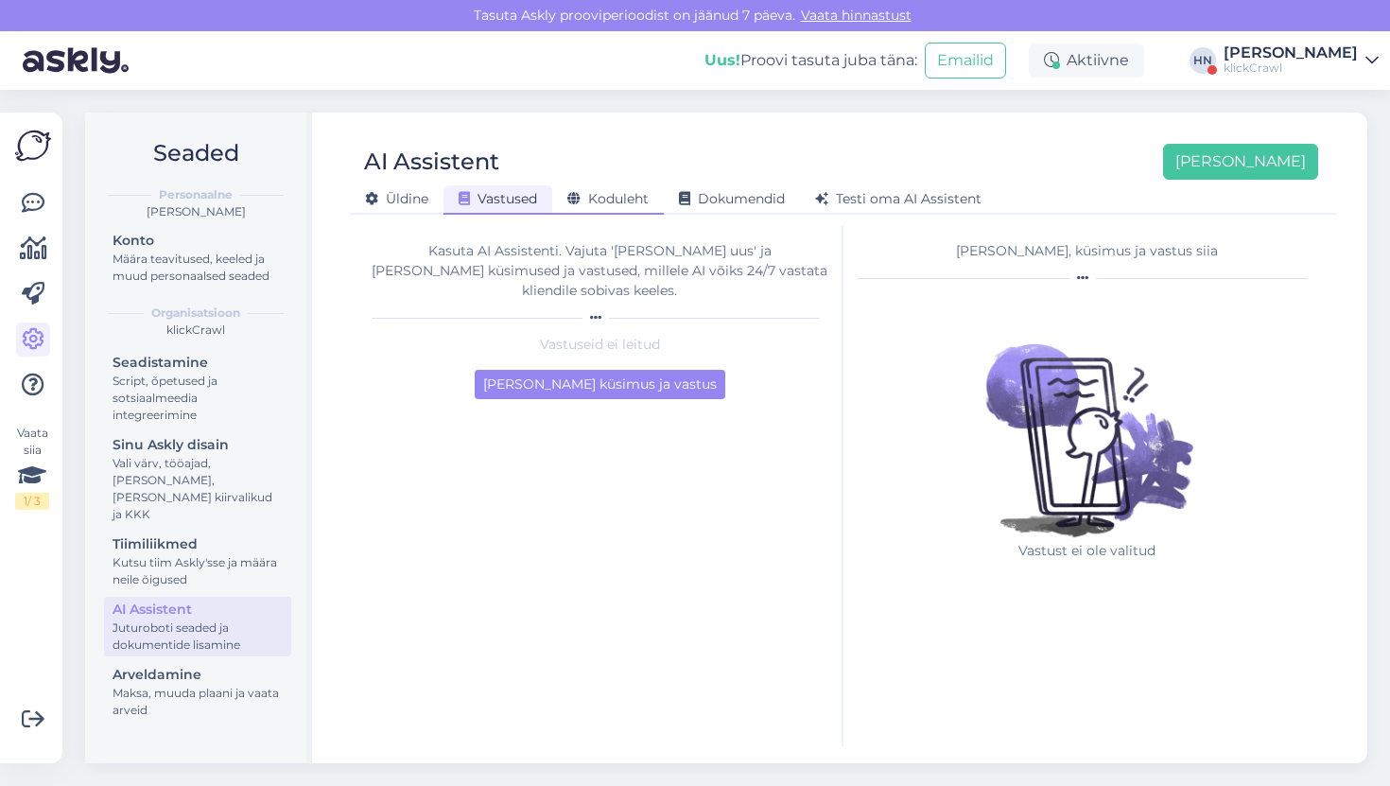
click at [564, 193] on div "Koduleht" at bounding box center [608, 199] width 112 height 29
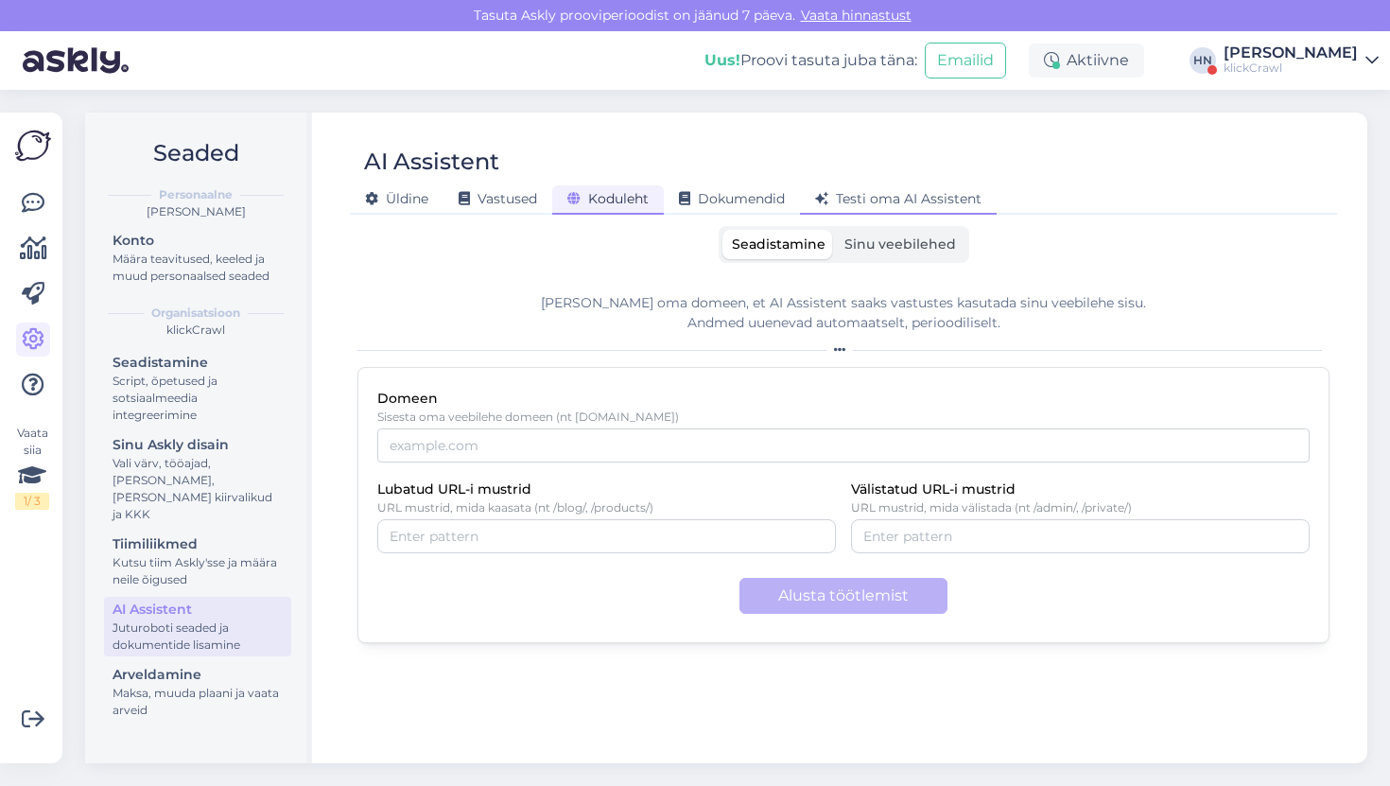
click at [828, 194] on icon at bounding box center [821, 199] width 13 height 13
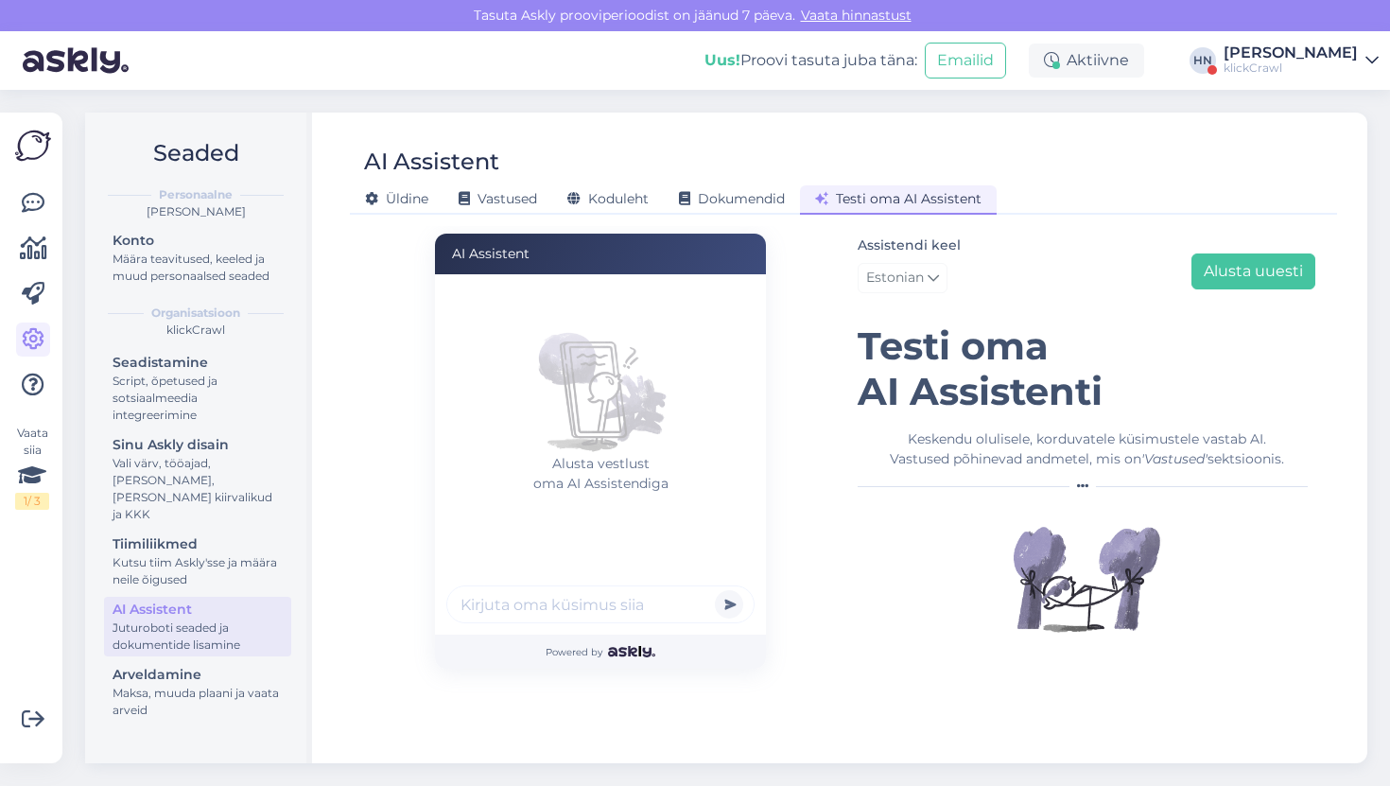
click at [942, 367] on h1 "Testi oma AI Assistenti" at bounding box center [1087, 368] width 458 height 91
click at [383, 192] on span "Üldine" at bounding box center [396, 198] width 63 height 17
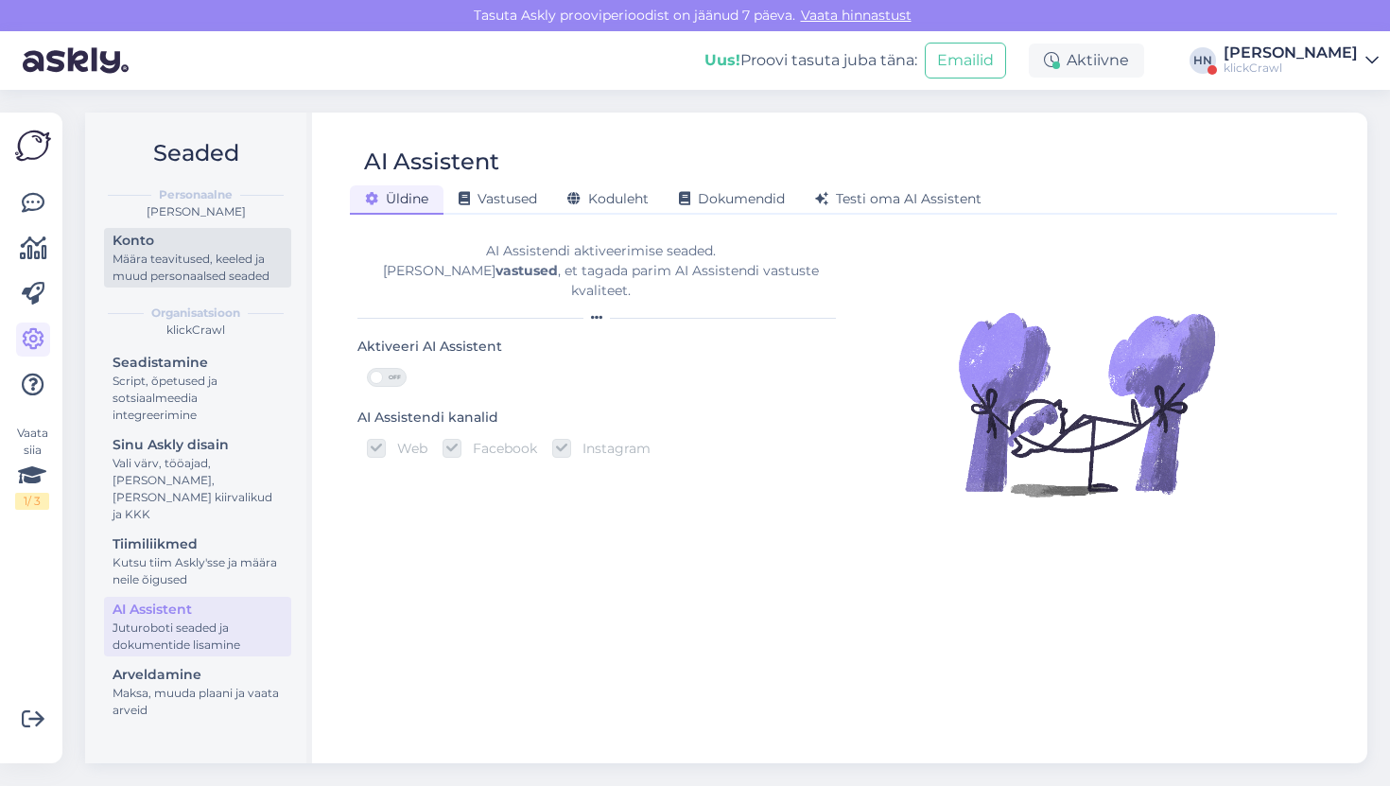
click at [277, 276] on div "Määra teavitused, keeled ja muud personaalsed seaded" at bounding box center [198, 268] width 170 height 34
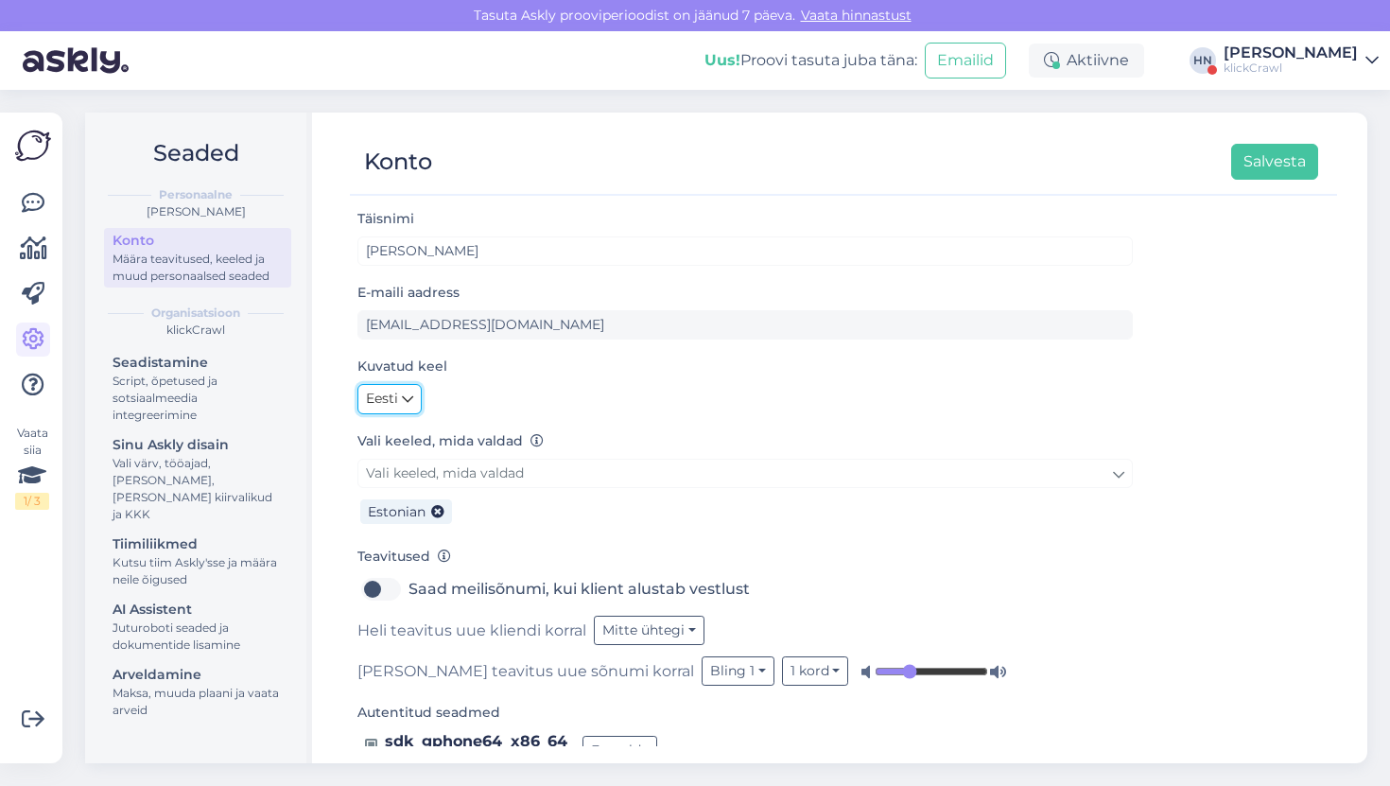
click at [410, 395] on icon at bounding box center [407, 399] width 11 height 21
click at [396, 429] on link "English" at bounding box center [408, 440] width 102 height 30
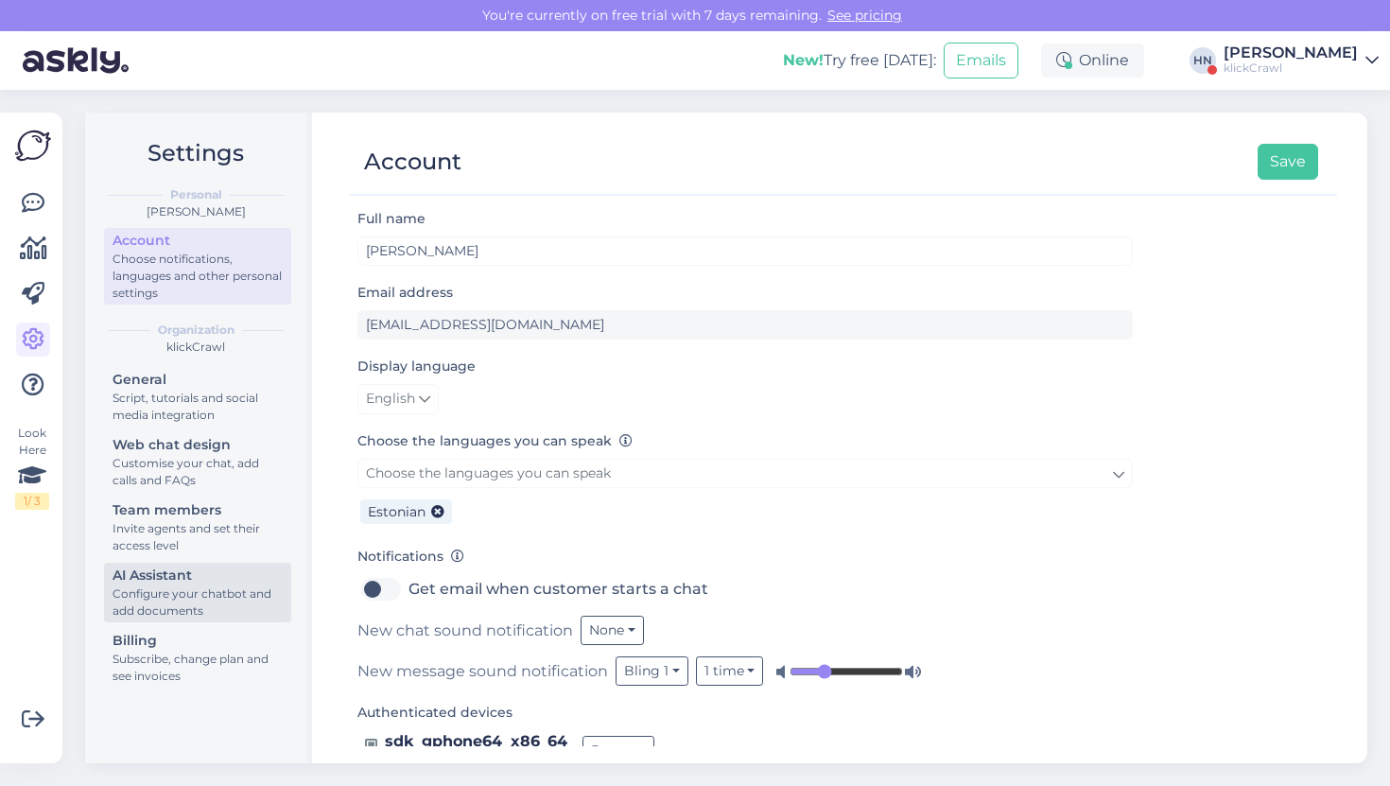
click at [172, 602] on div "Configure your chatbot and add documents" at bounding box center [198, 602] width 170 height 34
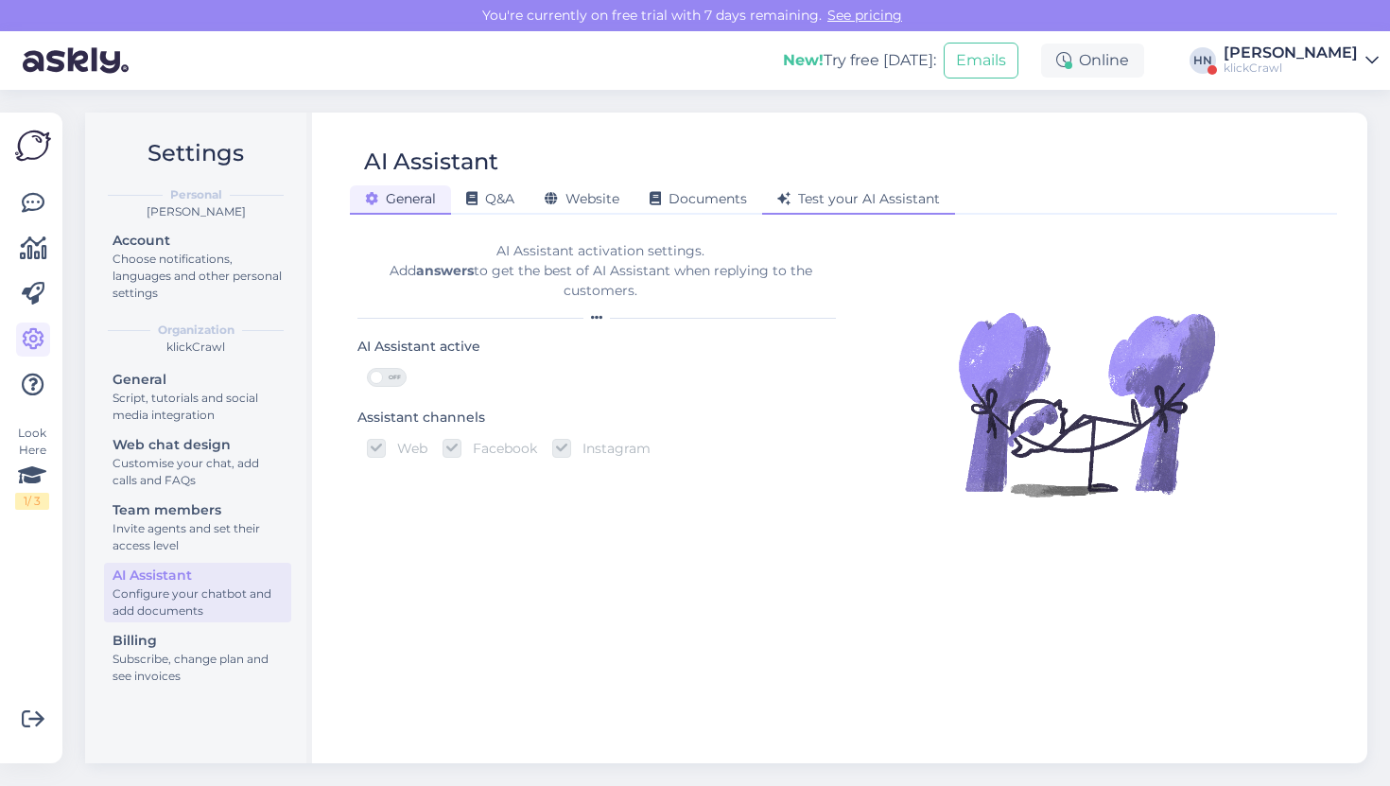
click at [842, 201] on span "Test your AI Assistant" at bounding box center [858, 198] width 163 height 17
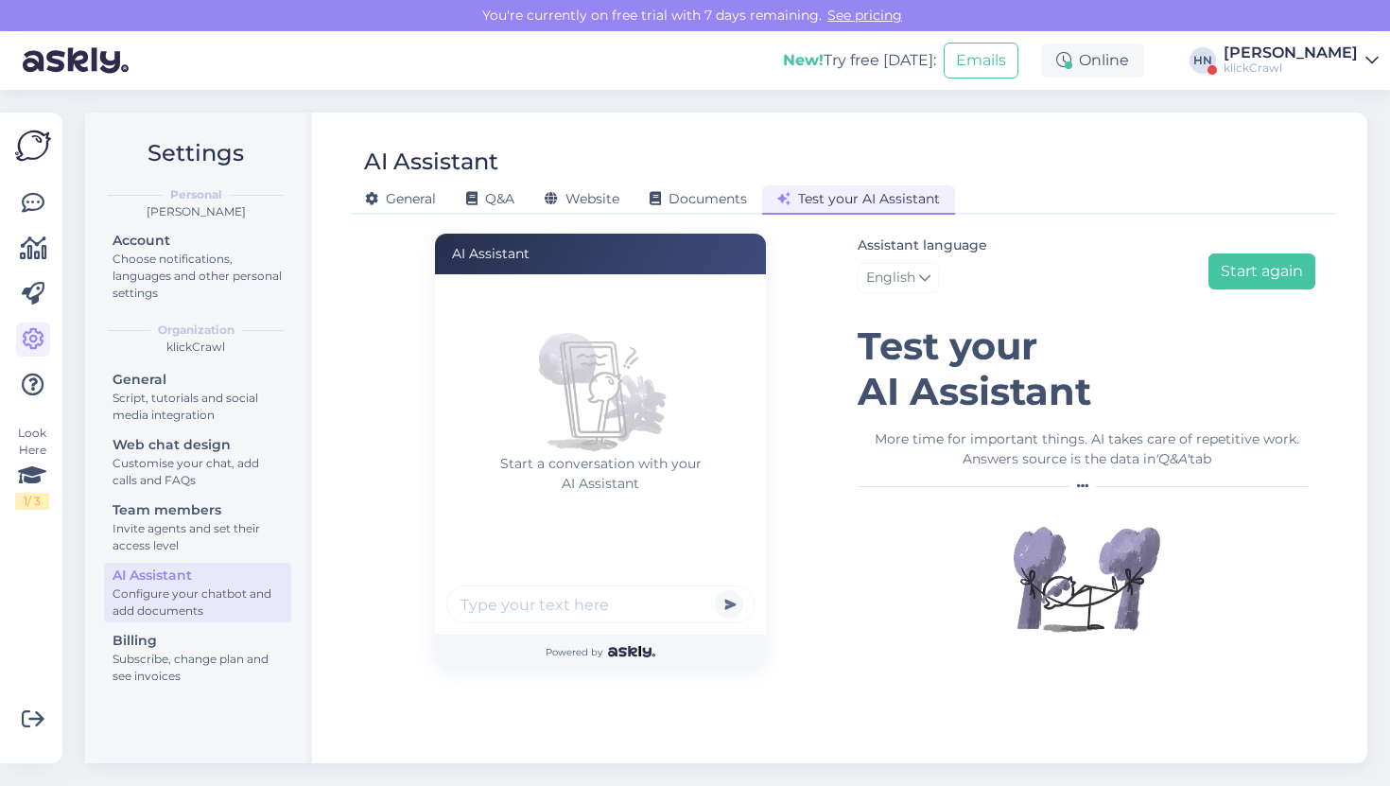
click at [902, 359] on h1 "Test your AI Assistant" at bounding box center [1087, 368] width 458 height 91
copy h1 "Test your"
